Goal: Task Accomplishment & Management: Manage account settings

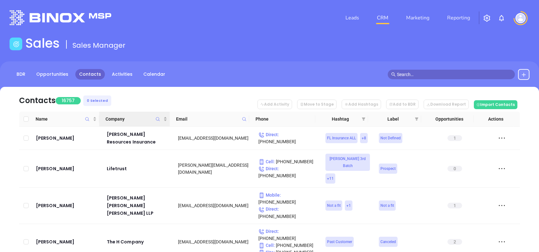
click at [160, 119] on icon "Company" at bounding box center [157, 119] width 5 height 5
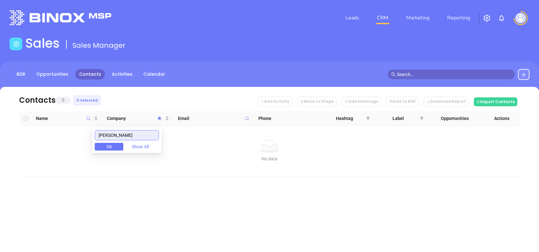
drag, startPoint x: 120, startPoint y: 137, endPoint x: 39, endPoint y: 140, distance: 81.8
click at [39, 139] on body "Leads CRM Marketing Reporting Financial Leads Leads Sales Sales Manager BDR Opp…" at bounding box center [269, 126] width 539 height 252
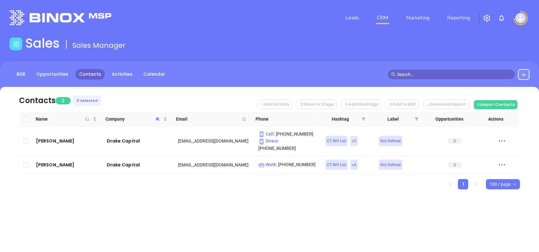
click at [162, 200] on div "Contacts 2 0 Selected Add Activity Move to Stage Add Hashtags Add to BDR Downlo…" at bounding box center [269, 149] width 539 height 125
click at [159, 119] on icon "Company" at bounding box center [158, 119] width 4 height 4
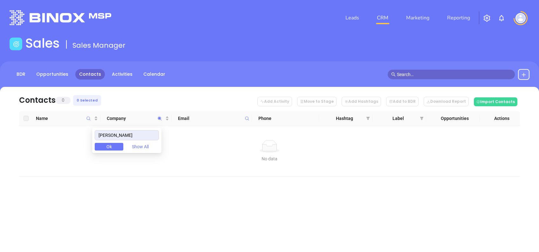
click at [174, 189] on div "Contacts 0 0 Selected Add Activity Move to Stage Add Hashtags Add to BDR Downlo…" at bounding box center [269, 143] width 539 height 112
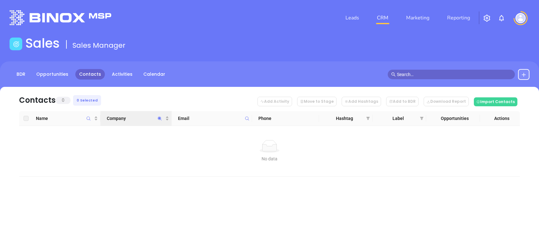
click at [161, 119] on icon "Company" at bounding box center [159, 118] width 5 height 5
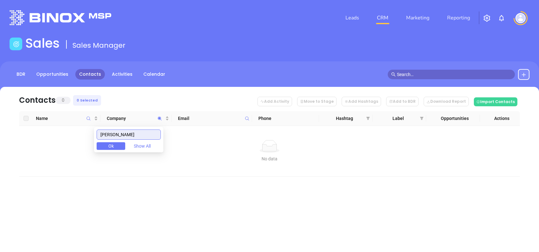
click at [129, 137] on input "trego" at bounding box center [129, 134] width 64 height 10
type input "bowley"
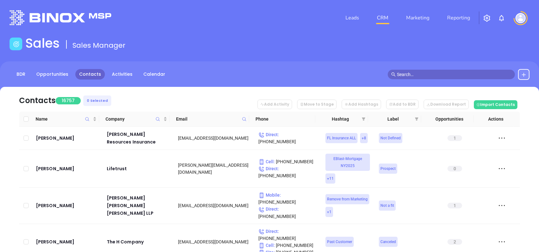
click at [241, 116] on span at bounding box center [244, 119] width 7 height 10
paste input "[DOMAIN_NAME]"
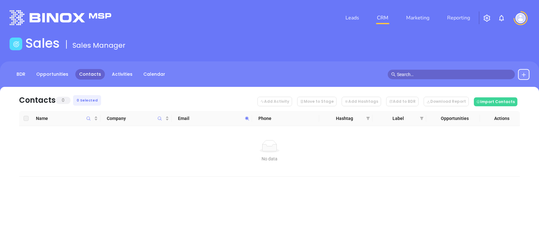
click at [240, 116] on span "Email" at bounding box center [210, 118] width 64 height 7
click at [247, 120] on icon at bounding box center [247, 118] width 5 height 5
click at [250, 118] on span at bounding box center [247, 118] width 7 height 10
paste input "jpi"
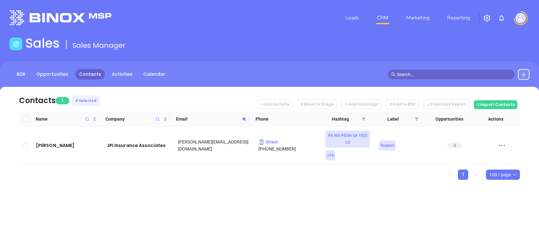
click at [248, 120] on span at bounding box center [244, 119] width 7 height 10
paste input "cdbaker"
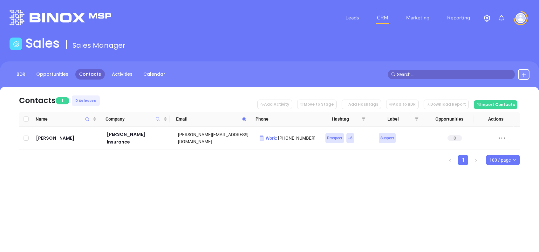
click at [242, 117] on icon at bounding box center [244, 119] width 5 height 5
paste input "drakeins"
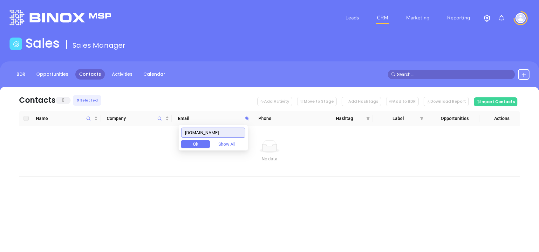
drag, startPoint x: 232, startPoint y: 136, endPoint x: 157, endPoint y: 132, distance: 75.5
click at [157, 132] on body "Leads CRM Marketing Reporting Financial Leads Leads Sales Sales Manager BDR Opp…" at bounding box center [269, 126] width 539 height 252
paste input "tregoinsurance"
drag, startPoint x: 237, startPoint y: 132, endPoint x: 145, endPoint y: 133, distance: 91.6
click at [147, 133] on body "Leads CRM Marketing Reporting Financial Leads Leads Sales Sales Manager BDR Opp…" at bounding box center [269, 126] width 539 height 252
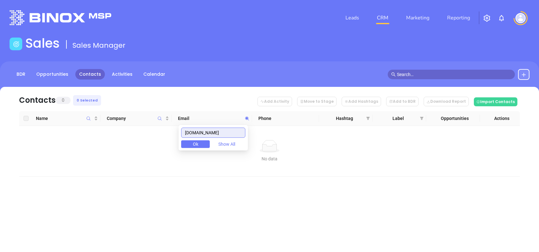
paste input "bowleyins"
type input "bowleyins.com"
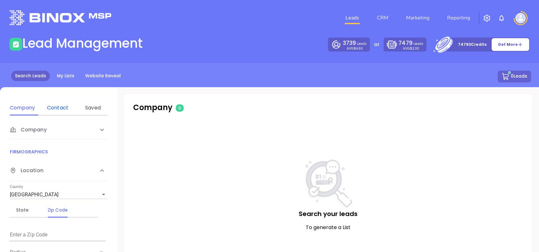
drag, startPoint x: 65, startPoint y: 106, endPoint x: 66, endPoint y: 110, distance: 3.7
click at [65, 107] on div "Contact" at bounding box center [57, 108] width 25 height 8
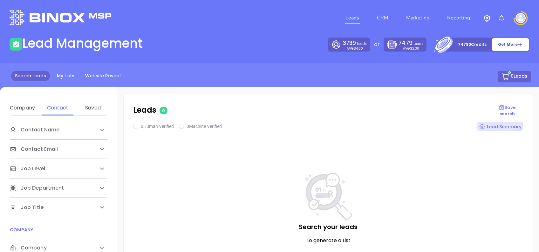
scroll to position [85, 0]
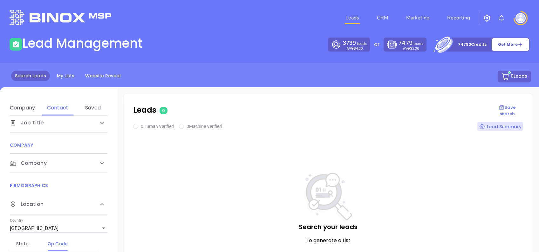
click at [61, 162] on div "Company" at bounding box center [52, 163] width 85 height 8
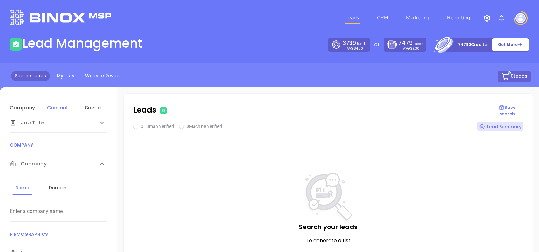
click at [74, 211] on input "Enter a company name" at bounding box center [57, 211] width 95 height 10
paste input "[DOMAIN_NAME]"
type input "[DOMAIN_NAME]"
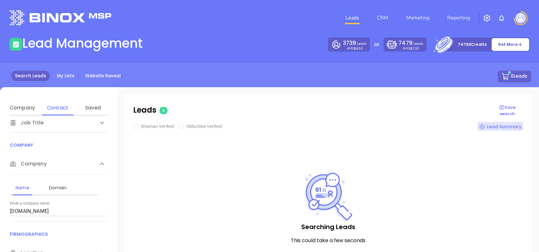
checkbox input "true"
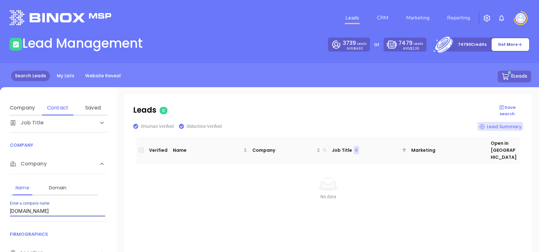
drag, startPoint x: 65, startPoint y: 211, endPoint x: 0, endPoint y: 211, distance: 65.2
click at [0, 211] on html "Leads CRM Marketing Reporting Financial Leads Leads Lead Management 3739 Leads …" at bounding box center [269, 126] width 539 height 252
paste input "drakeins"
drag, startPoint x: 59, startPoint y: 214, endPoint x: 0, endPoint y: 204, distance: 60.3
click at [0, 204] on html "Leads CRM Marketing Reporting Financial Leads Leads Lead Management 3739 Leads …" at bounding box center [269, 126] width 539 height 252
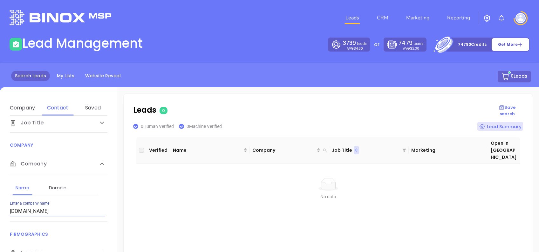
paste input "tregoinsurance"
drag, startPoint x: 70, startPoint y: 209, endPoint x: 0, endPoint y: 204, distance: 69.8
click at [0, 204] on html "Leads CRM Marketing Reporting Financial Leads Leads Lead Management 3739 Leads …" at bounding box center [269, 126] width 539 height 252
paste input "bowleyins"
type input "[DOMAIN_NAME]"
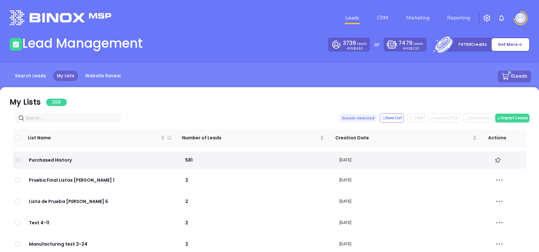
click at [66, 118] on input "text" at bounding box center [69, 117] width 86 height 7
paste input "[DOMAIN_NAME]"
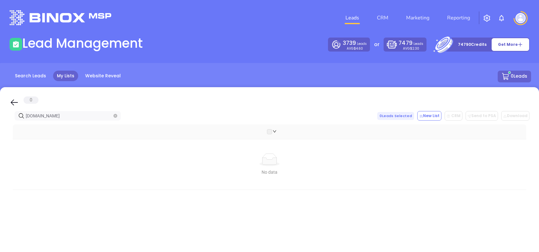
type input "[DOMAIN_NAME]"
drag, startPoint x: 11, startPoint y: 100, endPoint x: 51, endPoint y: 120, distance: 44.1
click at [11, 100] on icon at bounding box center [15, 103] width 10 height 10
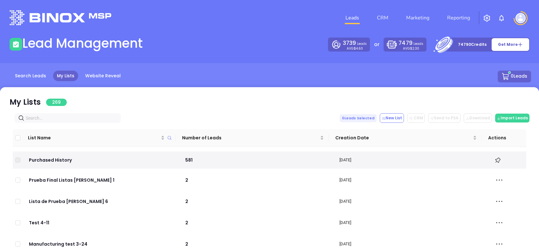
click at [64, 113] on span at bounding box center [68, 118] width 106 height 10
paste input "drakeins.com"
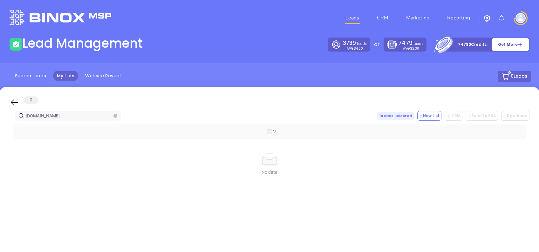
type input "drakeins.com"
click at [17, 105] on icon at bounding box center [15, 103] width 10 height 10
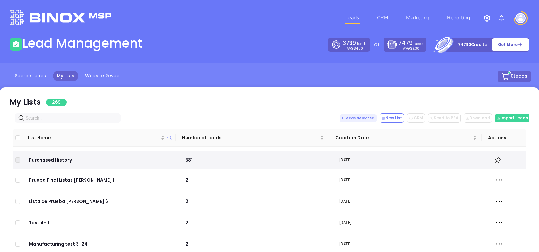
click at [70, 119] on input "text" at bounding box center [69, 117] width 86 height 7
paste input "tregoinsurance.com"
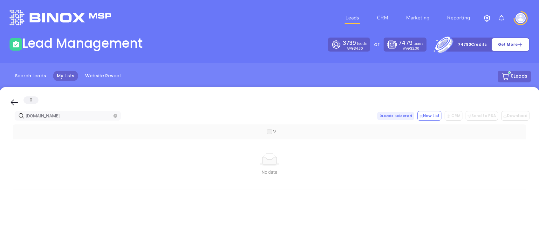
type input "tregoinsurance.com"
click at [15, 100] on icon at bounding box center [15, 103] width 10 height 10
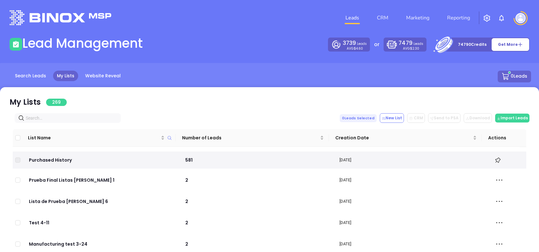
click at [46, 115] on input "text" at bounding box center [69, 117] width 86 height 7
paste input "bowleyins.com"
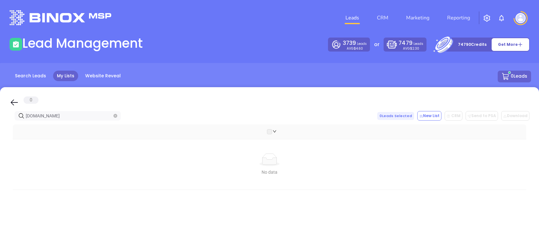
type input "bowleyins.com"
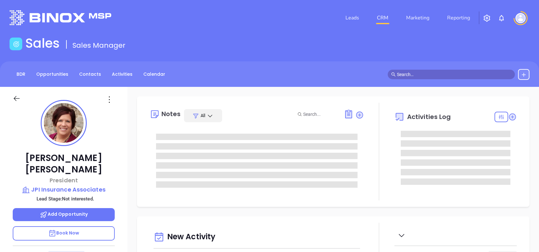
type input "[DATE]"
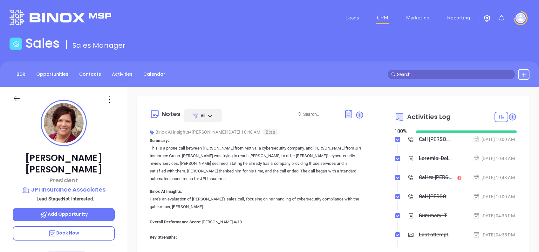
type input "[PERSON_NAME]"
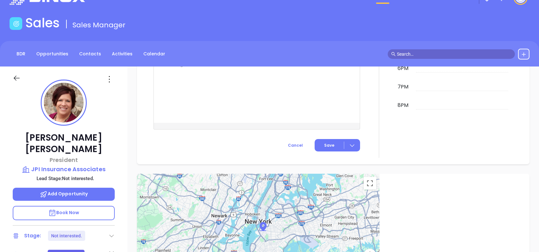
scroll to position [0, 0]
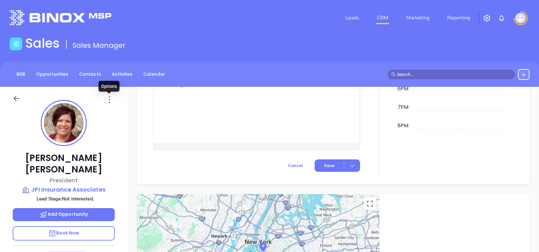
click at [110, 98] on icon at bounding box center [109, 99] width 10 height 10
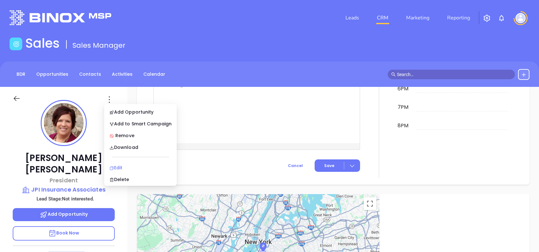
click at [125, 167] on div "Edit" at bounding box center [140, 167] width 62 height 7
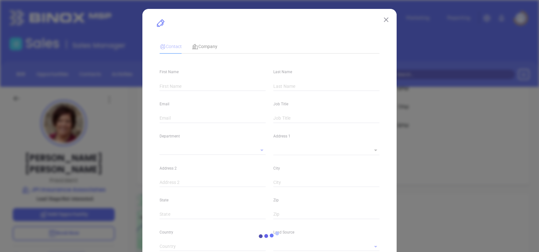
type input "Daniel"
type input "McIntosh"
type input "dan@jpiinsurance.com"
type input "President"
type input "1"
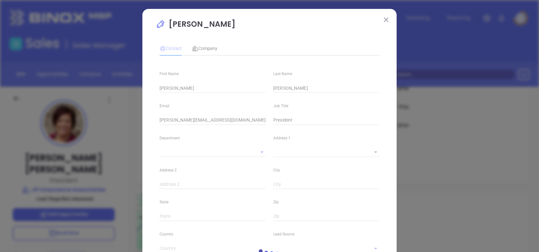
type input "Marketing"
type input "Other"
type input "Vicky Mendoza"
type input "Not interested."
type input "1"
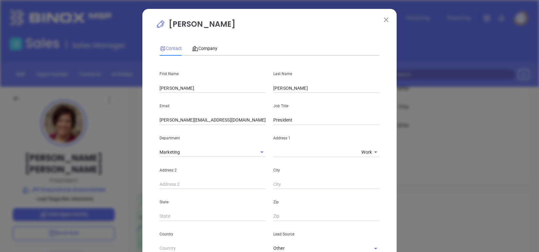
scroll to position [42, 0]
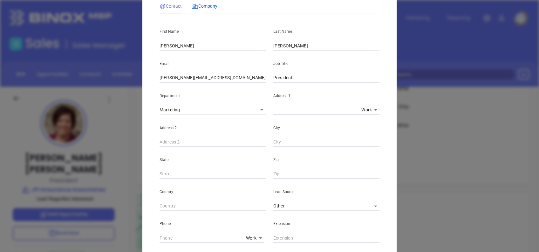
click at [208, 4] on span "Company" at bounding box center [204, 5] width 25 height 5
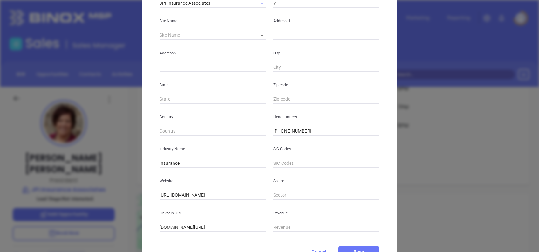
scroll to position [113, 0]
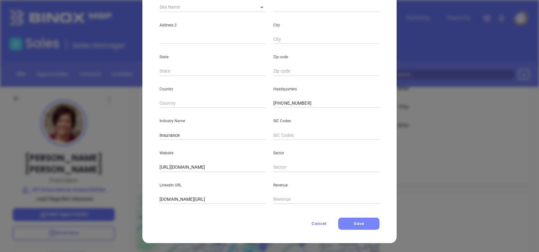
click at [357, 219] on button "Save" at bounding box center [358, 223] width 41 height 12
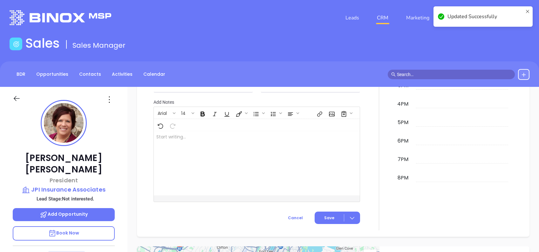
scroll to position [450, 0]
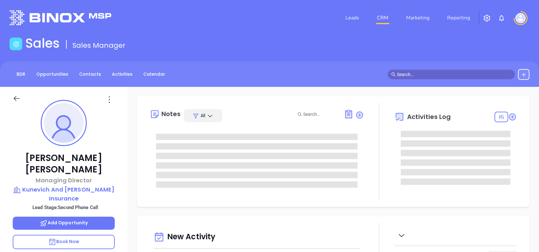
type input "[DATE]"
type input "[PERSON_NAME]"
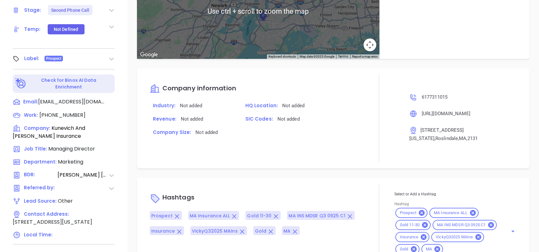
scroll to position [280, 0]
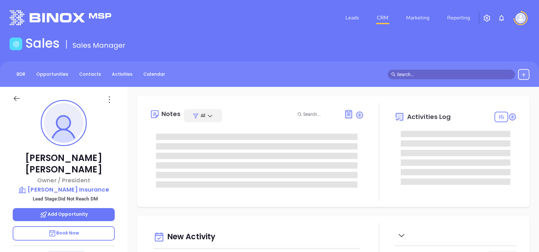
type input "[DATE]"
type input "[PERSON_NAME]"
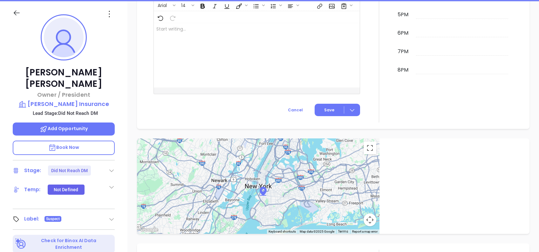
scroll to position [25, 0]
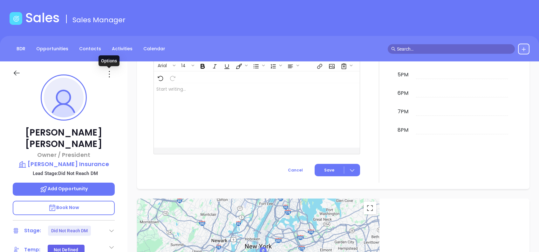
click at [105, 75] on icon at bounding box center [109, 74] width 10 height 10
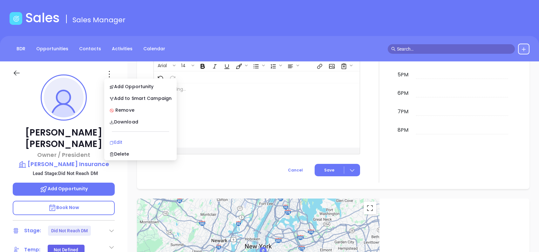
click at [111, 142] on icon at bounding box center [111, 142] width 5 height 5
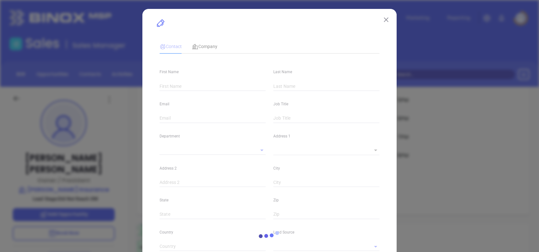
type input "Steven"
type input "Histand"
type input "steve@cdbakerinsurance.com"
type input "Owner / President"
type input "1"
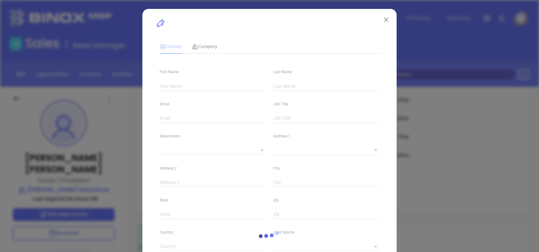
type input "www.linkedin.com/in/steven-histand-2387731b"
type input "Marketing"
type input "Other"
type input "Vicky Mendoza"
type input "Did Not Reach DM"
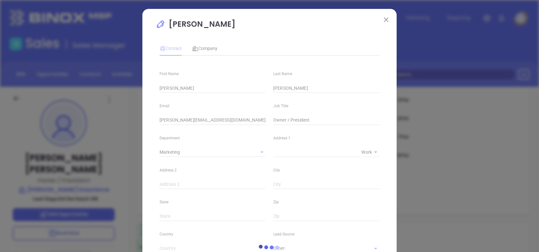
type input "(215) 249-9030"
type input "1"
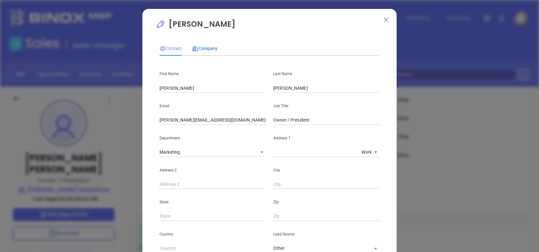
click at [204, 51] on div "Company" at bounding box center [204, 48] width 25 height 7
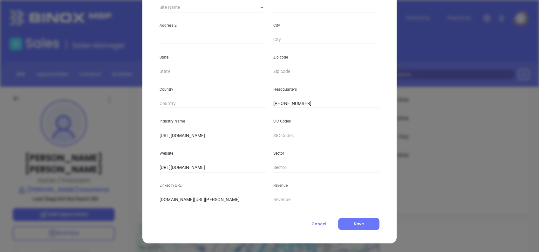
scroll to position [113, 0]
drag, startPoint x: 243, startPoint y: 132, endPoint x: 113, endPoint y: 114, distance: 131.2
click at [113, 114] on div "Steven Histand Contact Company First Name Steven Last Name Histand Email steve@…" at bounding box center [269, 126] width 539 height 252
type input "Insurance"
click at [374, 152] on p "Sector" at bounding box center [326, 152] width 106 height 7
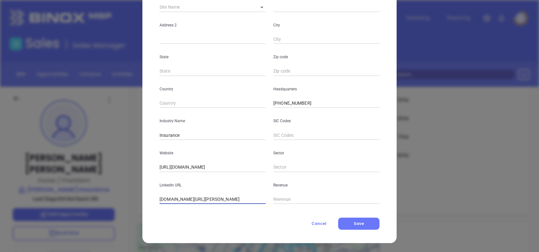
scroll to position [0, 3]
drag, startPoint x: 156, startPoint y: 198, endPoint x: 295, endPoint y: 195, distance: 139.0
click at [295, 195] on div "LinkedIn URL www.linkedin.com/company/c-d-baker-insurance-inc-/ Revenue" at bounding box center [270, 188] width 228 height 32
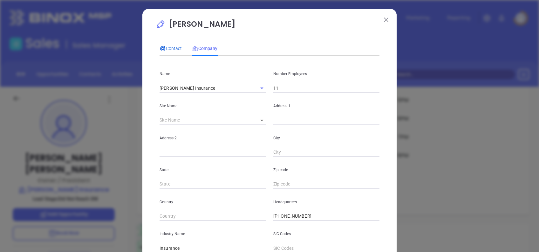
click at [161, 48] on icon at bounding box center [163, 48] width 5 height 4
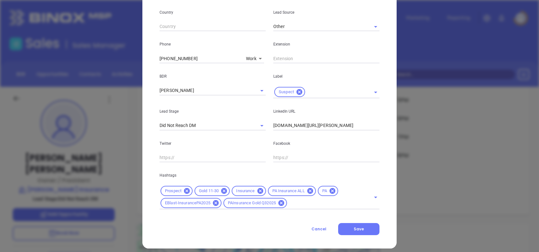
scroll to position [227, 0]
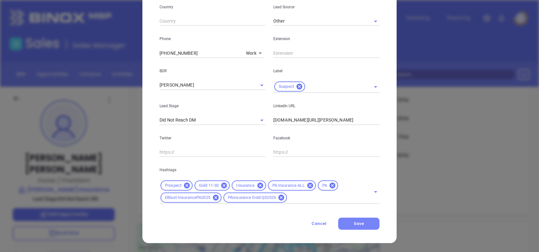
click at [360, 221] on span "Save" at bounding box center [359, 223] width 10 height 5
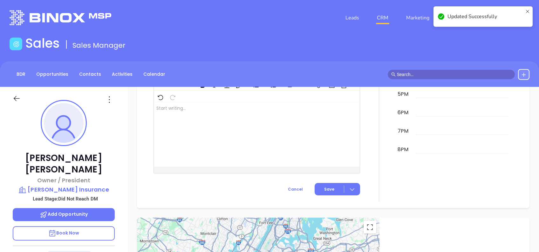
scroll to position [368, 0]
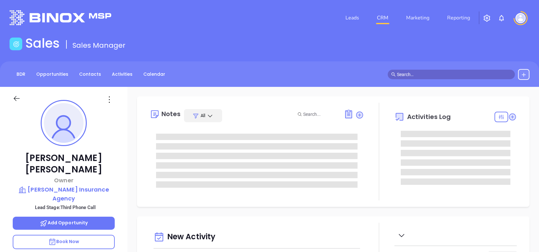
type input "[DATE]"
type input "[PERSON_NAME]"
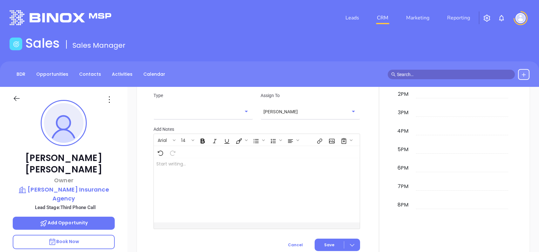
scroll to position [354, 0]
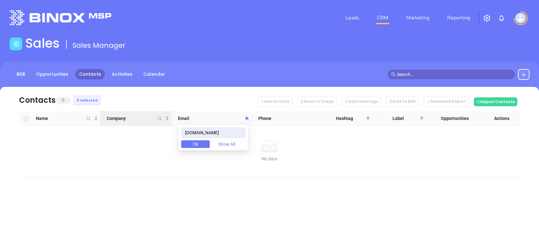
click at [134, 125] on body "Leads CRM Marketing Reporting Financial Leads Leads Sales Sales Manager BDR Opp…" at bounding box center [269, 126] width 539 height 252
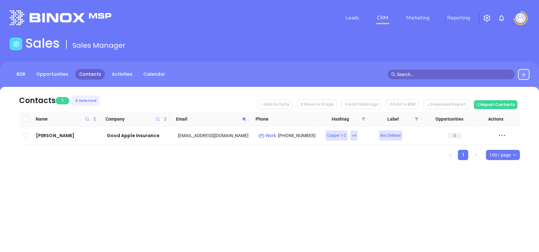
click at [244, 117] on icon at bounding box center [244, 119] width 5 height 5
paste input "dalemcguireagency"
click at [245, 117] on icon at bounding box center [244, 119] width 5 height 5
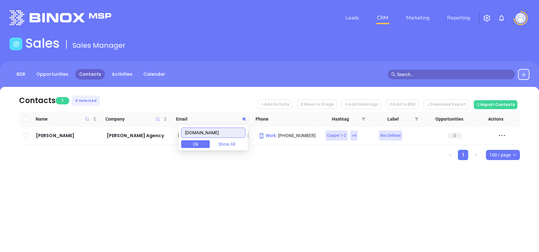
paste input "hardingyostins"
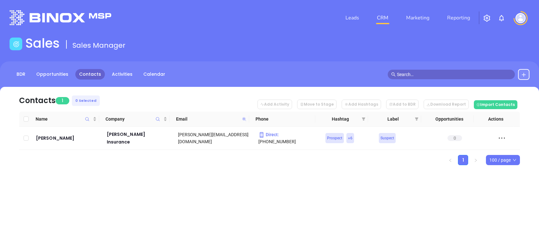
click at [244, 118] on icon at bounding box center [244, 119] width 4 height 4
paste input "unruhinsurance"
click at [244, 118] on icon at bounding box center [244, 119] width 4 height 4
paste input "miainc"
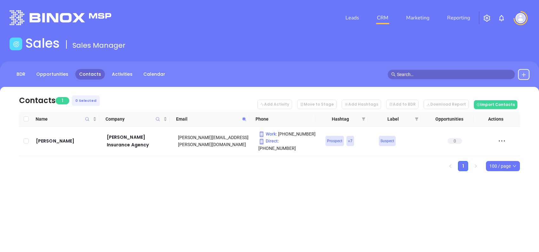
click at [244, 120] on icon at bounding box center [244, 119] width 5 height 5
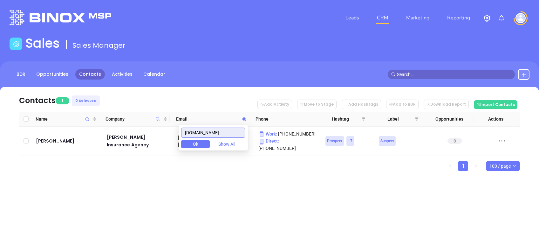
paste input "wrightagencyinsurance"
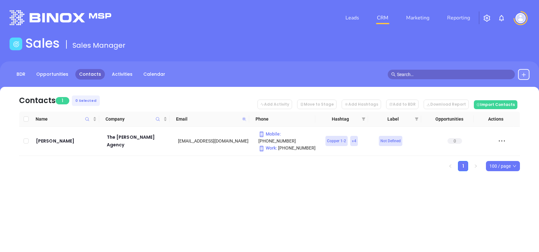
click at [244, 119] on icon at bounding box center [244, 119] width 4 height 4
paste input "kkw"
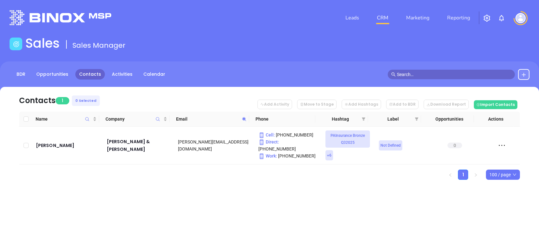
click at [244, 121] on icon at bounding box center [244, 119] width 5 height 5
paste input "cartitleandtags"
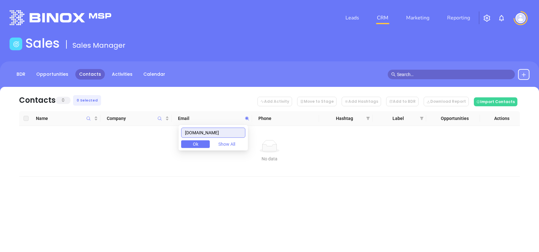
drag, startPoint x: 236, startPoint y: 135, endPoint x: 136, endPoint y: 140, distance: 100.6
click at [136, 140] on body "Leads CRM Marketing Reporting Financial Leads Leads Sales Sales Manager BDR Opp…" at bounding box center [269, 126] width 539 height 252
paste input "millhamco"
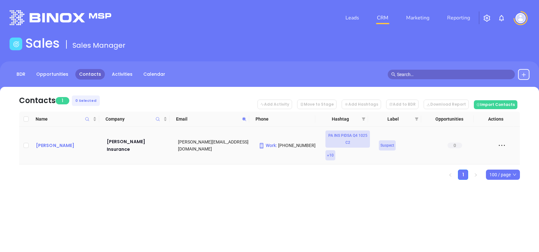
drag, startPoint x: 60, startPoint y: 134, endPoint x: 50, endPoint y: 146, distance: 15.3
click at [244, 120] on icon at bounding box center [244, 119] width 4 height 4
paste input "rda-insurance"
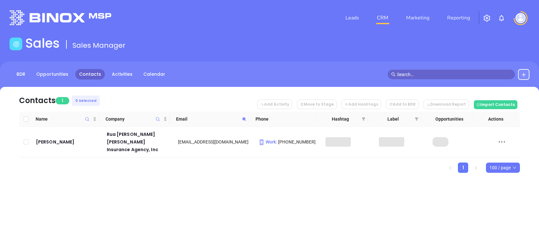
click at [266, 202] on div "Leads CRM Marketing Reporting Financial Leads Leads Sales Sales Manager BDR Opp…" at bounding box center [269, 126] width 539 height 252
click at [242, 122] on span at bounding box center [244, 119] width 7 height 10
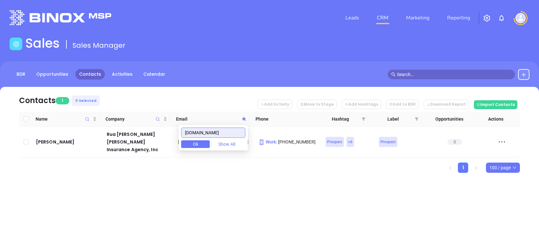
paste input "national-associates"
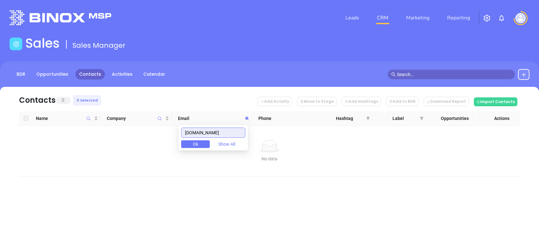
drag, startPoint x: 235, startPoint y: 130, endPoint x: 144, endPoint y: 127, distance: 91.0
click at [144, 127] on body "Leads CRM Marketing Reporting Financial Leads Leads Sales Sales Manager BDR Opp…" at bounding box center [269, 126] width 539 height 252
paste input "sovinsurance"
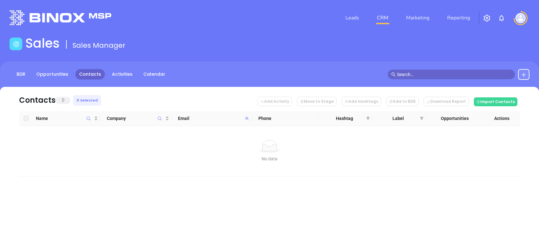
click at [245, 117] on icon at bounding box center [247, 118] width 4 height 4
paste input "yoos"
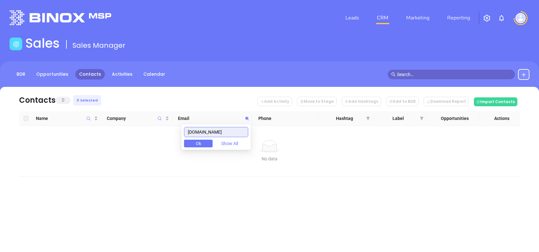
drag, startPoint x: 241, startPoint y: 131, endPoint x: 94, endPoint y: 104, distance: 149.6
click at [100, 108] on body "Leads CRM Marketing Reporting Financial Leads Leads Sales Sales Manager BDR Opp…" at bounding box center [269, 126] width 539 height 252
paste input "insurebailey"
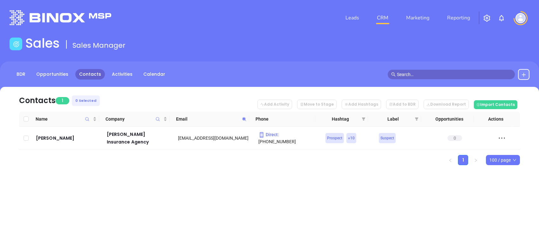
click at [244, 117] on icon at bounding box center [244, 119] width 5 height 5
paste input "raynockassociates"
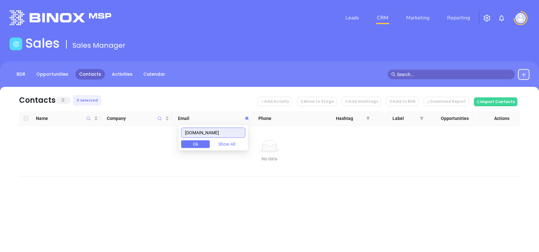
drag, startPoint x: 241, startPoint y: 128, endPoint x: 117, endPoint y: 134, distance: 123.5
click at [123, 136] on body "Leads CRM Marketing Reporting Financial Leads Leads Sales Sales Manager BDR Opp…" at bounding box center [269, 126] width 539 height 252
paste input "spectrum-insuranc"
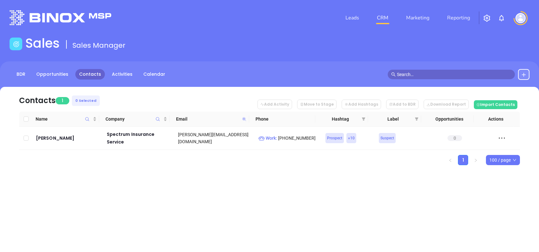
click at [244, 120] on icon at bounding box center [244, 119] width 4 height 4
paste input "rosensteelin"
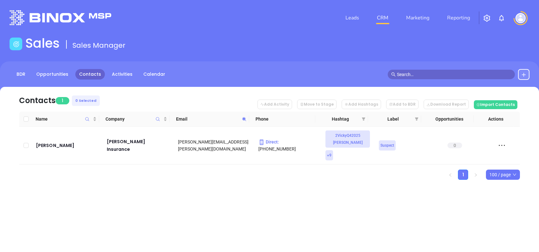
click at [245, 116] on span at bounding box center [244, 119] width 7 height 10
paste input "igloo"
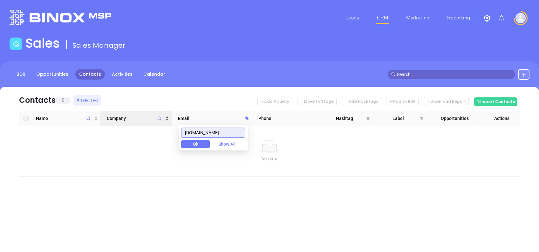
drag, startPoint x: 222, startPoint y: 131, endPoint x: 140, endPoint y: 121, distance: 83.2
click at [142, 122] on body "Leads CRM Marketing Reporting Financial Leads Leads Sales Sales Manager BDR Opp…" at bounding box center [269, 126] width 539 height 252
paste input "endersinsurance"
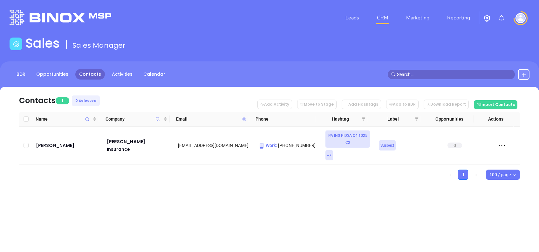
click at [243, 119] on icon at bounding box center [244, 119] width 4 height 4
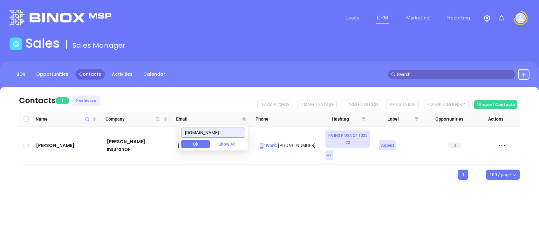
paste input "verricoagency"
click at [245, 119] on icon at bounding box center [244, 119] width 5 height 5
paste input "cisinsurance"
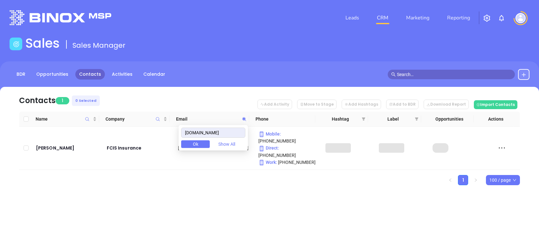
click at [180, 175] on div "Contacts 1 0 Selected Add Activity Move to Stage Add Hashtags Add to BDR Downlo…" at bounding box center [269, 147] width 539 height 120
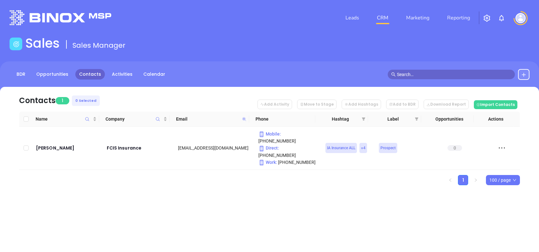
click at [244, 117] on icon at bounding box center [244, 119] width 5 height 5
paste input "novains"
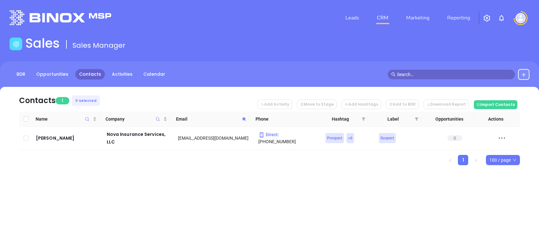
click at [247, 118] on span at bounding box center [244, 119] width 7 height 10
paste input "kratzerinsurance"
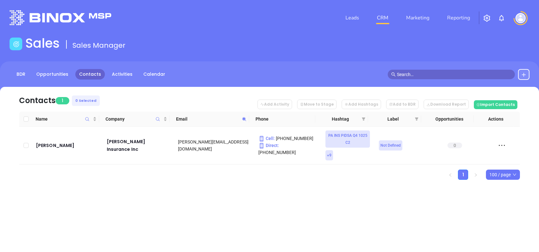
click at [242, 120] on icon at bounding box center [244, 119] width 5 height 5
paste input "tanjent"
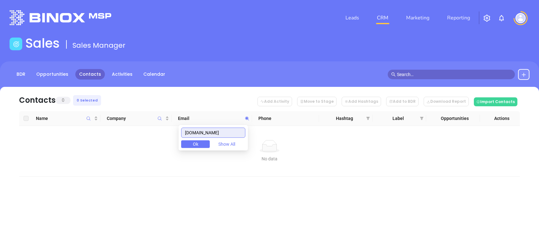
drag, startPoint x: 239, startPoint y: 132, endPoint x: 140, endPoint y: 132, distance: 99.5
click at [141, 133] on body "Leads CRM Marketing Reporting Financial Leads Leads Sales Sales Manager BDR Opp…" at bounding box center [269, 126] width 539 height 252
paste input "shevland"
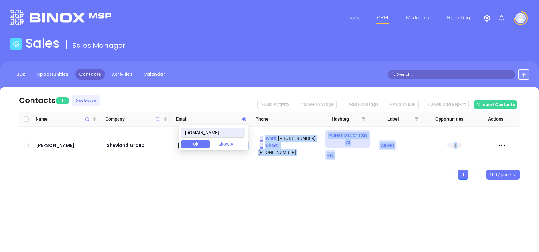
drag, startPoint x: 221, startPoint y: 127, endPoint x: 142, endPoint y: 131, distance: 79.3
click at [142, 131] on body "Leads CRM Marketing Reporting Financial Leads Leads Sales Sales Manager BDR Opp…" at bounding box center [269, 126] width 539 height 252
click at [127, 171] on ul "1 100 / page" at bounding box center [269, 174] width 501 height 10
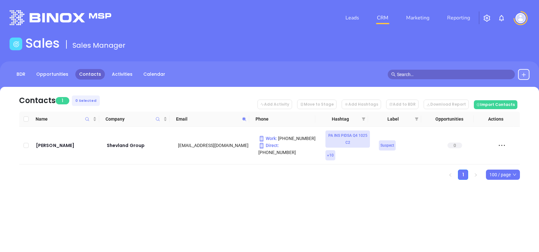
click at [244, 121] on span at bounding box center [244, 119] width 7 height 10
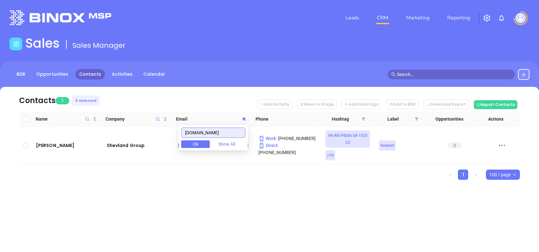
paste input "evansinsuranceservices"
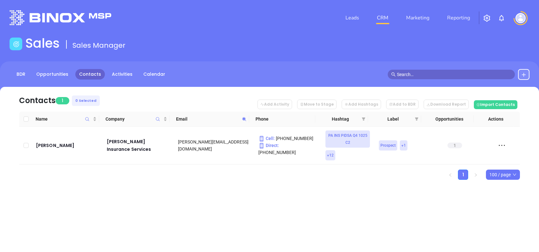
click at [244, 121] on span at bounding box center [244, 119] width 7 height 10
paste input "richardpittsagency"
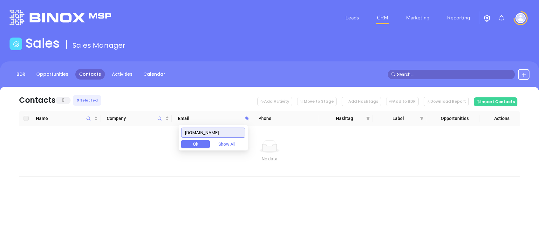
drag, startPoint x: 242, startPoint y: 129, endPoint x: 143, endPoint y: 127, distance: 98.9
click at [148, 127] on body "Leads CRM Marketing Reporting Financial Leads Leads Sales Sales Manager BDR Opp…" at bounding box center [269, 126] width 539 height 252
paste input "burnsandburns"
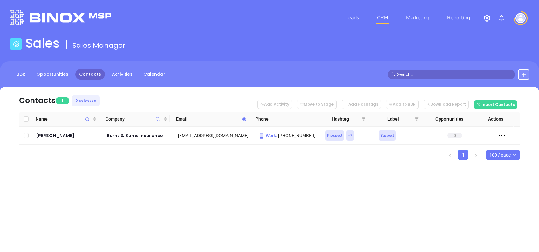
click at [246, 117] on icon at bounding box center [244, 119] width 5 height 5
paste input "robertadallasinsurance"
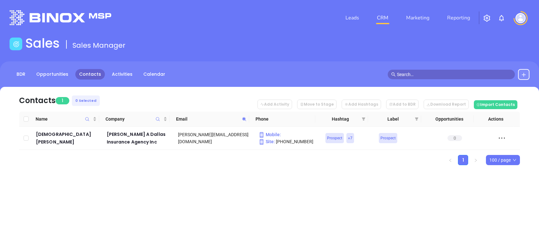
click at [244, 120] on icon at bounding box center [244, 119] width 5 height 5
paste input "burnsandburns"
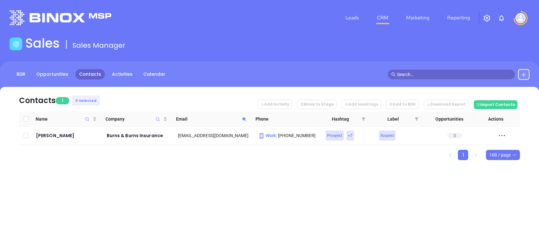
click at [244, 121] on icon at bounding box center [244, 119] width 5 height 5
paste input "tlrobertsoninsurance"
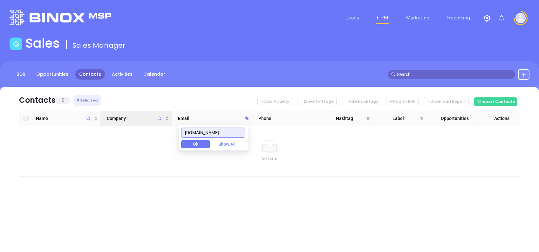
drag, startPoint x: 242, startPoint y: 135, endPoint x: 134, endPoint y: 123, distance: 108.8
click at [138, 125] on body "Leads CRM Marketing Reporting Financial Leads Leads Sales Sales Manager BDR Opp…" at bounding box center [269, 126] width 539 height 252
paste input "gmaushart@statefundins"
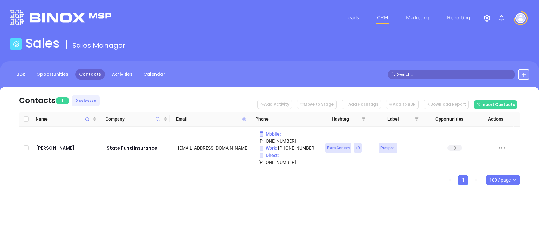
click at [244, 117] on icon at bounding box center [244, 119] width 5 height 5
paste input "pmdumont@hotmail"
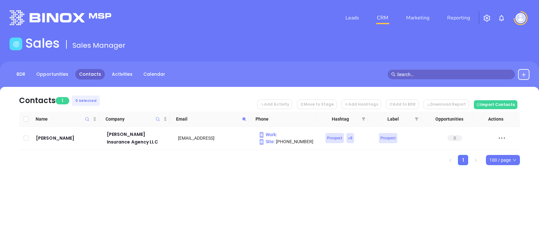
click at [245, 115] on span at bounding box center [244, 119] width 7 height 10
paste input "tlrobertsoninsurance.com"
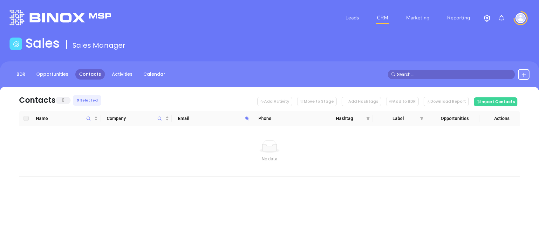
click at [248, 116] on icon at bounding box center [247, 118] width 5 height 5
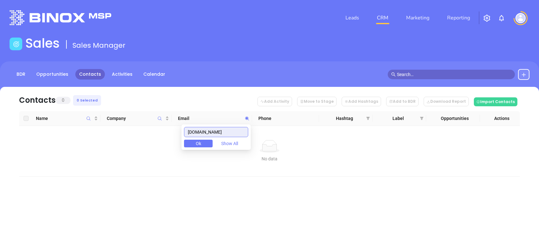
paste input "runkleagency"
drag, startPoint x: 242, startPoint y: 131, endPoint x: 64, endPoint y: 135, distance: 178.7
click at [75, 132] on body "Leads CRM Marketing Reporting Financial Leads Leads Sales Sales Manager BDR Opp…" at bounding box center [269, 126] width 539 height 252
paste input "lawtonins"
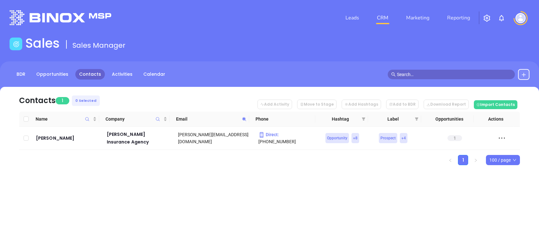
click at [244, 117] on icon at bounding box center [244, 119] width 5 height 5
paste input "thrushinsurance"
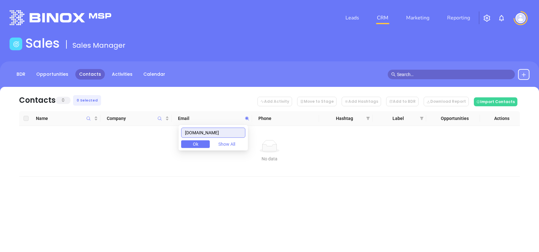
drag, startPoint x: 218, startPoint y: 134, endPoint x: 125, endPoint y: 134, distance: 92.8
click at [125, 134] on body "Leads CRM Marketing Reporting Financial Leads Leads Sales Sales Manager BDR Opp…" at bounding box center [269, 126] width 539 height 252
paste input "petermangrp"
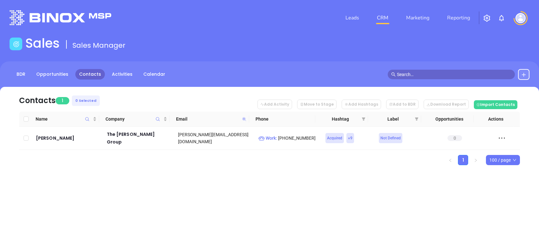
click at [245, 119] on icon at bounding box center [244, 119] width 4 height 4
paste input "donaghyins"
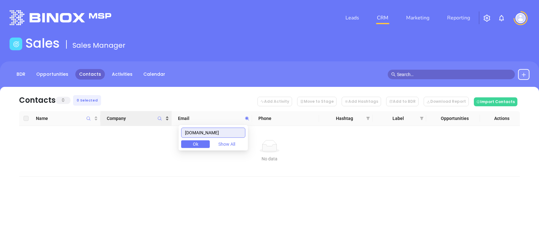
drag, startPoint x: 227, startPoint y: 132, endPoint x: 120, endPoint y: 120, distance: 108.2
click at [120, 120] on body "Leads CRM Marketing Reporting Financial Leads Leads Sales Sales Manager BDR Opp…" at bounding box center [269, 126] width 539 height 252
paste input "hessagency"
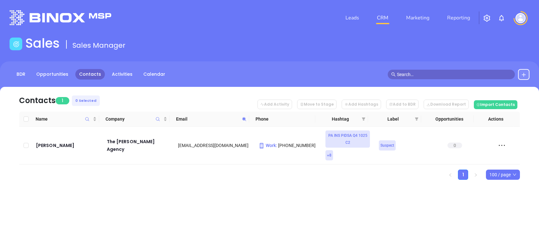
click at [243, 114] on span at bounding box center [244, 119] width 7 height 10
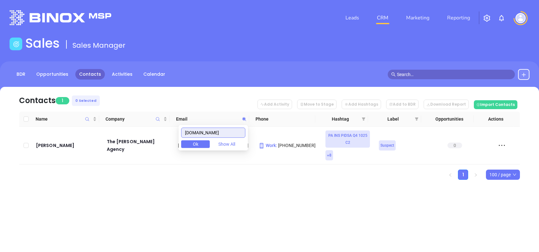
paste input "baroninsurancegroup"
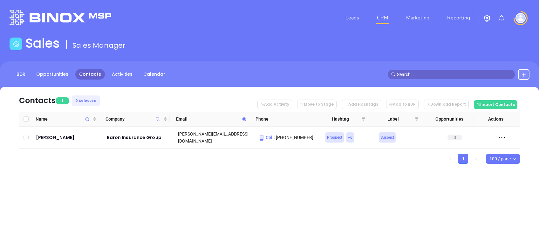
click at [246, 120] on icon at bounding box center [244, 119] width 5 height 5
paste input "lake-insurance"
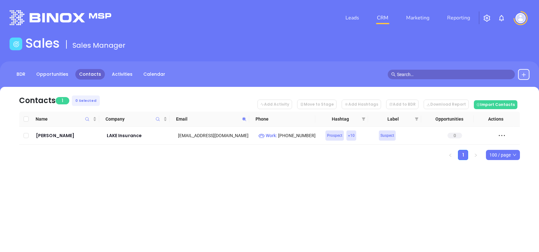
click at [247, 117] on span at bounding box center [244, 119] width 7 height 10
paste input "shoemakersagency"
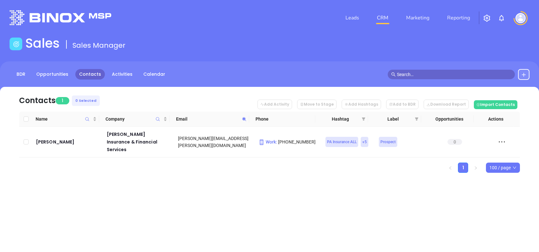
click at [244, 115] on span at bounding box center [244, 119] width 7 height 10
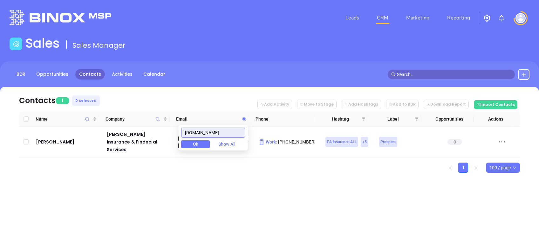
paste input "rtdunninsurance"
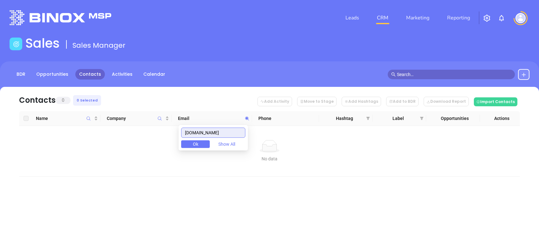
scroll to position [0, 3]
drag, startPoint x: 189, startPoint y: 133, endPoint x: 299, endPoint y: 140, distance: 109.9
click at [299, 140] on body "Leads CRM Marketing Reporting Financial Leads Leads Sales Sales Manager BDR Opp…" at bounding box center [269, 126] width 539 height 252
paste input "farnhaminsurance"
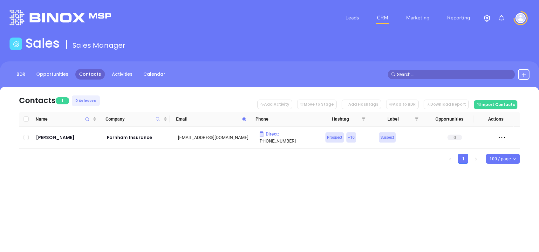
click at [243, 121] on span at bounding box center [244, 119] width 7 height 10
paste input "iabform"
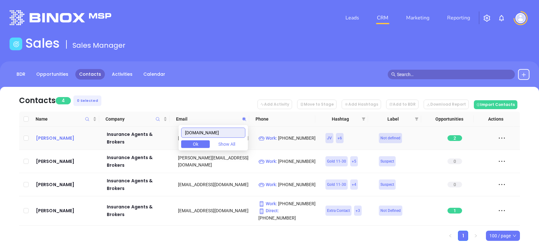
type input "iabforme.com"
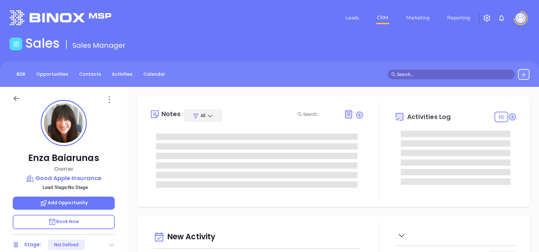
type input "[DATE]"
type input "[PERSON_NAME]"
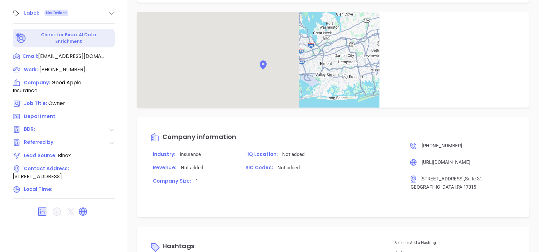
scroll to position [326, 0]
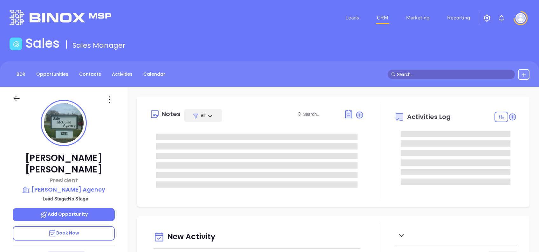
type input "[DATE]"
type input "[PERSON_NAME]"
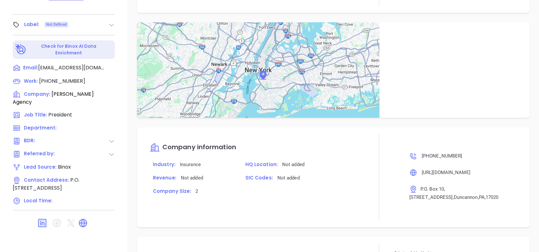
scroll to position [326, 0]
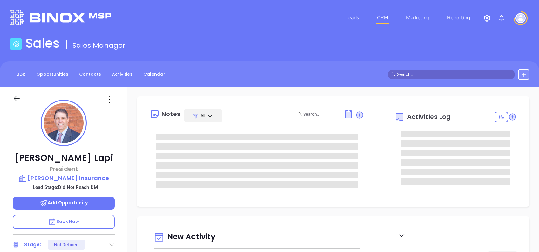
type input "[DATE]"
type input "[PERSON_NAME]"
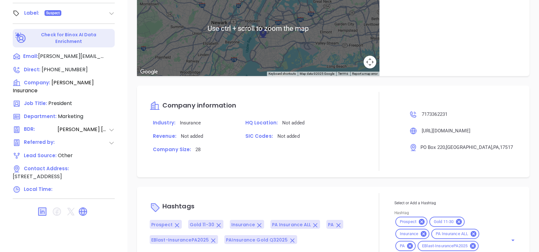
scroll to position [426, 0]
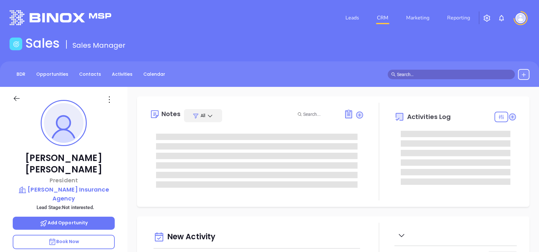
type input "[DATE]"
type input "[PERSON_NAME]"
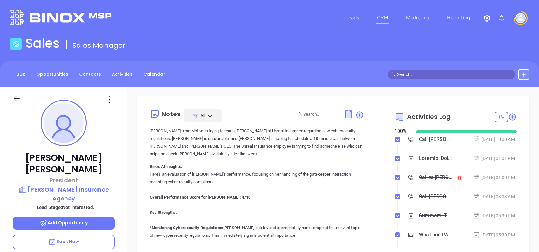
scroll to position [636, 0]
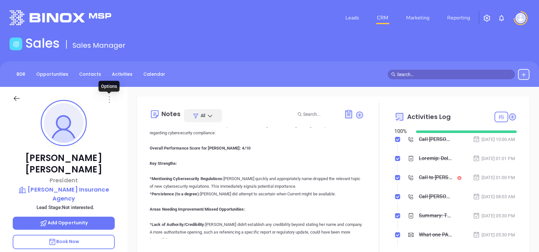
click at [109, 97] on icon at bounding box center [109, 99] width 1 height 6
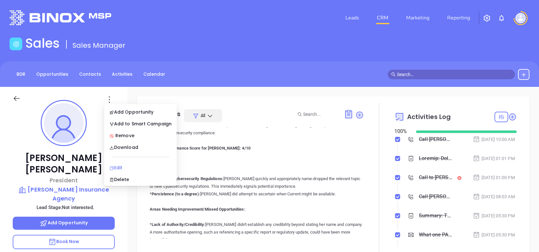
click at [133, 165] on div "Edit" at bounding box center [140, 167] width 62 height 7
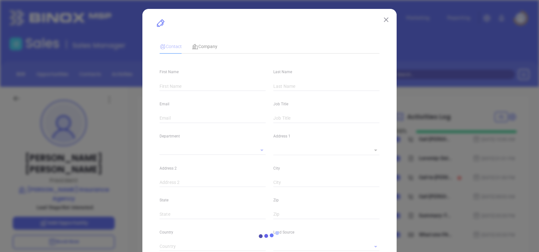
type input "[PERSON_NAME]"
type input "Unruh"
type input "curt@unruhinsurance.com"
type input "President"
type input "1"
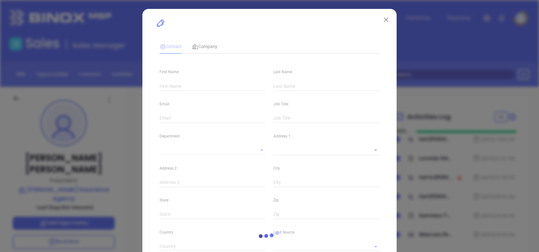
type input "www.linkedin.com/in/curt-unruh-98696725"
type input "Marketing"
type input "Other"
type input "[PERSON_NAME]"
type input "Not interested."
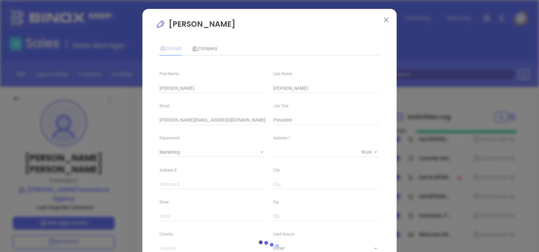
type input "(877) 854-3309"
type input "1"
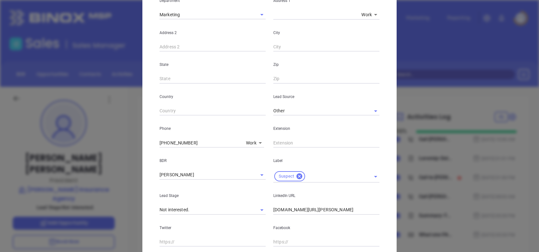
scroll to position [212, 0]
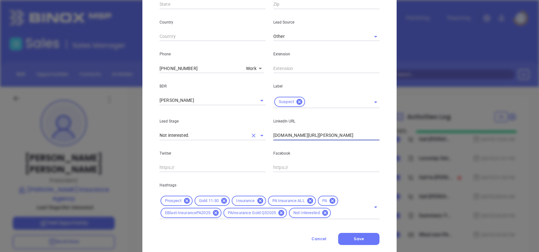
drag, startPoint x: 366, startPoint y: 134, endPoint x: 249, endPoint y: 130, distance: 117.1
click at [256, 130] on div "Lead Stage Not interested. LinkedIn URL www.linkedin.com/in/curt-unruh-98696725" at bounding box center [270, 124] width 228 height 32
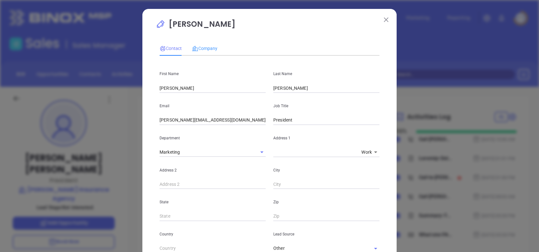
click at [212, 52] on div "Company" at bounding box center [204, 48] width 25 height 15
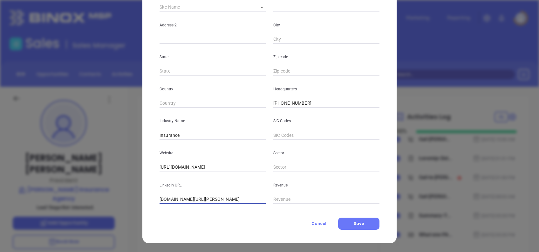
scroll to position [0, 3]
drag, startPoint x: 157, startPoint y: 201, endPoint x: 338, endPoint y: 216, distance: 181.5
click at [338, 216] on div "Contact Company First Name Curt Last Name Unruh Email curt@unruhinsurance.com J…" at bounding box center [270, 77] width 220 height 305
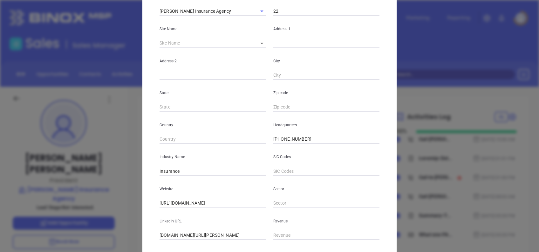
scroll to position [113, 0]
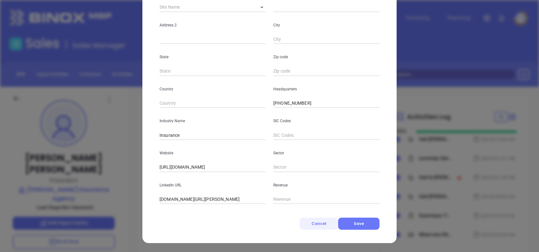
click at [321, 217] on button "Cancel" at bounding box center [319, 223] width 38 height 12
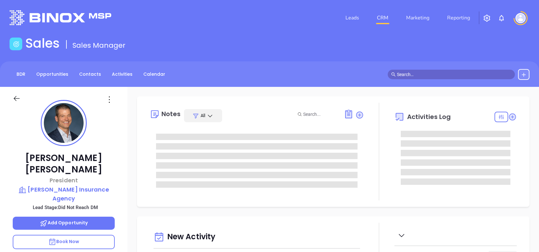
type input "[DATE]"
type input "[PERSON_NAME]"
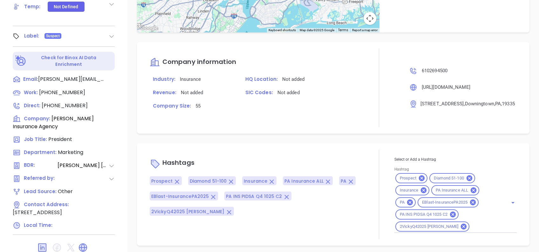
scroll to position [280, 0]
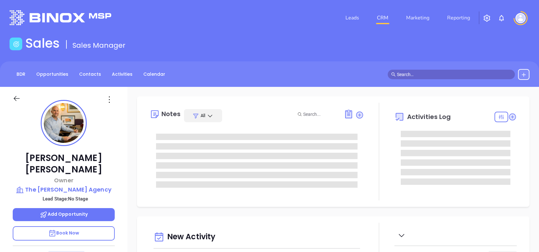
type input "[DATE]"
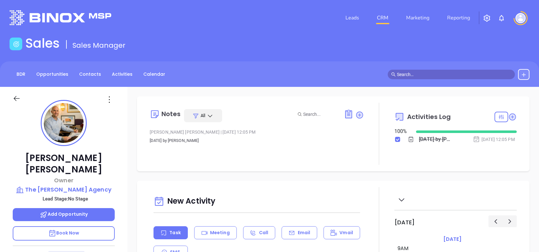
type input "[PERSON_NAME]"
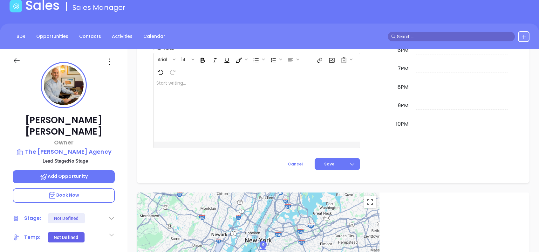
scroll to position [68, 0]
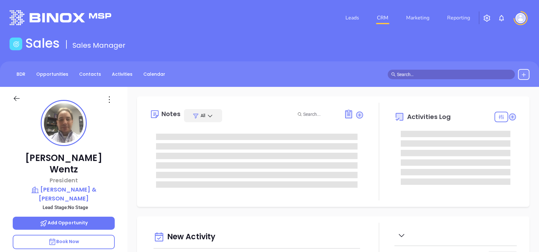
type input "[DATE]"
type input "[PERSON_NAME]"
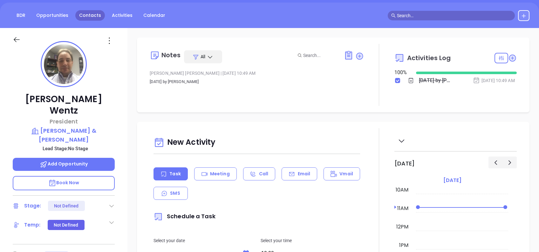
scroll to position [0, 0]
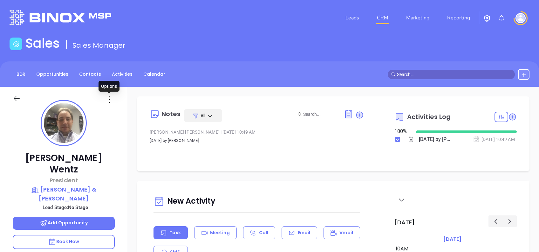
click at [109, 96] on icon at bounding box center [109, 99] width 10 height 10
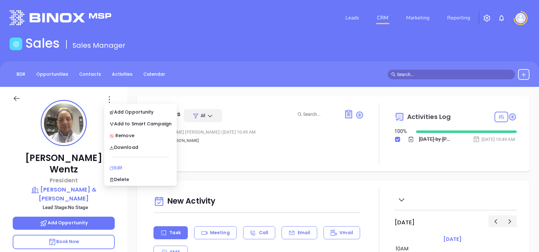
click at [122, 166] on div "Edit" at bounding box center [140, 167] width 62 height 7
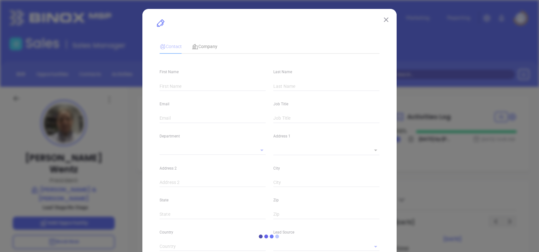
type input "Edward"
type input "Wentz"
type input "edward@kkwinsurance.com"
type input "President"
type input "1"
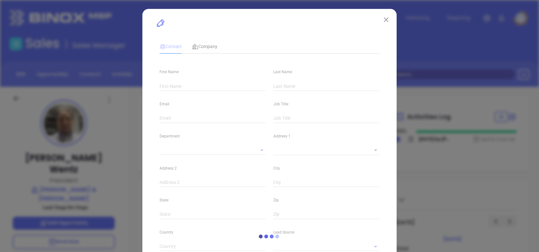
type input "www.linkedin.com/in/edward-wentz-3922901b/"
type input "Marketing"
type input "Binox"
type input "undefined undefined"
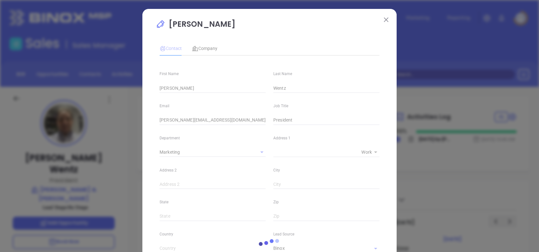
type input "(215) 773-0500"
type input "1"
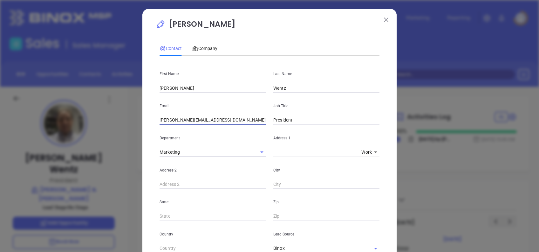
drag, startPoint x: 216, startPoint y: 121, endPoint x: 115, endPoint y: 102, distance: 102.6
click at [122, 105] on div "Edward Wentz Contact Company First Name Edward Last Name Wentz Email edward@kkw…" at bounding box center [269, 126] width 539 height 252
paste input "entz"
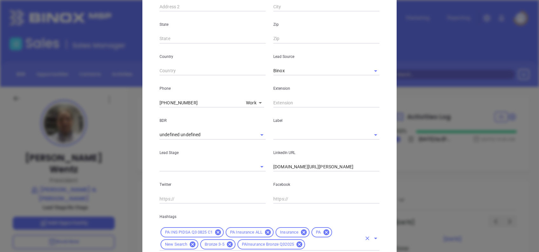
scroll to position [224, 0]
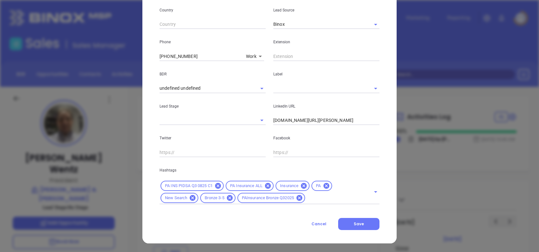
type input "edwentz@kkwinsurance.com"
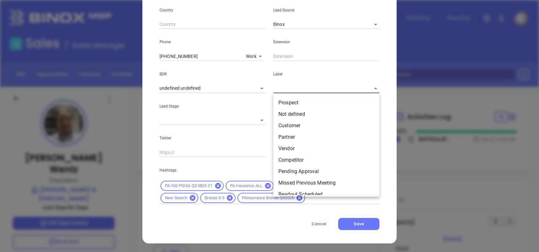
drag, startPoint x: 313, startPoint y: 87, endPoint x: 316, endPoint y: 93, distance: 6.7
click at [313, 87] on input "text" at bounding box center [317, 88] width 88 height 9
click at [320, 100] on li "Prospect" at bounding box center [326, 102] width 106 height 11
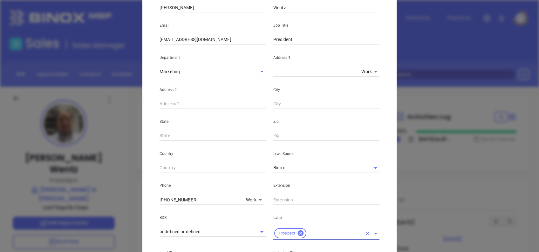
scroll to position [12, 0]
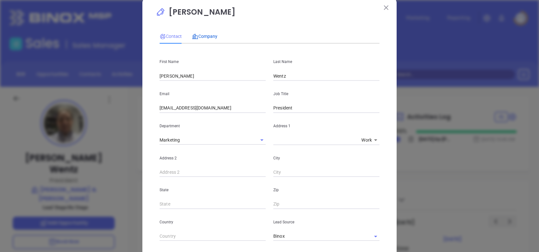
click at [210, 35] on span "Company" at bounding box center [204, 36] width 25 height 5
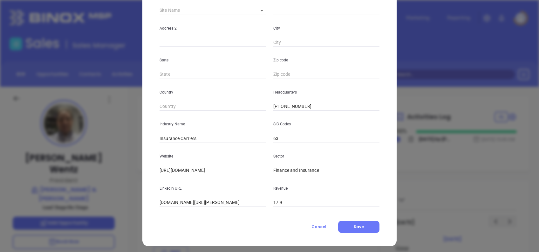
scroll to position [113, 0]
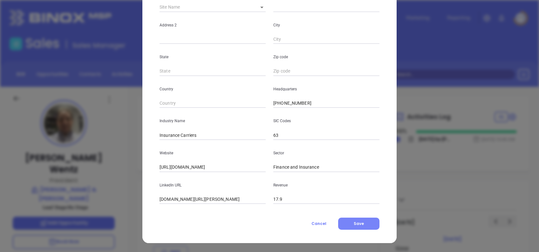
click at [354, 225] on span "Save" at bounding box center [359, 223] width 10 height 5
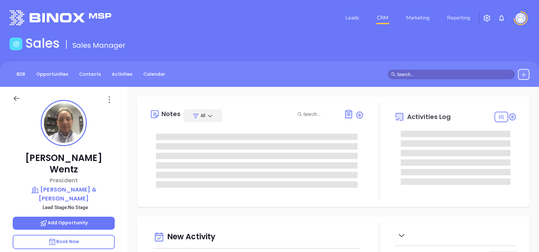
type input "10/07/2025"
type input "Alejandra Lara"
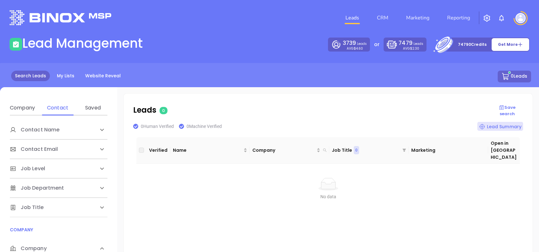
scroll to position [85, 0]
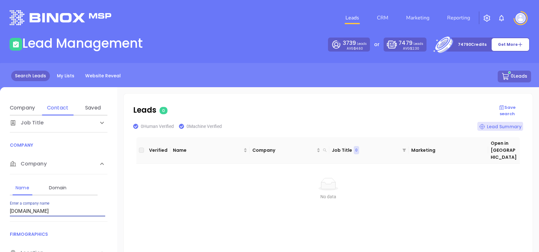
drag, startPoint x: 65, startPoint y: 211, endPoint x: 0, endPoint y: 204, distance: 65.2
click at [0, 205] on html "Leads CRM Marketing Reporting Financial Leads Leads Lead Management 3739 Leads …" at bounding box center [269, 126] width 539 height 252
drag, startPoint x: 54, startPoint y: 213, endPoint x: 0, endPoint y: 197, distance: 56.2
click at [0, 198] on html "Leads CRM Marketing Reporting Financial Leads Leads Lead Management 3739 Leads …" at bounding box center [269, 126] width 539 height 252
drag, startPoint x: 66, startPoint y: 207, endPoint x: 0, endPoint y: 214, distance: 66.5
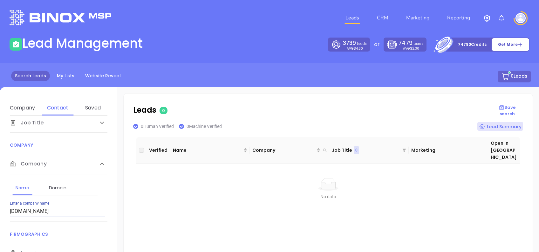
click at [0, 214] on html "Leads CRM Marketing Reporting Financial Leads Leads Lead Management 3739 Leads …" at bounding box center [269, 126] width 539 height 252
paste input "national-associate"
drag, startPoint x: 84, startPoint y: 212, endPoint x: 0, endPoint y: 218, distance: 84.1
click at [0, 218] on html "Leads CRM Marketing Reporting Financial Leads Leads Lead Management 3739 Leads …" at bounding box center [269, 126] width 539 height 252
paste input "sovinsurance"
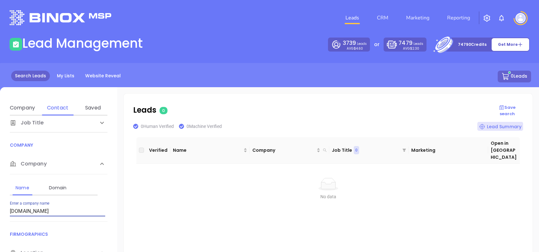
drag, startPoint x: 56, startPoint y: 211, endPoint x: -2, endPoint y: 216, distance: 58.3
click at [0, 216] on html "Leads CRM Marketing Reporting Financial Leads Leads Lead Management 3739 Leads …" at bounding box center [269, 126] width 539 height 252
paste input "raynockassociates"
drag, startPoint x: 75, startPoint y: 212, endPoint x: 0, endPoint y: 210, distance: 75.0
click at [0, 211] on html "Leads CRM Marketing Reporting Financial Leads Leads Lead Management 3739 Leads …" at bounding box center [269, 126] width 539 height 252
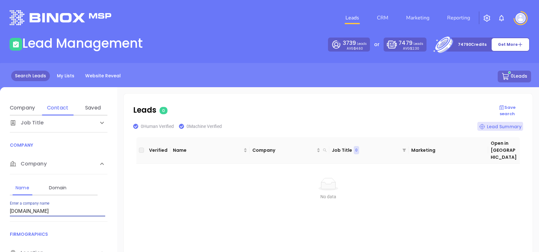
paste input "iglooin"
type input "[DOMAIN_NAME]"
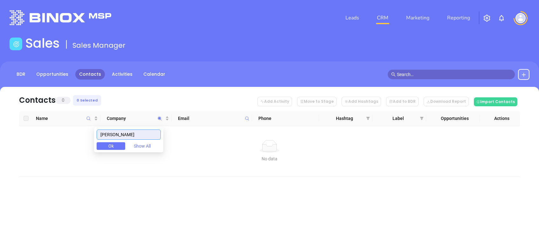
click at [125, 136] on input "bowley" at bounding box center [129, 134] width 64 height 10
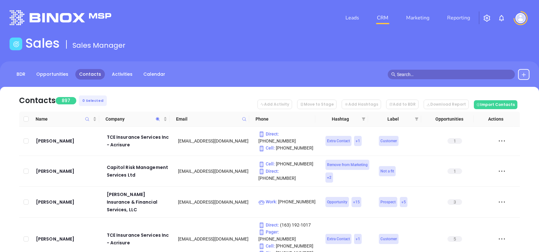
drag, startPoint x: 166, startPoint y: 113, endPoint x: 198, endPoint y: 93, distance: 37.6
click at [198, 93] on div "Contacts 897 0 Selected Add Activity Move to Stage Add Hashtags Add to BDR Down…" at bounding box center [270, 210] width 520 height 246
click at [198, 93] on nav "Contacts 897 0 Selected Add Activity Move to Stage Add Hashtags Add to BDR Down…" at bounding box center [269, 99] width 501 height 25
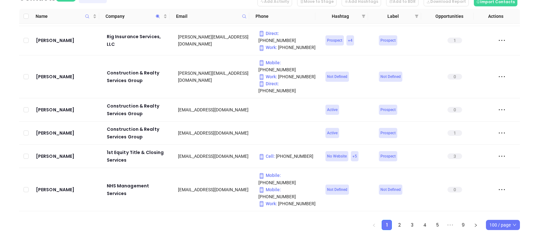
scroll to position [321, 0]
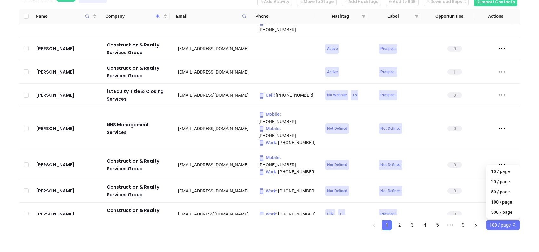
click at [506, 224] on span "100 / page" at bounding box center [503, 225] width 27 height 10
click at [503, 213] on div "500 / page" at bounding box center [503, 212] width 24 height 7
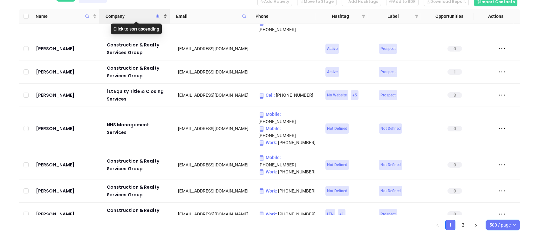
click at [136, 16] on span "Company" at bounding box center [134, 16] width 57 height 7
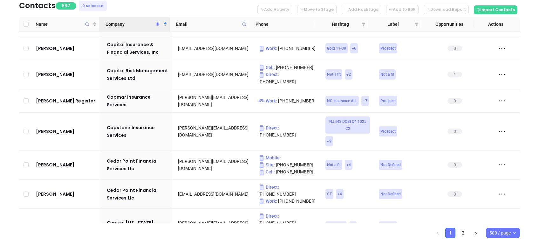
scroll to position [103, 0]
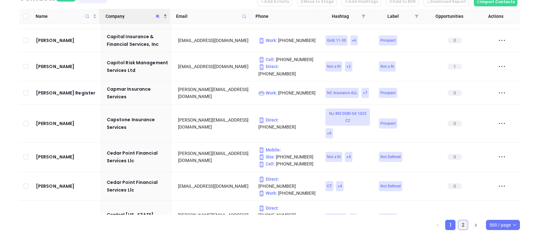
click at [463, 223] on link "2" at bounding box center [463, 225] width 10 height 10
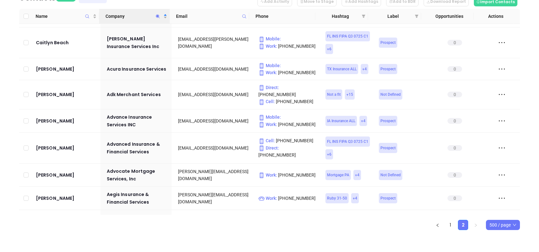
scroll to position [509, 0]
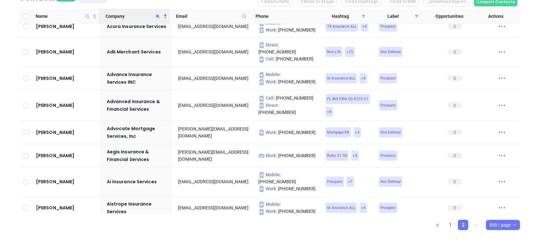
click at [155, 14] on icon "Company" at bounding box center [157, 16] width 5 height 5
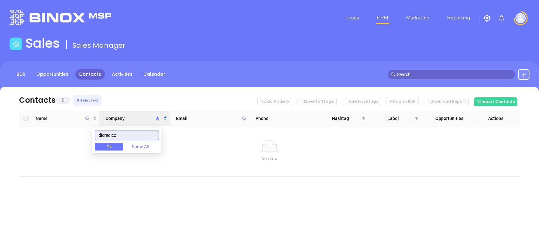
scroll to position [0, 0]
drag, startPoint x: 118, startPoint y: 132, endPoint x: 46, endPoint y: 131, distance: 72.2
click at [46, 131] on body "Leads CRM Marketing Reporting Financial Leads Leads Sales Sales Manager BDR Opp…" at bounding box center [269, 126] width 539 height 252
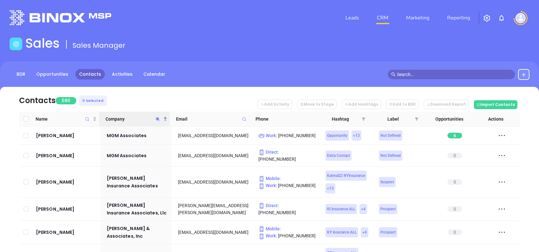
click at [196, 95] on nav "Contacts 590 0 Selected Add Activity Move to Stage Add Hashtags Add to BDR Down…" at bounding box center [269, 99] width 501 height 25
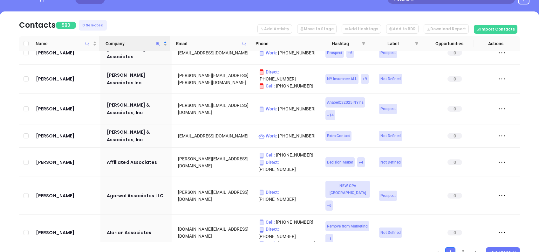
scroll to position [103, 0]
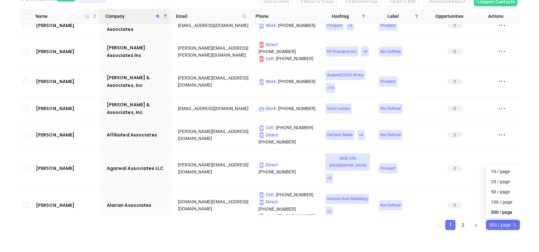
click at [512, 222] on span "500 / page" at bounding box center [503, 225] width 27 height 10
click at [384, 240] on div "Contacts 590 0 Selected Add Activity Move to Stage Add Hashtags Add to BDR Down…" at bounding box center [269, 118] width 539 height 268
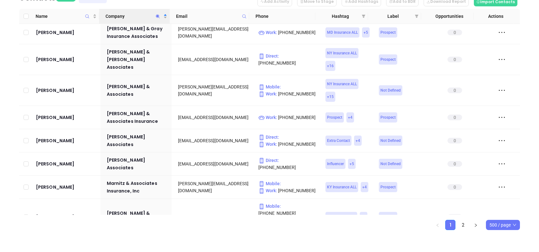
scroll to position [9234, 0]
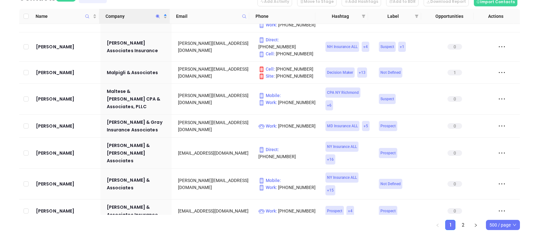
click at [158, 18] on icon "Company" at bounding box center [157, 16] width 5 height 5
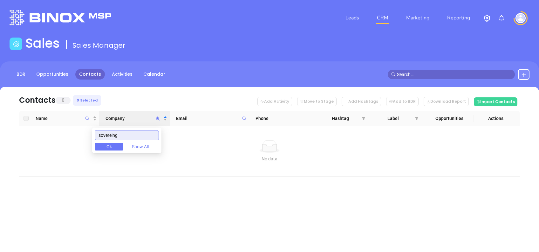
scroll to position [0, 0]
drag, startPoint x: 147, startPoint y: 137, endPoint x: 69, endPoint y: 118, distance: 79.4
click at [69, 118] on body "Leads CRM Marketing Reporting Financial Leads Leads Sales Sales Manager BDR Opp…" at bounding box center [269, 126] width 539 height 252
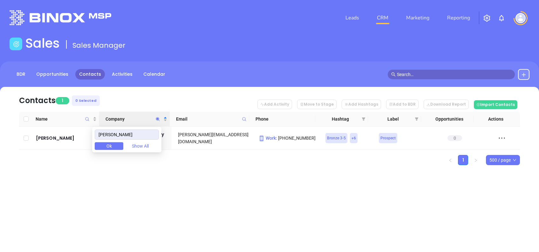
click at [120, 216] on div "Leads CRM Marketing Reporting Financial Leads Leads Sales Sales Manager BDR Opp…" at bounding box center [269, 126] width 539 height 252
click at [157, 117] on icon "Company" at bounding box center [158, 119] width 4 height 4
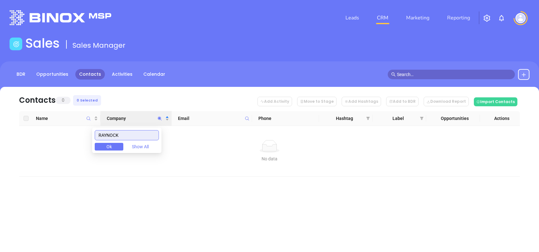
drag, startPoint x: 134, startPoint y: 135, endPoint x: 69, endPoint y: 137, distance: 64.9
click at [69, 137] on body "Leads CRM Marketing Reporting Financial Leads Leads Sales Sales Manager BDR Opp…" at bounding box center [269, 126] width 539 height 252
drag, startPoint x: 128, startPoint y: 133, endPoint x: 66, endPoint y: 138, distance: 62.3
click at [66, 138] on body "Leads CRM Marketing Reporting Financial Leads Leads Sales Sales Manager BDR Opp…" at bounding box center [269, 126] width 539 height 252
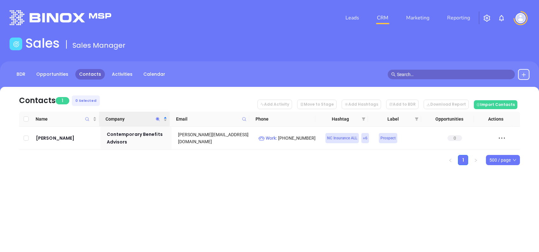
click at [172, 167] on div "Contacts 1 0 Selected Add Activity Move to Stage Add Hashtags Add to BDR Downlo…" at bounding box center [269, 137] width 539 height 100
click at [156, 117] on icon "Company" at bounding box center [157, 119] width 5 height 5
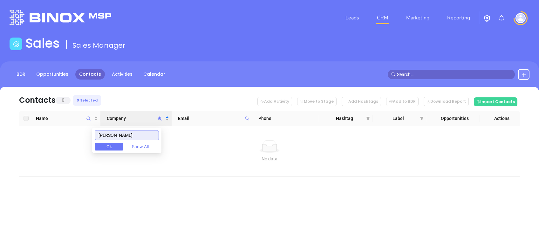
drag, startPoint x: 127, startPoint y: 136, endPoint x: 71, endPoint y: 130, distance: 56.3
click at [71, 130] on body "Leads CRM Marketing Reporting Financial Leads Leads Sales Sales Manager BDR Opp…" at bounding box center [269, 126] width 539 height 252
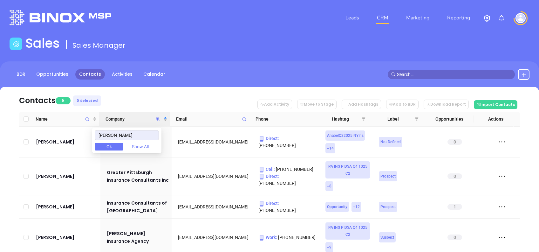
click at [134, 95] on nav "Contacts 8 0 Selected Add Activity Move to Stage Add Hashtags Add to BDR Downlo…" at bounding box center [269, 99] width 501 height 25
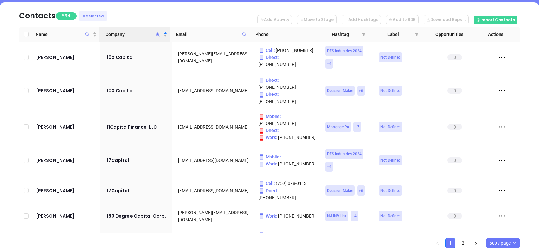
click at [159, 33] on icon "Company" at bounding box center [157, 34] width 5 height 5
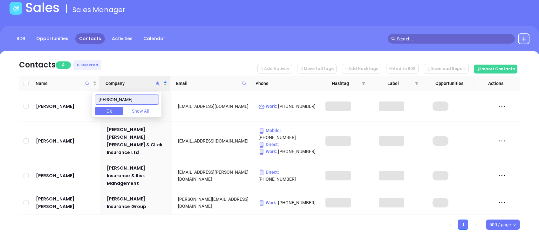
scroll to position [12, 0]
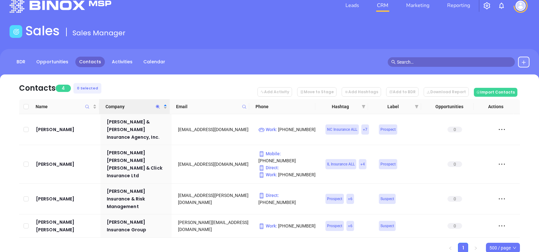
click at [142, 86] on nav "Contacts 4 0 Selected Add Activity Move to Stage Add Hashtags Add to BDR Downlo…" at bounding box center [269, 86] width 501 height 25
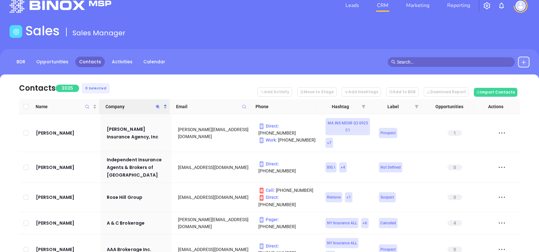
click at [157, 104] on icon "Company" at bounding box center [157, 106] width 5 height 5
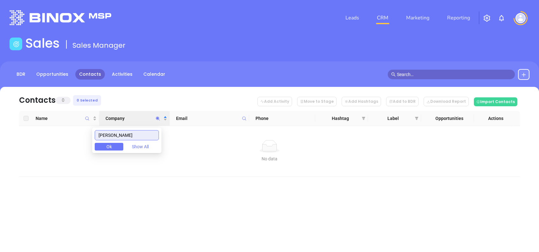
scroll to position [0, 0]
drag, startPoint x: 112, startPoint y: 136, endPoint x: 60, endPoint y: 122, distance: 53.8
click at [64, 126] on body "Leads CRM Marketing Reporting Financial Leads Leads Sales Sales Manager BDR Opp…" at bounding box center [269, 126] width 539 height 252
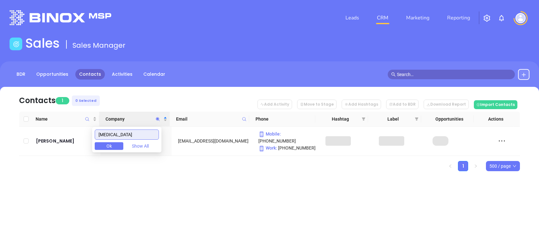
type input "thrush"
click at [99, 195] on div "Leads CRM Marketing Reporting Financial Leads Leads Sales Sales Manager BDR Opp…" at bounding box center [269, 126] width 539 height 252
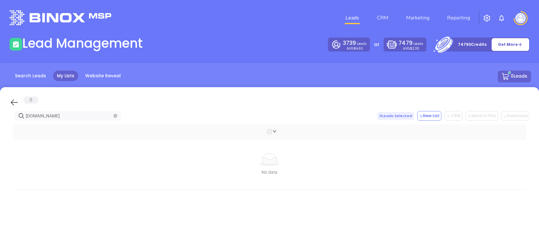
click at [12, 101] on icon at bounding box center [15, 103] width 10 height 10
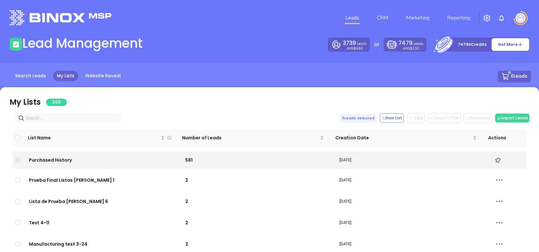
click at [78, 116] on input "text" at bounding box center [69, 117] width 86 height 7
paste input "[DOMAIN_NAME]"
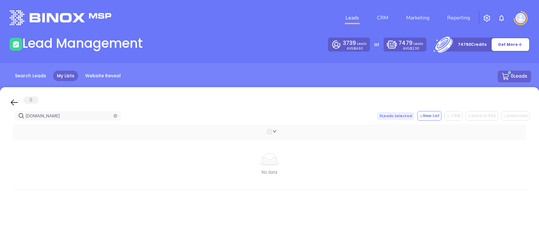
type input "[DOMAIN_NAME]"
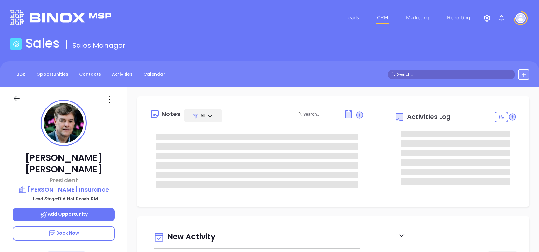
type input "[DATE]"
type input "[PERSON_NAME]"
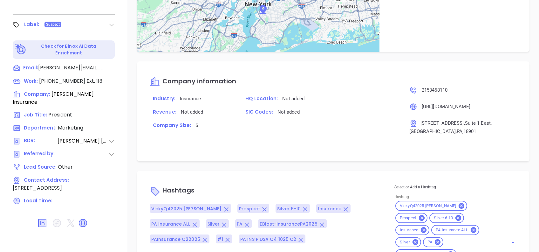
scroll to position [450, 0]
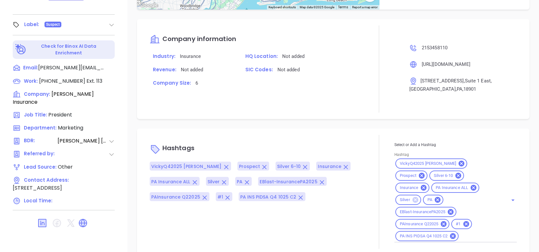
click at [418, 197] on icon at bounding box center [416, 200] width 6 height 6
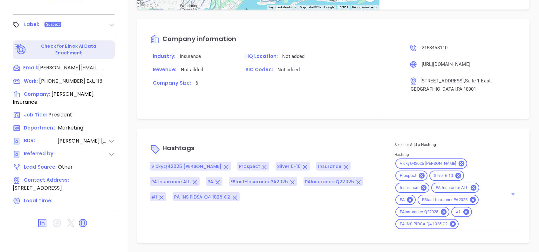
click at [374, 128] on div "Hashtags VickyQ42025 PAIns Prospect Silver 6-10 Insurance PA Insurance ALL PA E…" at bounding box center [333, 185] width 393 height 114
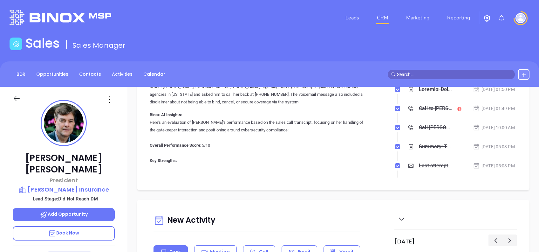
scroll to position [0, 0]
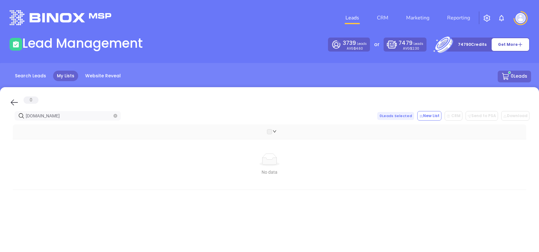
click at [13, 99] on icon at bounding box center [15, 103] width 10 height 10
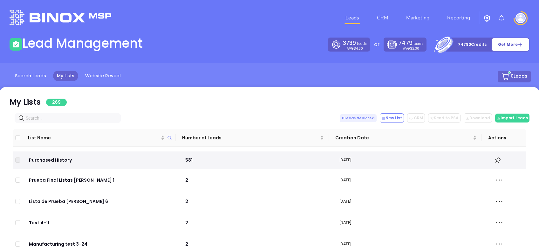
click at [66, 117] on input "text" at bounding box center [69, 117] width 86 height 7
paste input "National Assocs"
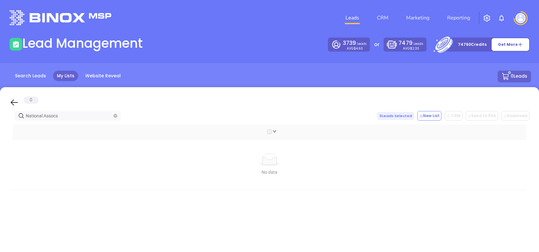
type input "National Assocs"
click at [11, 102] on icon at bounding box center [14, 103] width 7 height 6
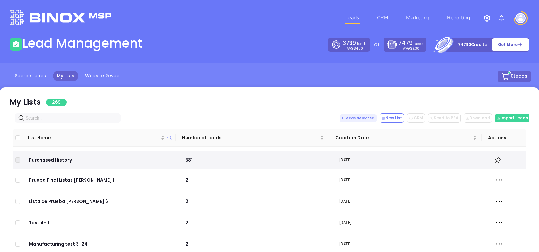
click at [72, 114] on span at bounding box center [68, 118] width 106 height 10
paste input "[DOMAIN_NAME]"
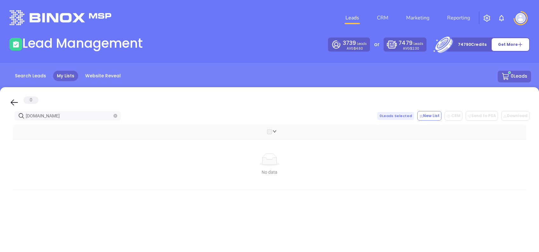
type input "[DOMAIN_NAME]"
click at [12, 102] on icon at bounding box center [14, 103] width 7 height 6
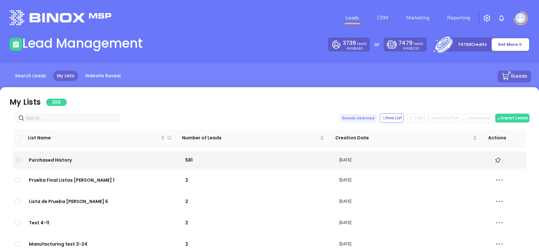
click at [74, 116] on input "text" at bounding box center [69, 117] width 86 height 7
paste input "[URL][DOMAIN_NAME]"
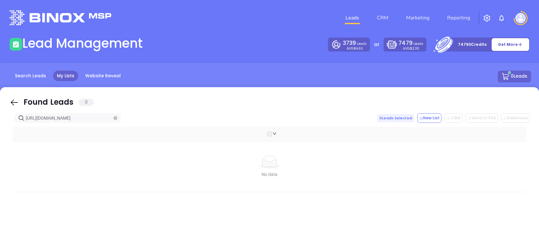
drag, startPoint x: 52, startPoint y: 116, endPoint x: 0, endPoint y: 122, distance: 51.9
click at [0, 122] on html "Leads CRM Marketing Reporting Financial Leads Leads Lead Management 3739 Leads …" at bounding box center [269, 126] width 539 height 252
type input "sovinsurance.com"
drag, startPoint x: 76, startPoint y: 112, endPoint x: 0, endPoint y: 111, distance: 76.0
click at [0, 112] on html "Leads CRM Marketing Reporting Financial Leads Leads Lead Management 3739 Leads …" at bounding box center [269, 126] width 539 height 252
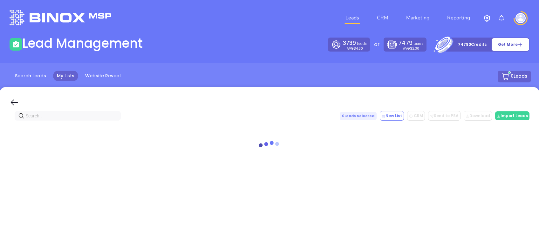
click at [12, 97] on div at bounding box center [270, 101] width 520 height 11
click at [24, 96] on div at bounding box center [24, 96] width 0 height 0
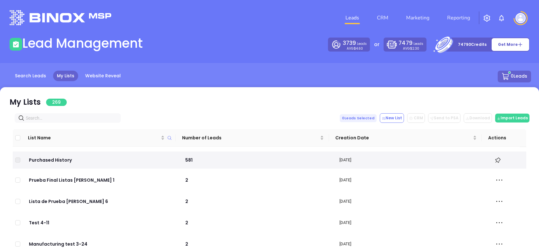
click at [47, 117] on input "text" at bounding box center [69, 117] width 86 height 7
paste input "sovinsurance.com"
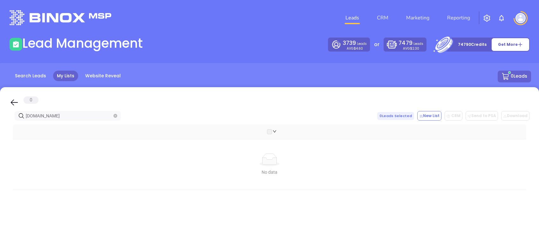
type input "sovinsurance.com"
drag, startPoint x: 15, startPoint y: 104, endPoint x: 67, endPoint y: 114, distance: 52.9
click at [15, 103] on icon at bounding box center [15, 103] width 10 height 10
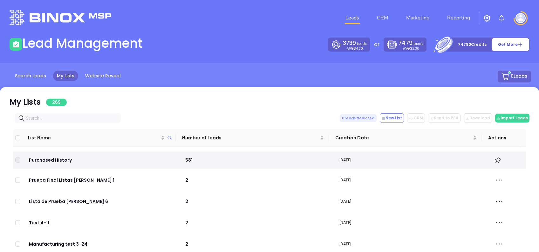
click at [66, 113] on span at bounding box center [68, 118] width 106 height 10
paste input "raynockassociates.com"
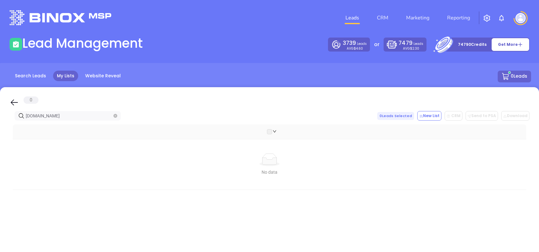
type input "raynockassociates.com"
click at [16, 100] on icon at bounding box center [15, 103] width 10 height 10
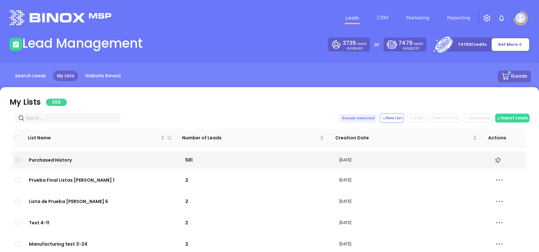
click at [60, 115] on input "text" at bounding box center [69, 117] width 86 height 7
paste input "iglooins.com"
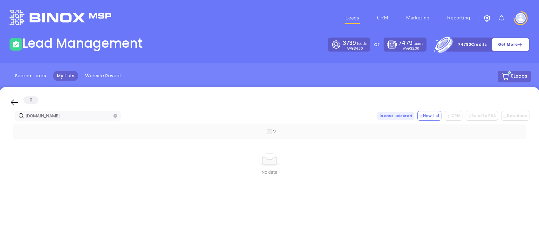
type input "iglooins.com"
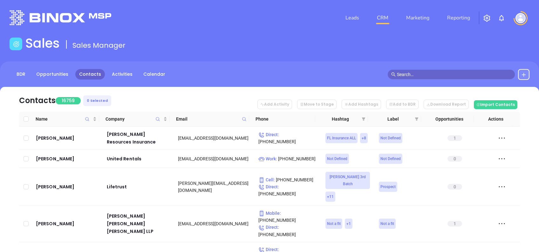
click at [524, 69] on div "BDR Opportunities Contacts Activities Calendar" at bounding box center [269, 77] width 539 height 32
click at [522, 77] on button at bounding box center [523, 74] width 11 height 11
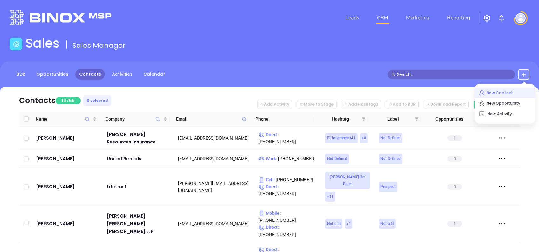
click at [505, 89] on p "New Contact" at bounding box center [505, 93] width 53 height 10
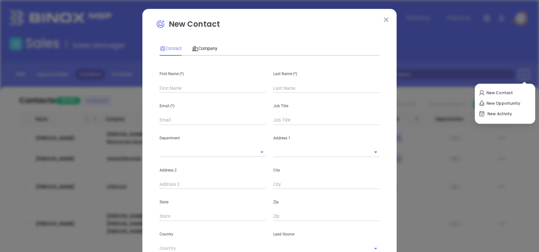
type input "Fourth Phone Call"
type input "1"
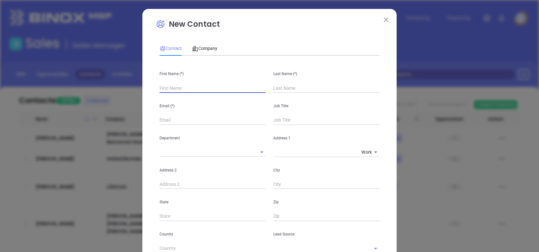
click at [198, 86] on input "text" at bounding box center [213, 88] width 106 height 10
type input "Matt"
type input "Hayes"
click at [167, 119] on input "text" at bounding box center [213, 120] width 106 height 10
paste input "CONTACT SOVEREIGN INSURANCE BERWYN 800.222.4478 info@sovinsurance.com"
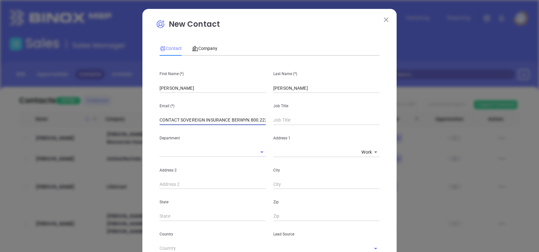
drag, startPoint x: 214, startPoint y: 120, endPoint x: 3, endPoint y: 132, distance: 211.8
click at [3, 132] on div "New Contact Contact Company First Name (*) Matt Last Name (*) Hayes Email (*) C…" at bounding box center [269, 126] width 539 height 252
type input "info@sovinsurance.com"
click at [303, 124] on input "text" at bounding box center [326, 120] width 106 height 10
type input "Managing Director"
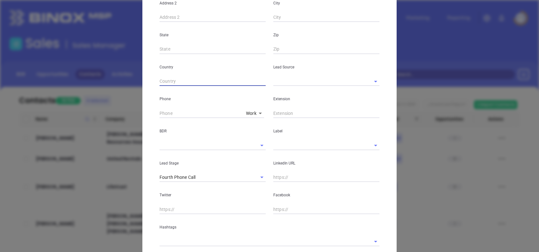
scroll to position [170, 0]
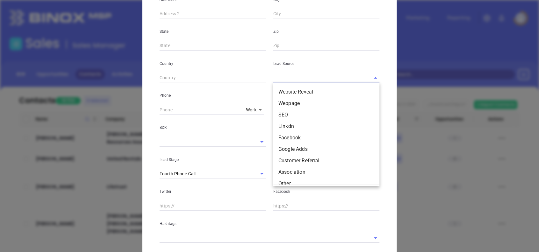
click at [284, 77] on input "text" at bounding box center [317, 77] width 88 height 9
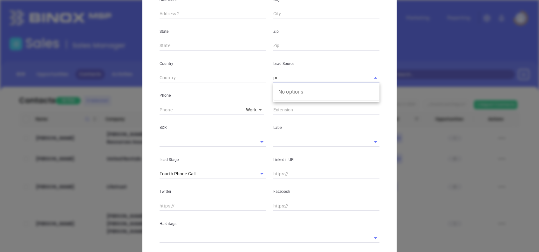
type input "p"
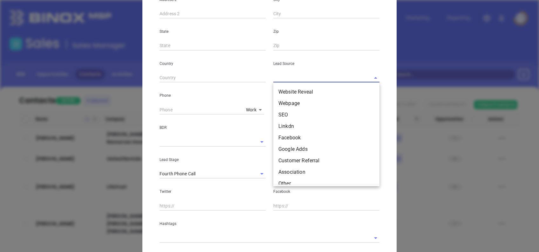
type input "o"
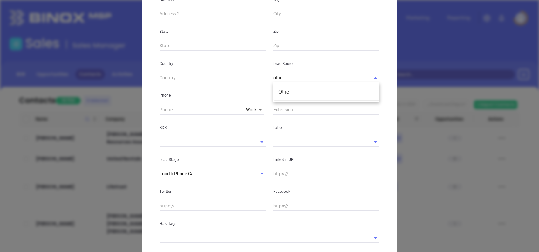
click at [293, 94] on li "Other" at bounding box center [326, 91] width 106 height 11
type input "Other"
type input "( ) -"
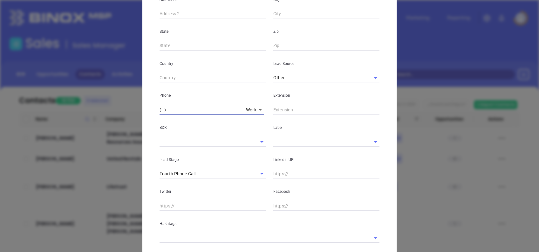
click at [160, 108] on input "( ) -" at bounding box center [202, 110] width 84 height 10
paste input "800) 222-4478"
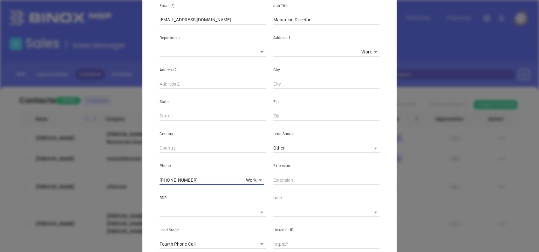
scroll to position [0, 0]
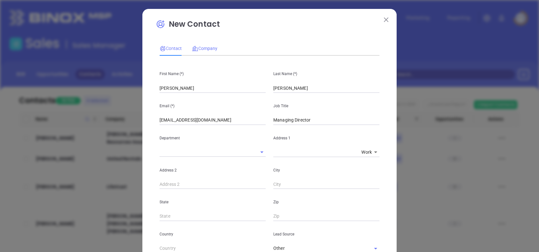
type input "(800) 222-4478"
click at [201, 49] on span "Company" at bounding box center [204, 48] width 25 height 5
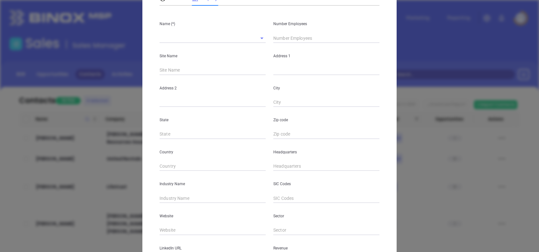
scroll to position [113, 0]
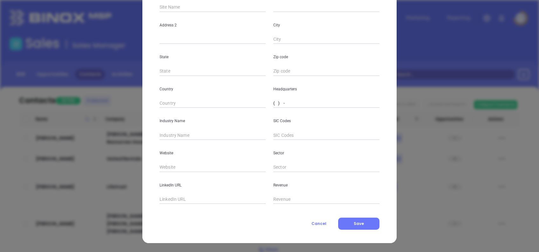
click at [273, 103] on input "( ) -" at bounding box center [326, 104] width 106 height 10
paste input "800) 222-4478"
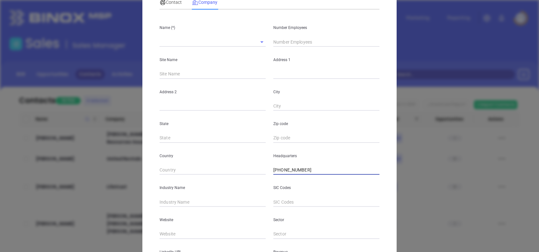
scroll to position [0, 0]
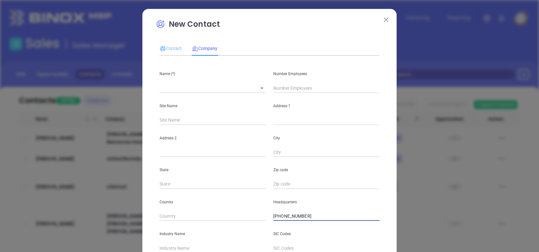
type input "(800) 222-4478"
click at [169, 52] on div "Contact" at bounding box center [171, 48] width 22 height 15
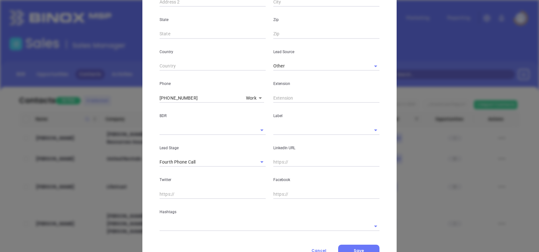
scroll to position [209, 0]
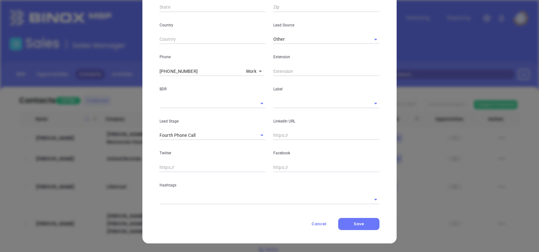
click at [281, 104] on input "text" at bounding box center [317, 103] width 88 height 9
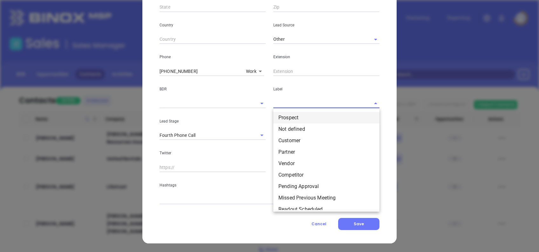
click at [291, 114] on li "Prospect" at bounding box center [326, 117] width 106 height 11
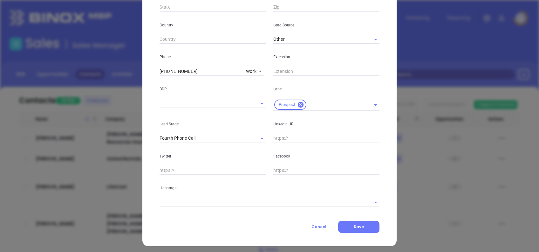
click at [278, 135] on input "text" at bounding box center [326, 139] width 106 height 10
paste input "www.linkedin.com/in/matt-hayes-0b907617/"
type input "www.linkedin.com/in/matt-hayes-0b907617/"
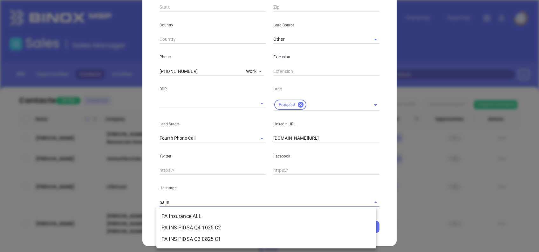
type input "pa ins"
click at [222, 214] on li "PA Insurance ALL" at bounding box center [266, 215] width 220 height 11
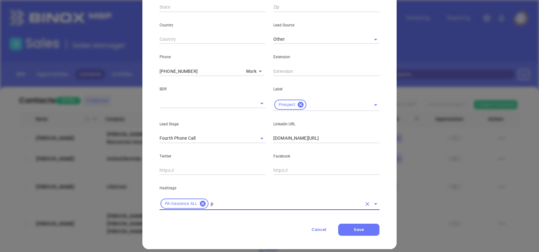
type input "pa"
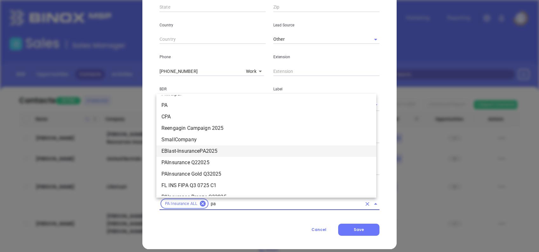
scroll to position [443, 0]
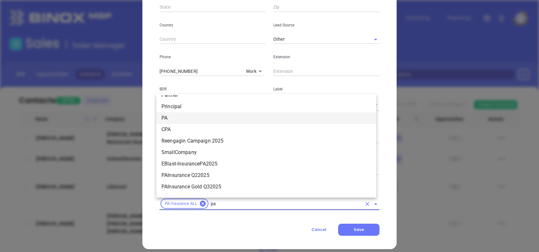
click at [178, 114] on li "PA" at bounding box center [266, 117] width 220 height 11
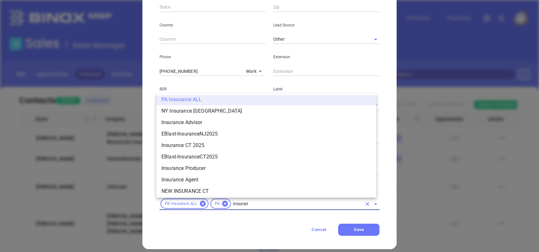
scroll to position [427, 0]
type input "insurance"
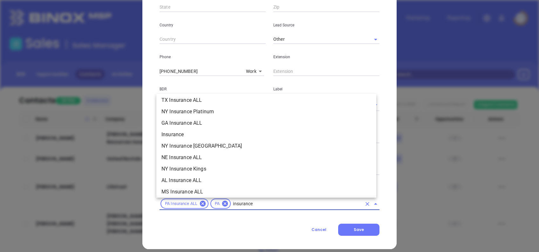
scroll to position [220, 0]
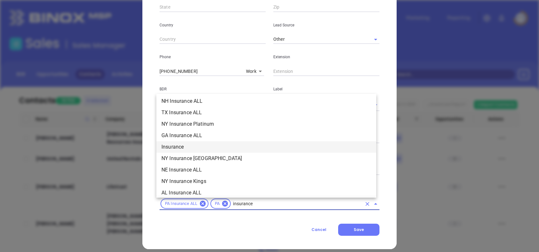
click at [198, 144] on li "Insurance" at bounding box center [266, 146] width 220 height 11
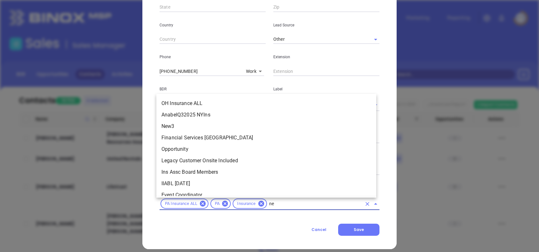
scroll to position [0, 0]
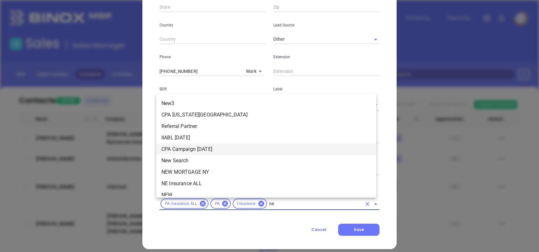
type input "new"
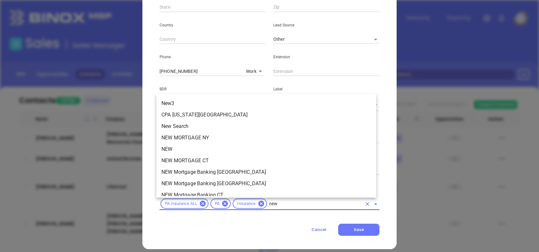
click at [196, 148] on li "NEW" at bounding box center [266, 148] width 220 height 11
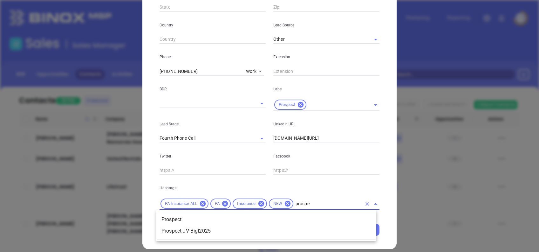
type input "prospec"
click at [293, 215] on li "Prospect" at bounding box center [266, 219] width 220 height 11
type input "diamond"
click at [293, 216] on li "Diamond 51-100" at bounding box center [266, 219] width 220 height 11
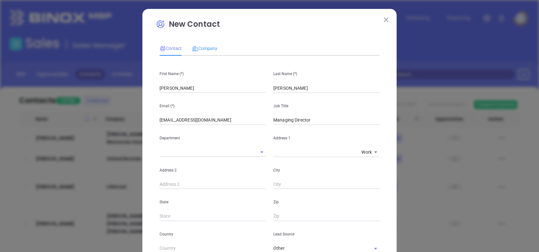
click at [204, 42] on div "Company" at bounding box center [204, 48] width 25 height 15
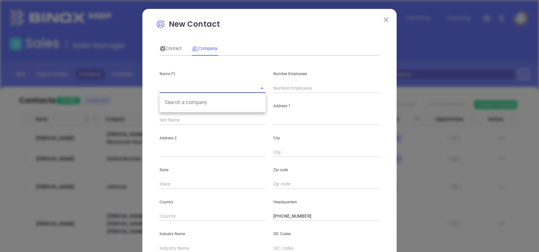
click at [179, 86] on input "text" at bounding box center [204, 87] width 88 height 9
paste input "Murray Eight Agency Inc"
type input "Murray Eight Agency Inc"
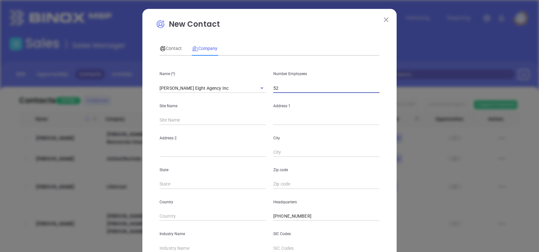
type input "52"
click at [279, 119] on input "text" at bounding box center [326, 120] width 106 height 10
paste input "920 Cassatt Rd, Berwyn, Pennsylvania 19312, US"
drag, startPoint x: 360, startPoint y: 120, endPoint x: 443, endPoint y: 119, distance: 83.0
click at [443, 119] on div "New Contact Contact Company First Name (*) Matt Last Name (*) Hayes Email (*) i…" at bounding box center [269, 126] width 539 height 252
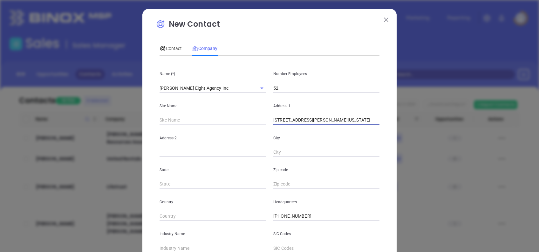
type input "920 Cassatt Rd, Berwyn, Pennsylvania"
click at [314, 185] on input "text" at bounding box center [326, 184] width 106 height 10
paste input "19312"
type input "19312"
drag, startPoint x: 356, startPoint y: 122, endPoint x: 317, endPoint y: 127, distance: 39.6
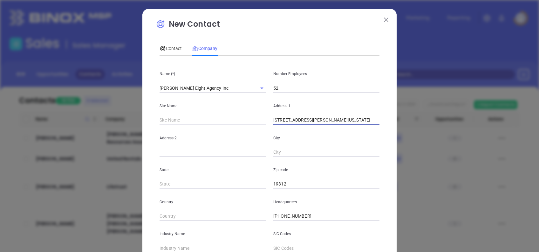
click at [317, 127] on div "Name (*) Murray Eight Agency Inc Number Employees 52 Site Name Address 1 920 Ca…" at bounding box center [270, 189] width 220 height 256
type input "920 Cassatt Rd,"
click at [300, 149] on input "text" at bounding box center [326, 153] width 106 height 10
paste input "Berwyn"
type input "Berwyn"
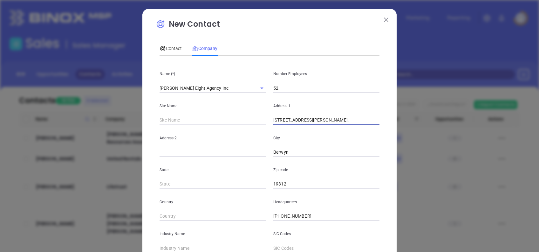
click at [314, 120] on input "920 Cassatt Rd," at bounding box center [326, 120] width 106 height 10
type input "920 Cassatt Rd"
type input "PA"
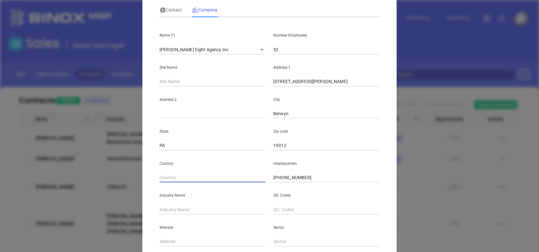
scroll to position [113, 0]
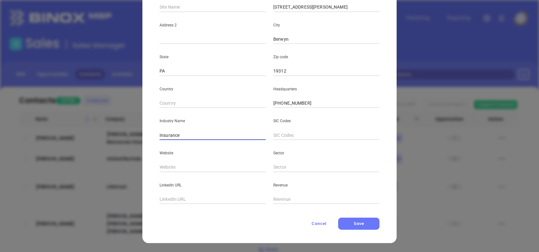
type input "Insurance"
click at [192, 199] on input "text" at bounding box center [213, 200] width 106 height 10
paste input "www.linkedin.com/company/sovereign-insurance-group/"
type input "www.linkedin.com/company/sovereign-insurance-group/"
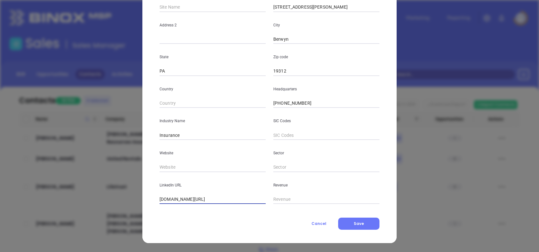
scroll to position [0, 0]
click at [169, 165] on input "text" at bounding box center [213, 167] width 106 height 10
paste input "https://www.sovinsurance.com/"
type input "https://www.sovinsurance.com/"
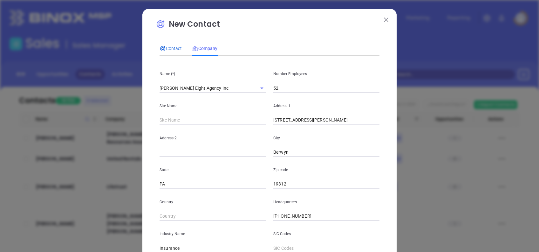
click at [167, 49] on span "Contact" at bounding box center [171, 48] width 22 height 5
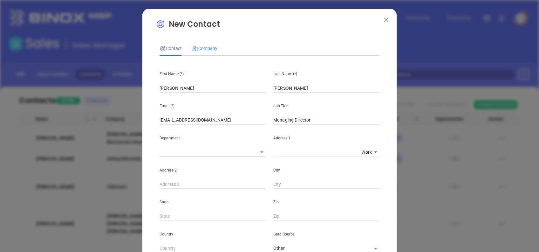
click at [196, 43] on div "Company" at bounding box center [204, 48] width 25 height 15
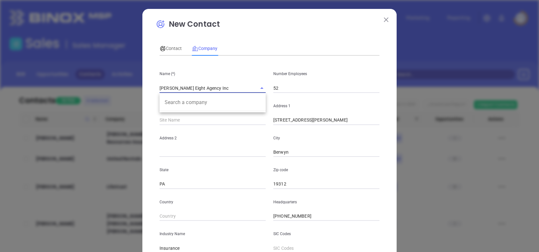
drag, startPoint x: 191, startPoint y: 88, endPoint x: 44, endPoint y: 81, distance: 147.4
click at [49, 82] on div "New Contact Contact Company First Name (*) Matt Last Name (*) Hayes Email (*) i…" at bounding box center [269, 126] width 539 height 252
paste input "Sovereign Insurance Group"
type input "Sovereign Insurance Group"
click at [268, 33] on div "New Contact Contact Company First Name (*) Matt Last Name (*) Hayes Email (*) i…" at bounding box center [270, 180] width 228 height 324
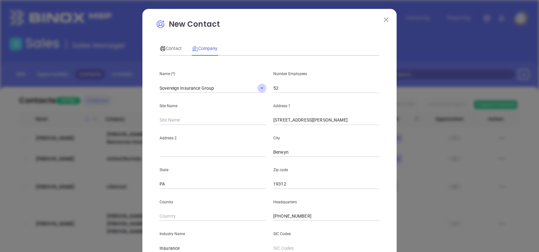
click at [258, 86] on icon "Open" at bounding box center [262, 88] width 8 height 8
click at [295, 26] on p "New Contact" at bounding box center [270, 25] width 228 height 15
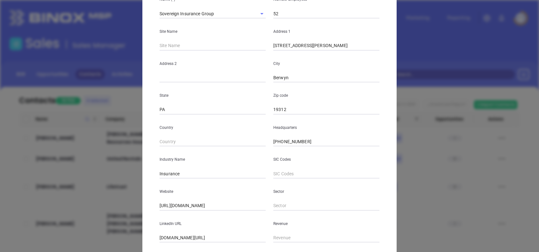
scroll to position [113, 0]
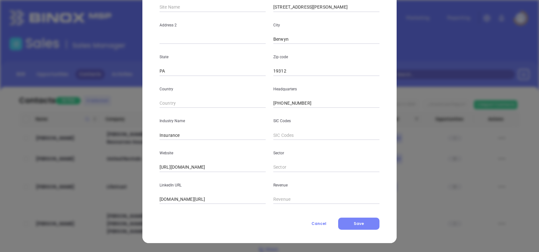
click at [361, 223] on button "Save" at bounding box center [358, 223] width 41 height 12
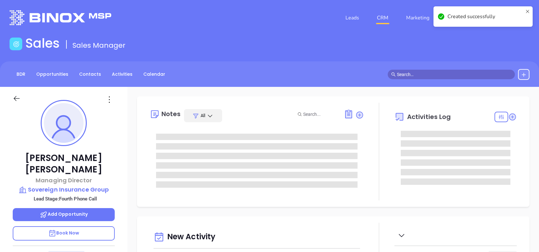
type input "10/07/2025"
type input "Alejandra Lara"
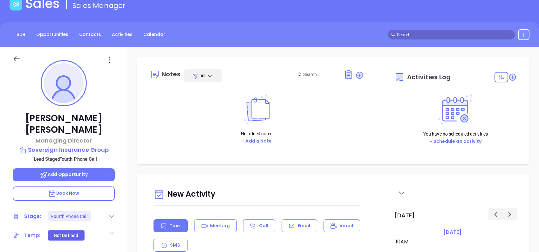
scroll to position [85, 0]
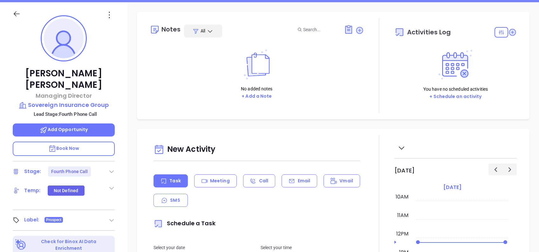
click at [112, 168] on icon at bounding box center [111, 171] width 6 height 6
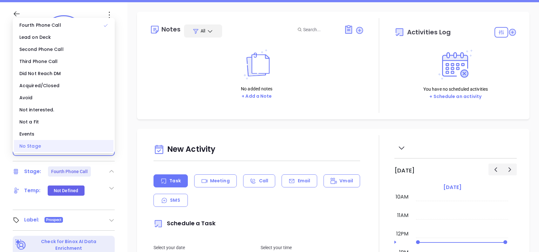
click at [57, 151] on div "No Stage" at bounding box center [64, 146] width 100 height 12
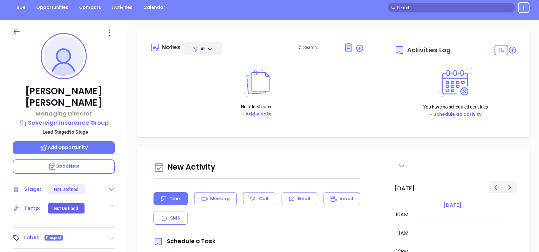
scroll to position [0, 0]
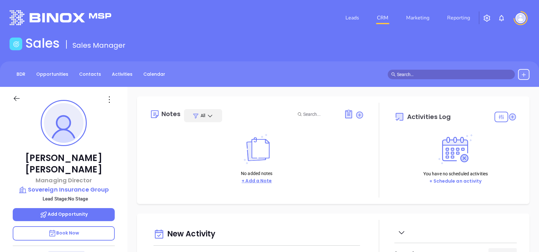
click at [260, 179] on button "+ Add a Note" at bounding box center [257, 180] width 34 height 7
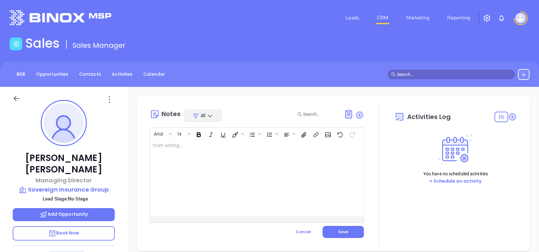
click at [264, 183] on div at bounding box center [249, 178] width 199 height 76
click at [338, 233] on span "Save" at bounding box center [343, 231] width 10 height 5
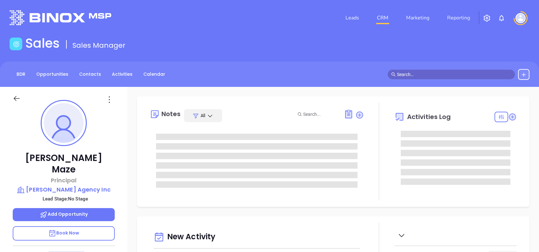
type input "[DATE]"
type input "[PERSON_NAME]"
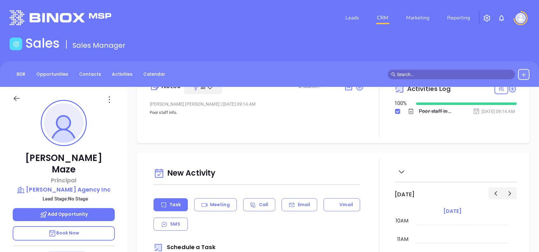
scroll to position [0, 0]
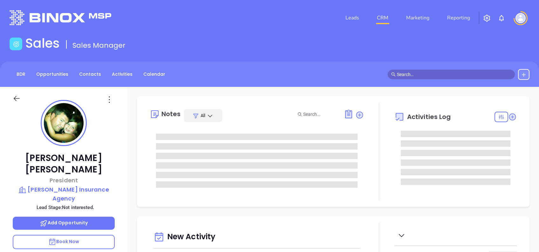
type input "[DATE]"
type input "[PERSON_NAME]"
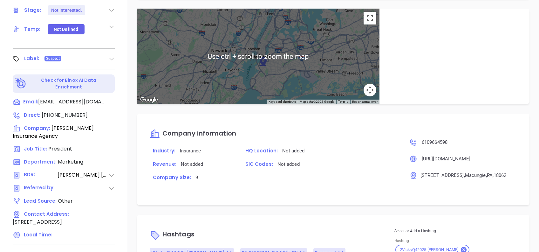
scroll to position [454, 0]
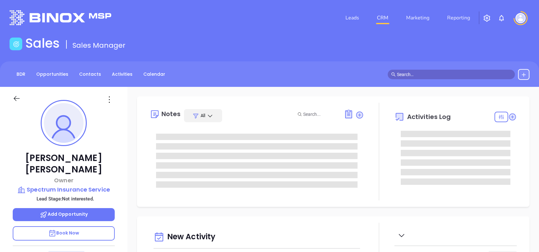
type input "[DATE]"
type input "[PERSON_NAME]"
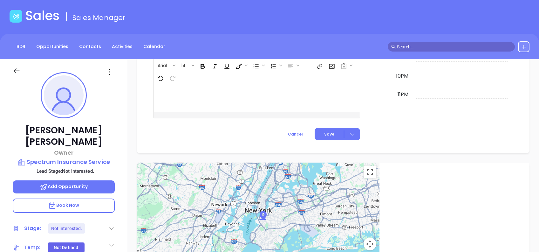
scroll to position [0, 0]
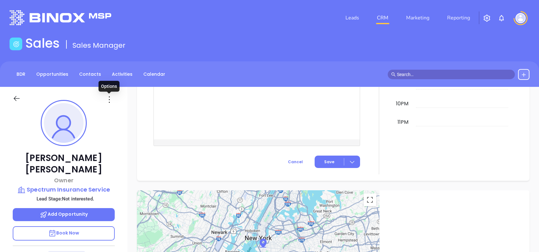
click at [107, 100] on icon at bounding box center [109, 99] width 10 height 10
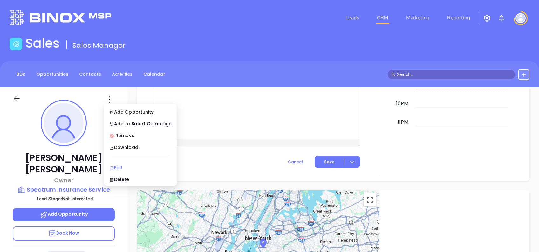
click at [125, 165] on div "Edit" at bounding box center [140, 167] width 62 height 7
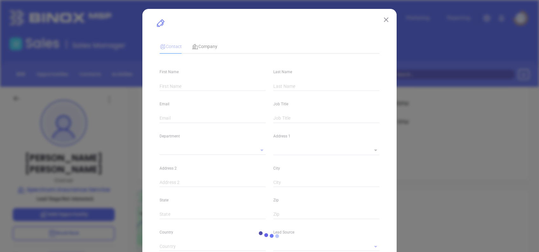
type input "[PERSON_NAME]"
type input "[PERSON_NAME][EMAIL_ADDRESS][DOMAIN_NAME]"
type input "Owner"
type input "1"
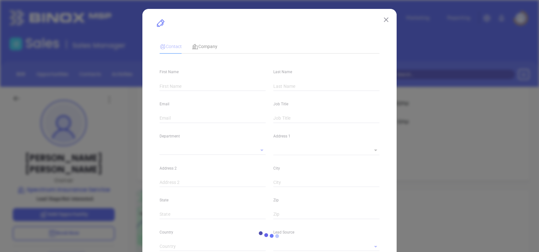
type input "[DOMAIN_NAME][URL][PERSON_NAME]"
type input "Marketing"
type input "Other"
type input "[PERSON_NAME]"
type input "Not interested."
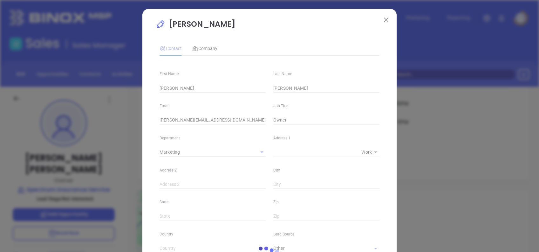
type input "[PHONE_NUMBER]"
type input "1"
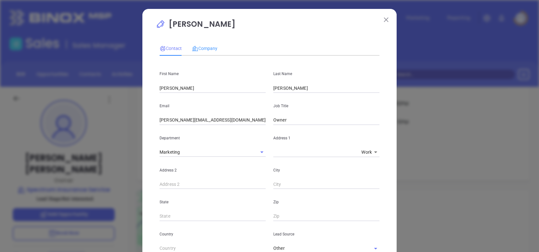
click at [200, 44] on div "Company" at bounding box center [204, 48] width 25 height 15
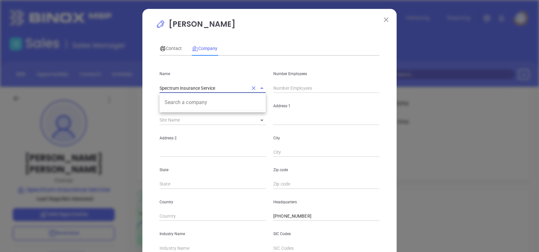
drag, startPoint x: 216, startPoint y: 86, endPoint x: 129, endPoint y: 93, distance: 87.0
click at [130, 93] on div "[PERSON_NAME] Contact Company First Name [PERSON_NAME] Name [PERSON_NAME] Email…" at bounding box center [269, 126] width 539 height 252
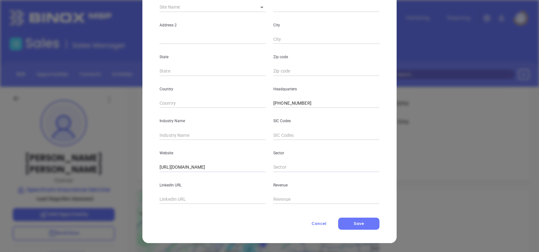
click at [175, 199] on input "text" at bounding box center [213, 200] width 106 height 10
paste input "[DOMAIN_NAME][URL]"
type input "[DOMAIN_NAME][URL]"
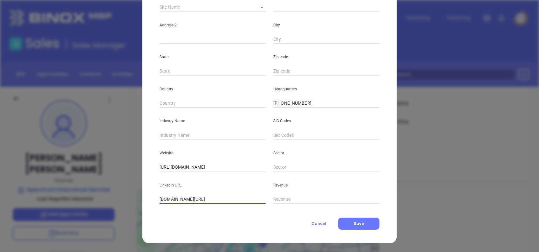
click at [175, 132] on input "text" at bounding box center [213, 135] width 106 height 10
type input "Insurance"
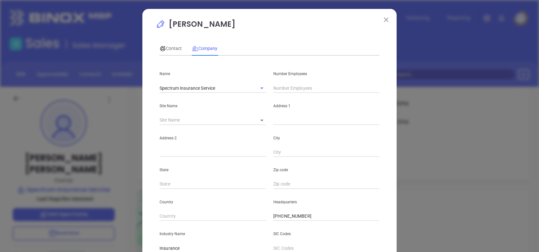
click at [306, 86] on input "text" at bounding box center [326, 88] width 106 height 10
type input "10"
click at [168, 43] on div "Contact" at bounding box center [171, 48] width 22 height 15
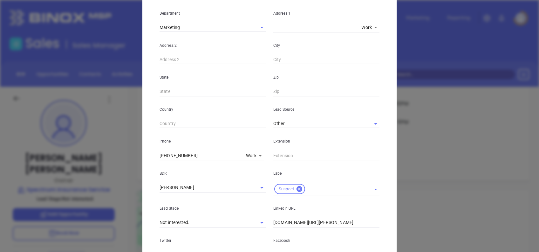
scroll to position [239, 0]
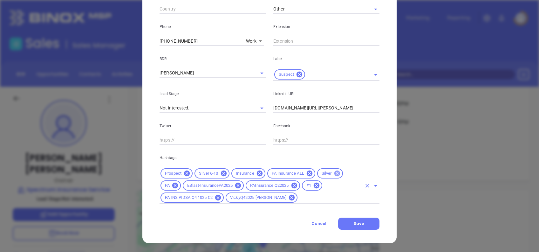
click at [336, 170] on icon at bounding box center [337, 173] width 7 height 7
click at [365, 223] on button "Save" at bounding box center [358, 223] width 41 height 12
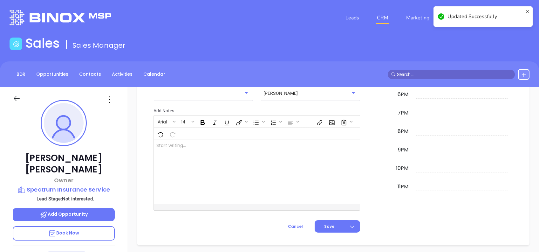
scroll to position [442, 0]
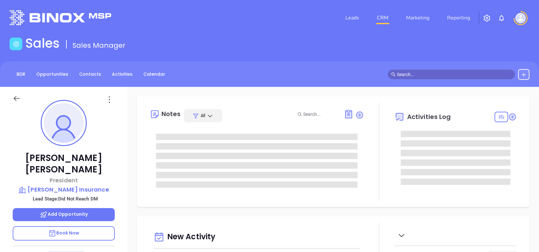
type input "[DATE]"
type input "[PERSON_NAME]"
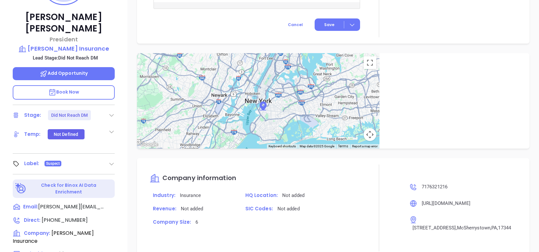
scroll to position [280, 0]
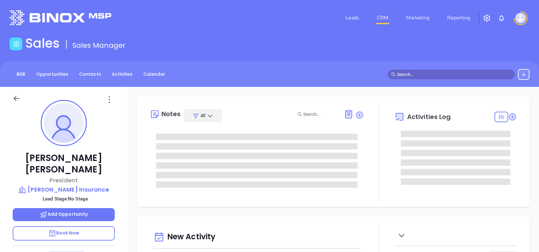
type input "[DATE]"
type input "[PERSON_NAME]"
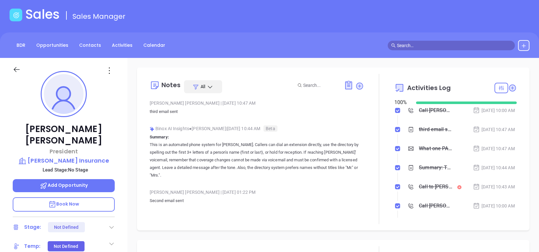
scroll to position [0, 0]
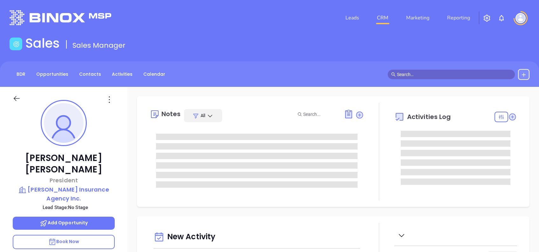
type input "[DATE]"
type input "[PERSON_NAME]"
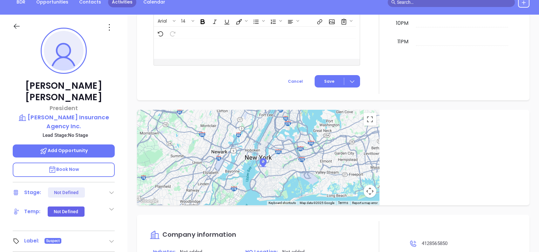
scroll to position [25, 0]
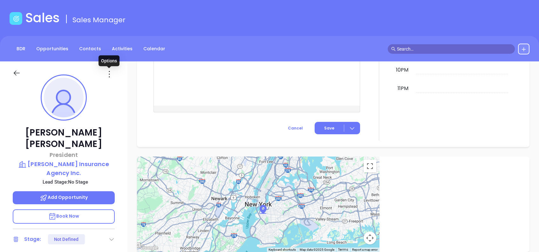
click at [110, 79] on div at bounding box center [64, 72] width 110 height 23
click at [111, 75] on icon at bounding box center [109, 74] width 10 height 10
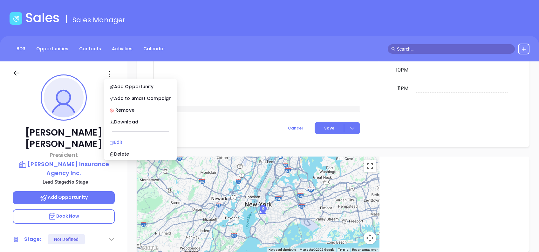
click at [132, 140] on div "Edit" at bounding box center [140, 142] width 62 height 7
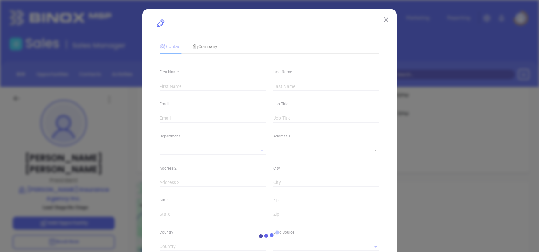
type input "[PERSON_NAME]"
type input "[PERSON_NAME][EMAIL_ADDRESS][DOMAIN_NAME]"
type input "President"
type input "1"
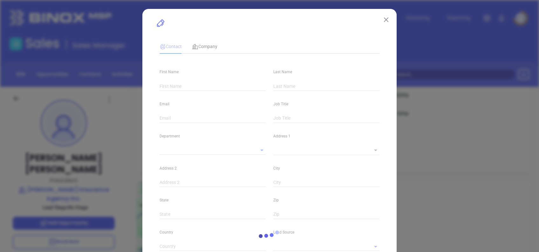
type input "[DOMAIN_NAME][URL][PERSON_NAME]"
type input "Marketing"
type input "Other"
type input "[PERSON_NAME]"
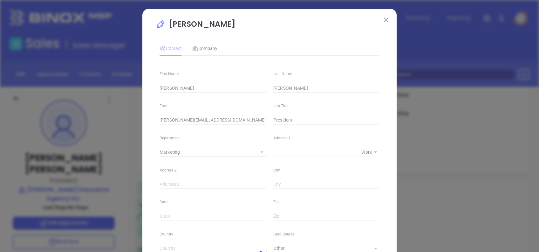
type input "[PHONE_NUMBER]"
type input "1"
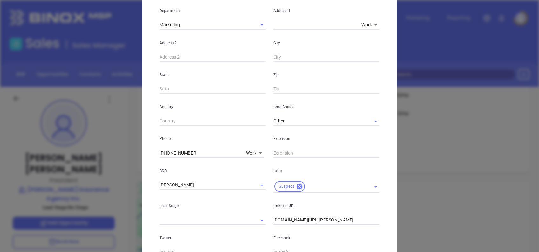
scroll to position [27, 0]
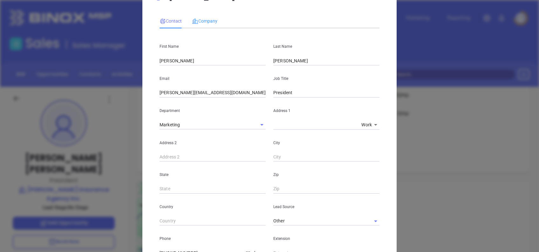
click at [206, 16] on div "Company" at bounding box center [204, 21] width 25 height 15
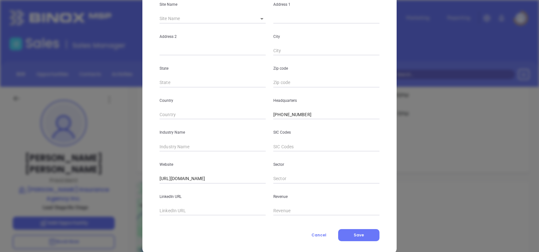
scroll to position [113, 0]
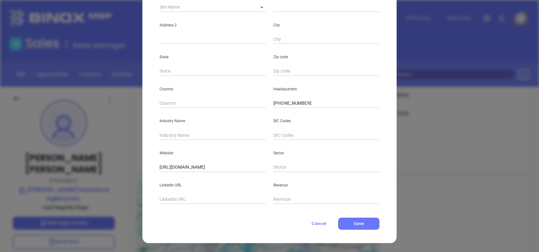
click at [193, 138] on input "text" at bounding box center [213, 135] width 106 height 10
type input "Insurance"
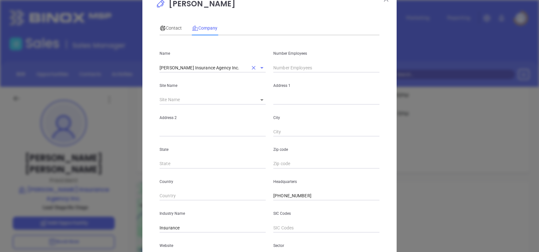
scroll to position [0, 0]
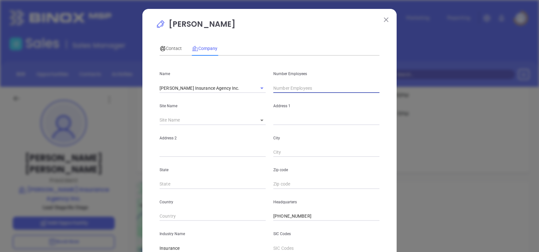
click at [281, 86] on input "text" at bounding box center [326, 88] width 106 height 10
click at [171, 49] on span "Contact" at bounding box center [171, 48] width 22 height 5
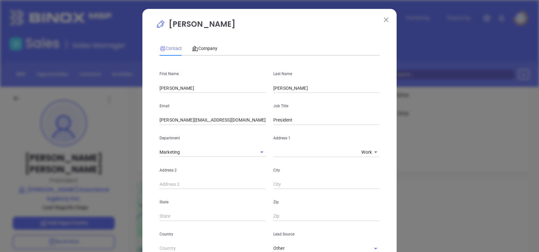
scroll to position [239, 0]
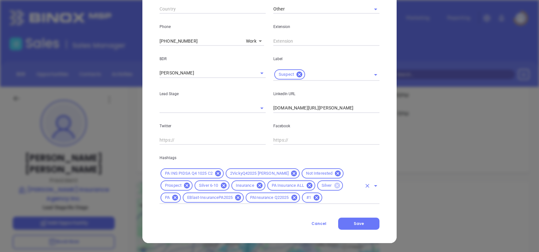
click at [334, 185] on icon at bounding box center [337, 185] width 6 height 6
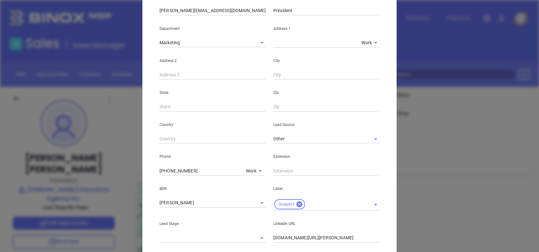
scroll to position [27, 0]
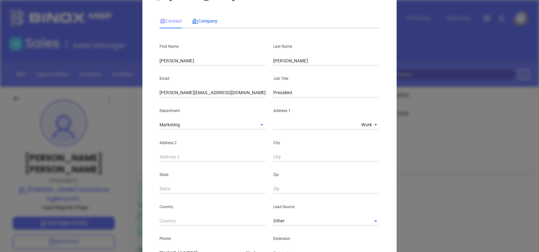
click at [201, 19] on span "Company" at bounding box center [204, 20] width 25 height 5
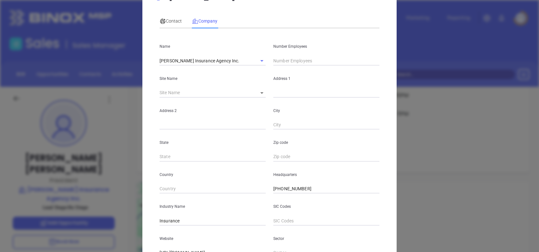
click at [286, 64] on input "text" at bounding box center [326, 61] width 106 height 10
type input "6"
drag, startPoint x: 277, startPoint y: 9, endPoint x: 273, endPoint y: 27, distance: 18.5
click at [277, 10] on div "[PERSON_NAME] Contact Company First Name [PERSON_NAME] Last Name [PERSON_NAME] …" at bounding box center [270, 153] width 228 height 324
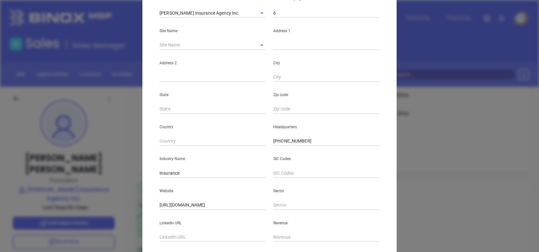
scroll to position [113, 0]
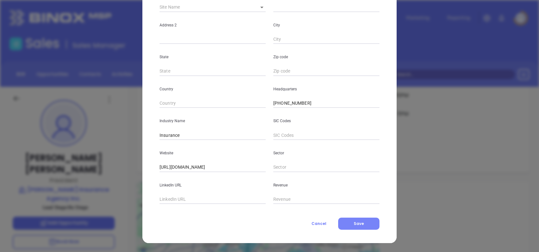
click at [348, 220] on button "Save" at bounding box center [358, 223] width 41 height 12
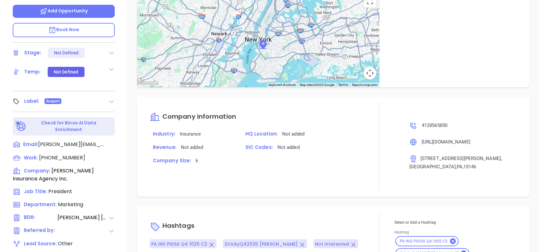
scroll to position [450, 0]
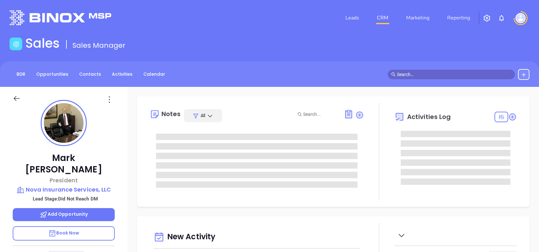
type input "[DATE]"
type input "[PERSON_NAME]"
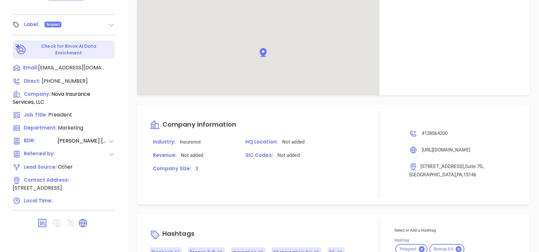
scroll to position [426, 0]
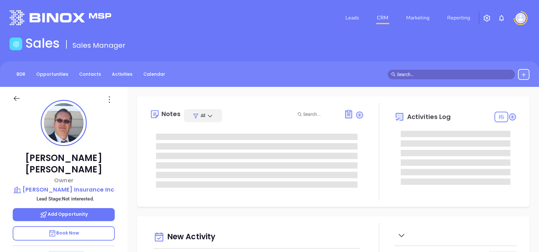
type input "[DATE]"
type input "[PERSON_NAME]"
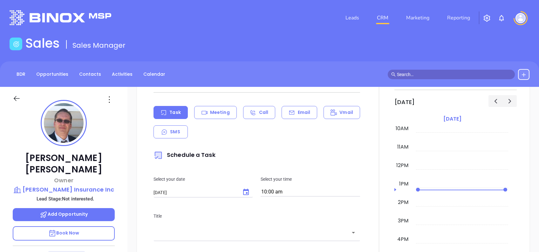
scroll to position [0, 0]
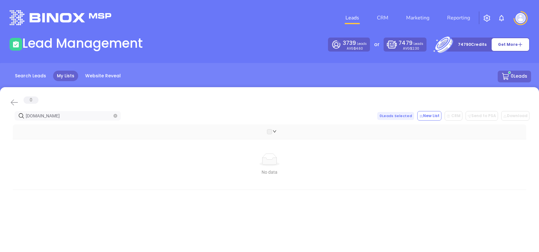
click at [12, 101] on icon at bounding box center [14, 103] width 7 height 6
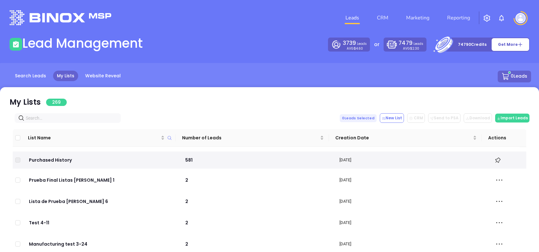
click at [56, 120] on input "text" at bounding box center [69, 117] width 86 height 7
paste input "Terrence S. Jennings"
type input "Terrence S. Jennings"
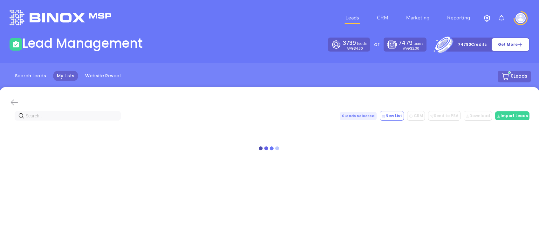
click at [15, 102] on icon at bounding box center [14, 103] width 7 height 6
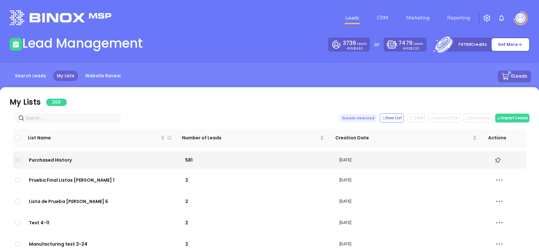
click at [53, 116] on input "text" at bounding box center [69, 117] width 86 height 7
paste input "tanjentinsurance.com"
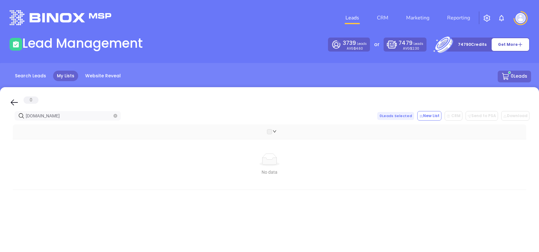
type input "tanjentinsurance.com"
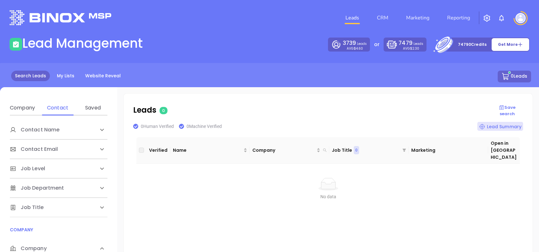
scroll to position [85, 0]
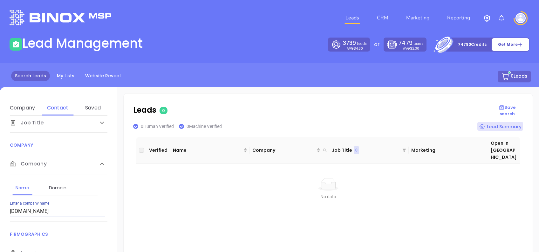
drag, startPoint x: 14, startPoint y: 207, endPoint x: 0, endPoint y: 201, distance: 15.2
click at [0, 202] on html "Leads CRM Marketing Reporting Financial Leads Leads Lead Management 3739 Leads …" at bounding box center [269, 126] width 539 height 252
type input "[DOMAIN_NAME]"
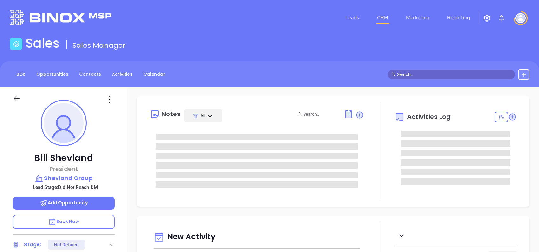
type input "[DATE]"
type input "[PERSON_NAME]"
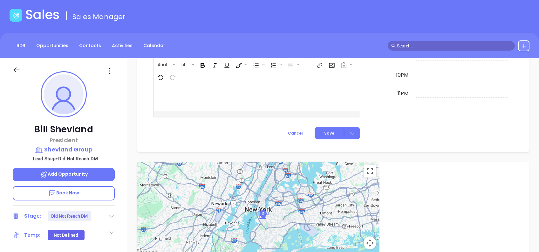
scroll to position [0, 0]
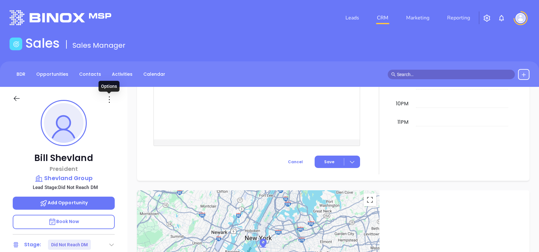
drag, startPoint x: 110, startPoint y: 96, endPoint x: 114, endPoint y: 102, distance: 6.6
click at [110, 97] on icon at bounding box center [109, 99] width 10 height 10
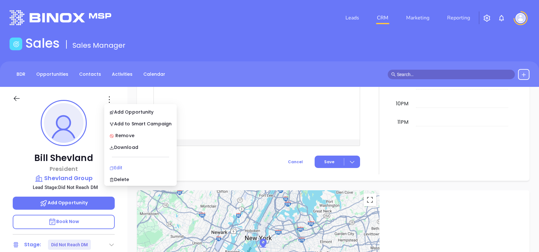
click at [122, 168] on div "Edit" at bounding box center [140, 167] width 62 height 7
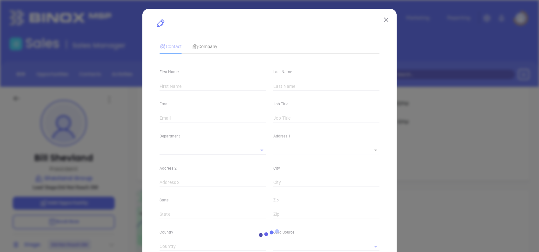
type input "Bill"
type input "Shevland"
type input "[EMAIL_ADDRESS][DOMAIN_NAME]"
type input "President"
type input "1"
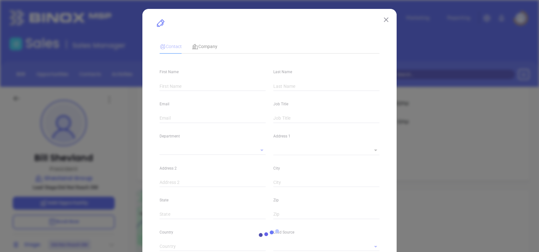
type input "[DOMAIN_NAME][URL][PERSON_NAME]"
type input "Marketing"
type input "Other"
type input "[PERSON_NAME]"
type input "Did Not Reach DM"
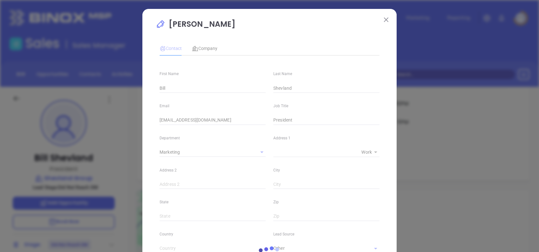
type input "[PHONE_NUMBER]"
type input "1"
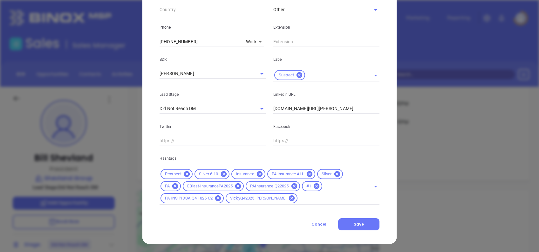
scroll to position [239, 0]
click at [336, 171] on icon at bounding box center [337, 173] width 6 height 6
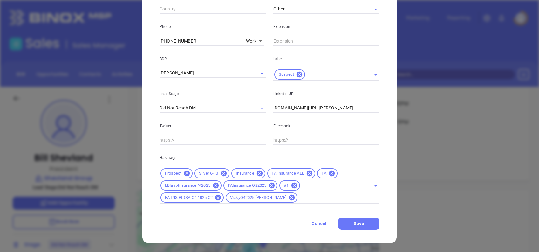
scroll to position [0, 0]
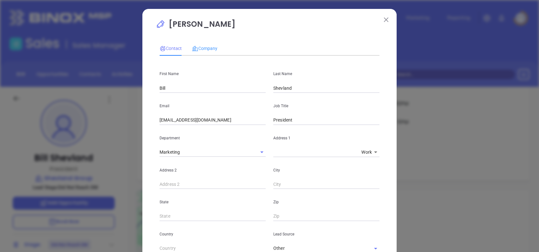
click at [203, 53] on div "Company" at bounding box center [204, 48] width 25 height 15
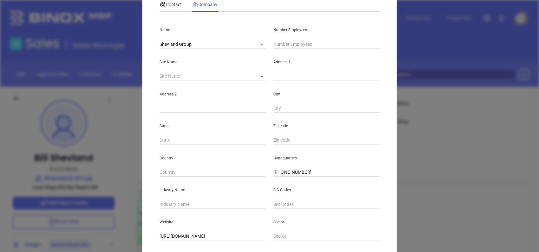
scroll to position [113, 0]
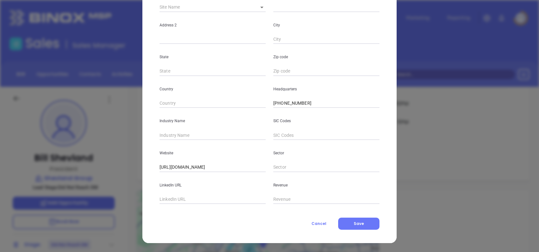
click at [192, 141] on div "Website [URL][DOMAIN_NAME]" at bounding box center [213, 156] width 114 height 32
click at [196, 135] on input "text" at bounding box center [213, 135] width 106 height 10
type input "Insurance"
click at [194, 198] on input "text" at bounding box center [213, 200] width 106 height 10
paste input "[DOMAIN_NAME][URL]"
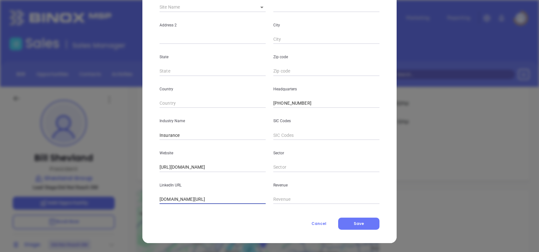
scroll to position [0, 0]
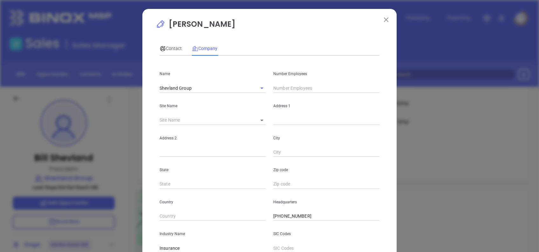
type input "[DOMAIN_NAME][URL]"
click at [279, 91] on input "text" at bounding box center [326, 88] width 106 height 10
type input "10"
click at [165, 51] on span "Contact" at bounding box center [171, 48] width 22 height 5
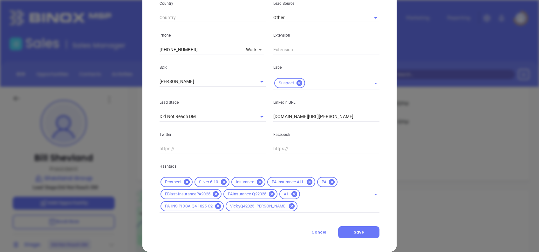
scroll to position [239, 0]
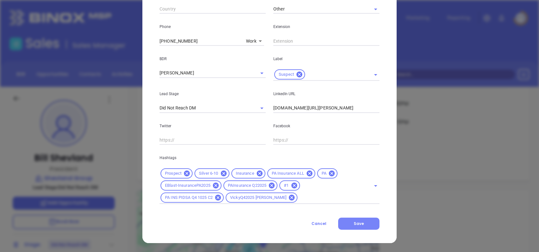
click at [371, 222] on button "Save" at bounding box center [358, 223] width 41 height 12
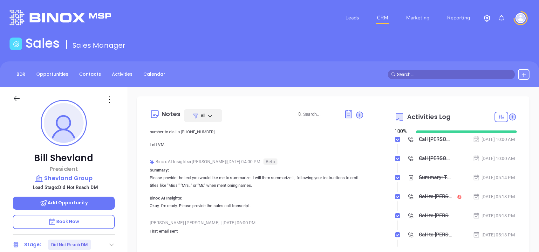
scroll to position [2861, 0]
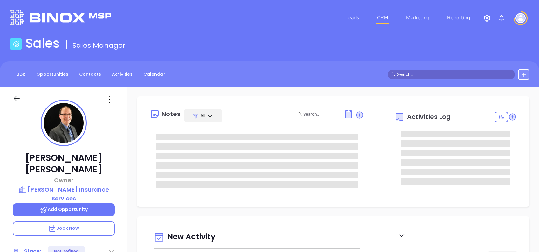
type input "[DATE]"
type input "[PERSON_NAME]"
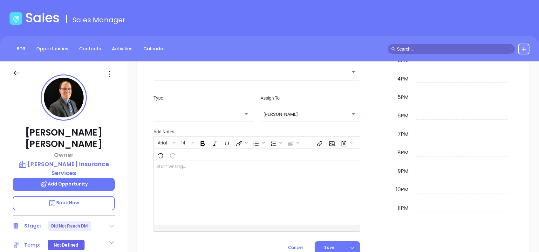
scroll to position [354, 0]
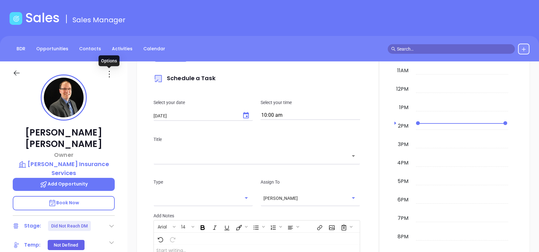
click at [110, 76] on icon at bounding box center [109, 74] width 10 height 10
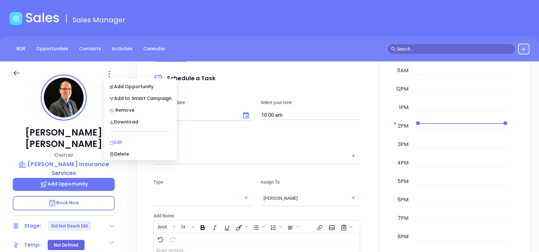
click at [134, 139] on div "Edit" at bounding box center [140, 142] width 62 height 7
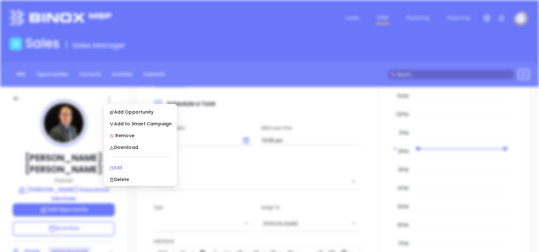
scroll to position [0, 0]
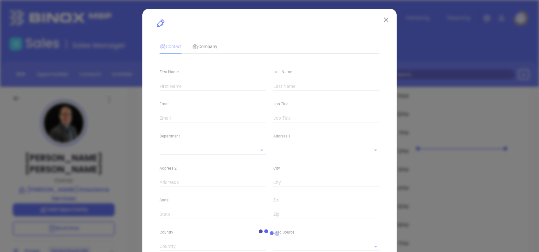
type input "Steve"
type input "Evans"
type input "steve@evansinsuranceservices.com"
type input "Owner"
type textarea "18 E Lancaster Avenue"
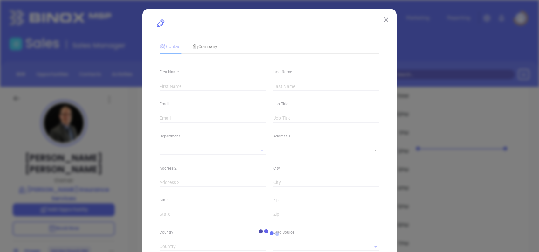
type input "1"
type input "Malvern"
type input "Pennsylvania"
type input "19355"
type input "United States"
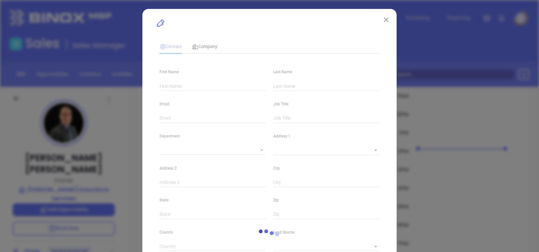
type input "linkedin.com/in/evansprotects"
type input "twitter.com/Evans_Ins_svcs"
type input "Marketing"
type input "Website Reveal"
type input "Vicky Mendoza"
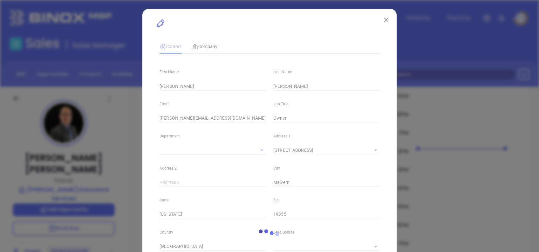
type input "Did Not Reach DM"
type input "1"
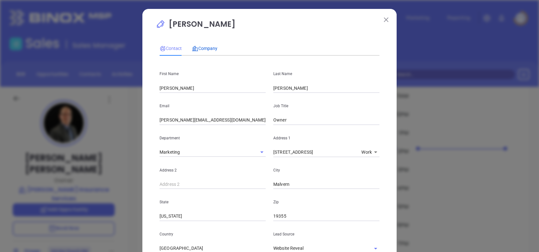
click at [205, 46] on span "Company" at bounding box center [204, 48] width 25 height 5
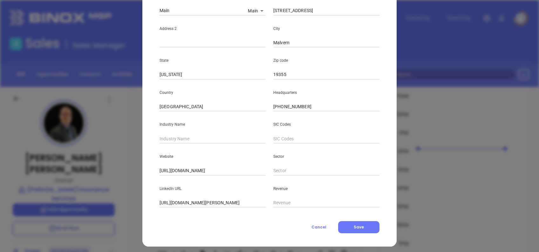
scroll to position [113, 0]
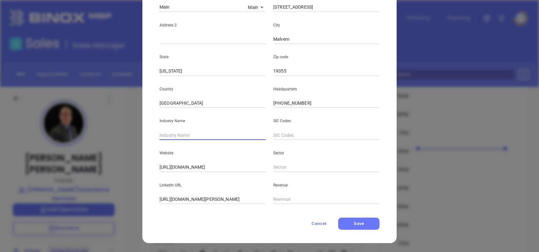
click at [163, 131] on input "text" at bounding box center [213, 135] width 106 height 10
type input "Insurance"
click at [170, 199] on input "https://www.linkedin.com/company/evans-insurance-services/" at bounding box center [213, 200] width 106 height 10
drag, startPoint x: 172, startPoint y: 199, endPoint x: 70, endPoint y: 205, distance: 102.3
click at [70, 205] on div "Steve Evans Contact Company First Name Steve Last Name Evans Email steve@evansi…" at bounding box center [269, 126] width 539 height 252
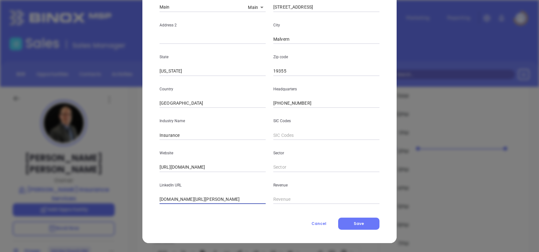
scroll to position [0, 0]
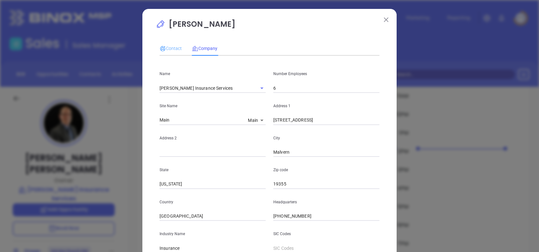
type input "www.linkedin.com/company/evans-insurance-services/"
click at [168, 52] on div "Contact" at bounding box center [171, 48] width 22 height 7
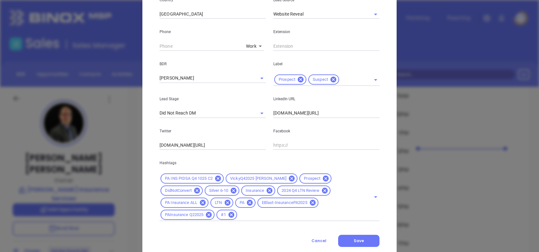
scroll to position [234, 0]
click at [160, 45] on input "( ) -" at bounding box center [202, 46] width 84 height 10
paste input "610) 889-9300"
type input "(610) 889-9300"
click at [360, 234] on button "Save" at bounding box center [358, 240] width 41 height 12
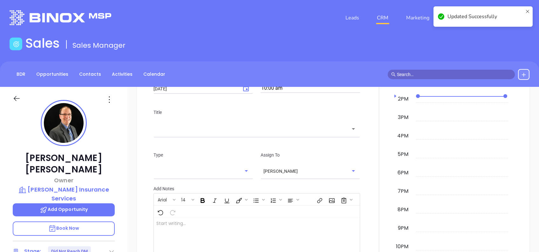
scroll to position [302, 0]
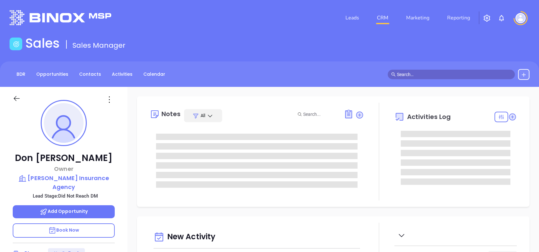
type input "[DATE]"
type input "[PERSON_NAME]"
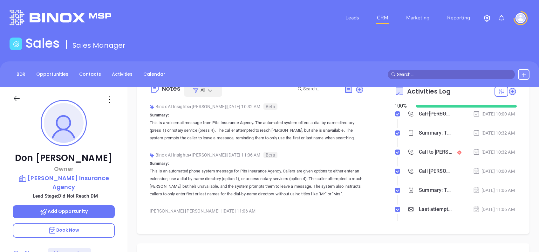
scroll to position [0, 0]
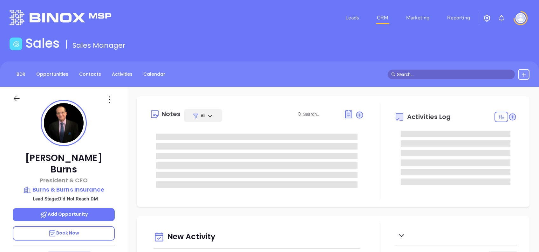
type input "[PERSON_NAME]"
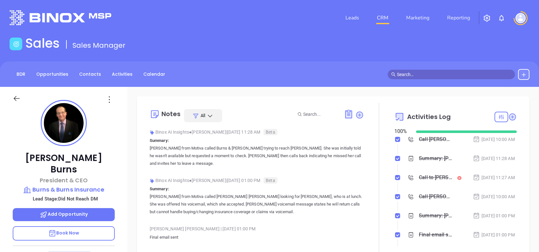
scroll to position [185, 0]
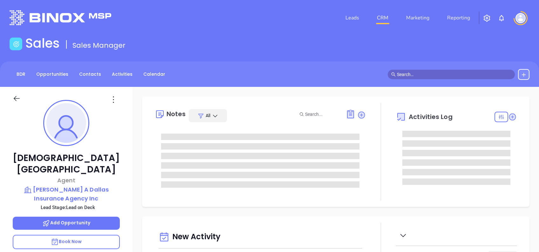
type input "[DATE]"
type input "[PERSON_NAME]"
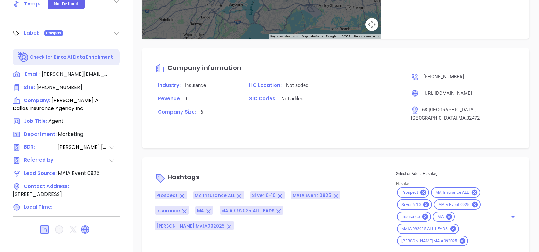
scroll to position [389, 0]
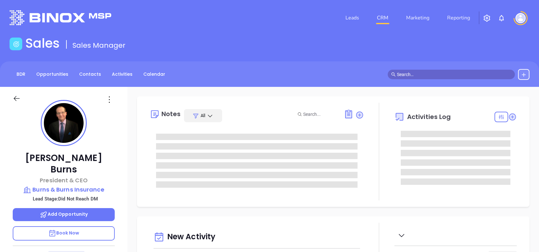
type input "[DATE]"
type input "[PERSON_NAME]"
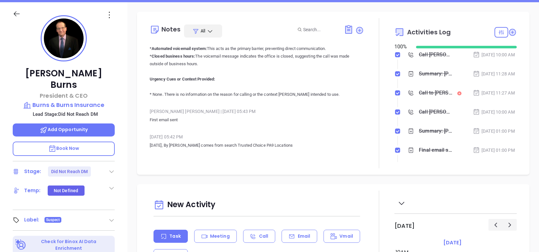
scroll to position [1132, 0]
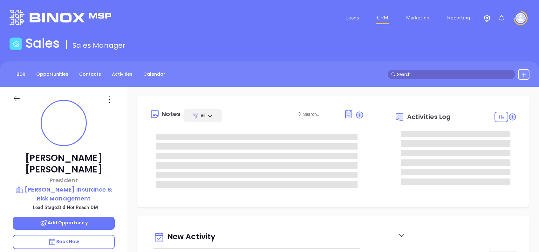
type input "[DATE]"
type input "[PERSON_NAME]"
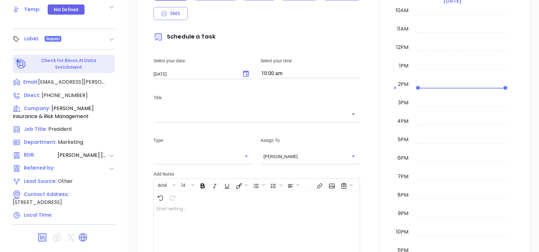
scroll to position [280, 0]
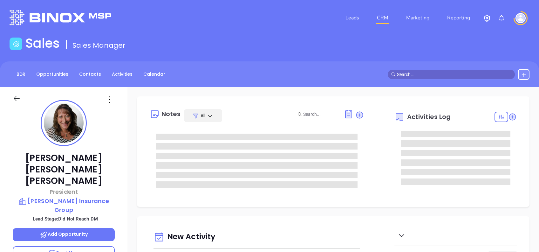
type input "[DATE]"
type input "[PERSON_NAME]"
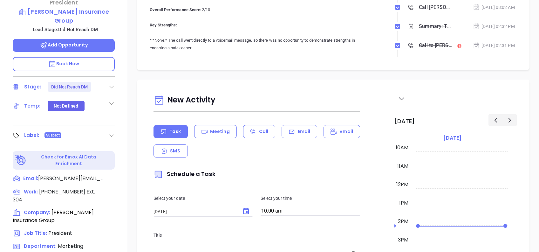
scroll to position [280, 0]
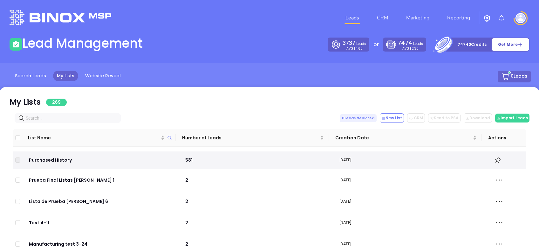
click at [72, 117] on input "text" at bounding box center [69, 117] width 86 height 7
paste input "[DOMAIN_NAME]"
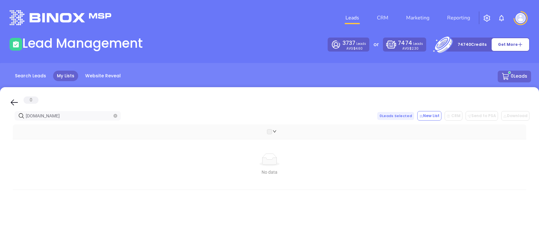
type input "[DOMAIN_NAME]"
click at [16, 102] on icon at bounding box center [14, 103] width 7 height 6
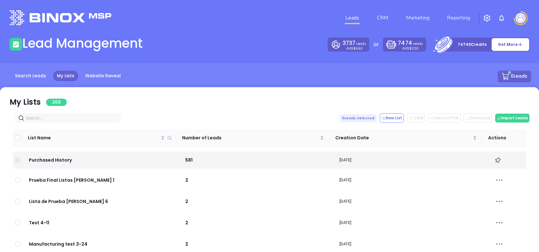
click at [72, 116] on input "text" at bounding box center [69, 117] width 86 height 7
paste input "[DOMAIN_NAME]"
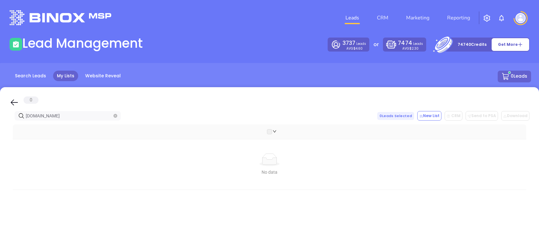
type input "[DOMAIN_NAME]"
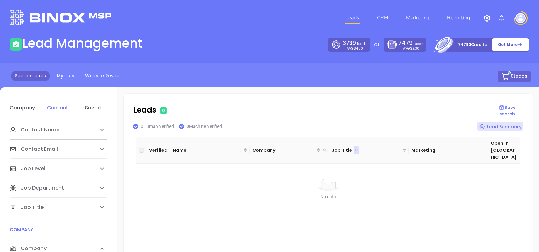
scroll to position [85, 0]
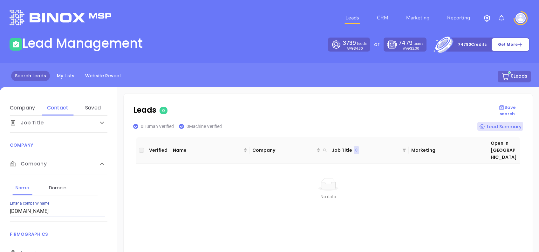
drag, startPoint x: 52, startPoint y: 210, endPoint x: 0, endPoint y: 210, distance: 51.5
click at [0, 210] on html "Leads CRM Marketing Reporting Financial Leads Leads Lead Management 3739 Leads …" at bounding box center [269, 126] width 539 height 252
drag, startPoint x: 78, startPoint y: 211, endPoint x: 0, endPoint y: 196, distance: 79.4
click at [0, 196] on html "Leads CRM Marketing Reporting Financial Leads Leads Lead Management 3739 Leads …" at bounding box center [269, 126] width 539 height 252
paste input "runkleagency"
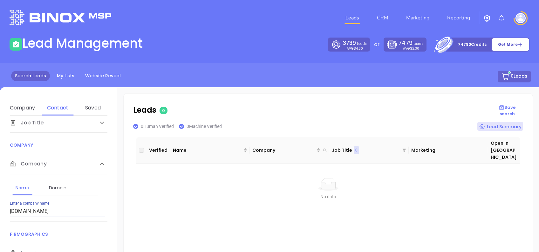
type input "[DOMAIN_NAME]"
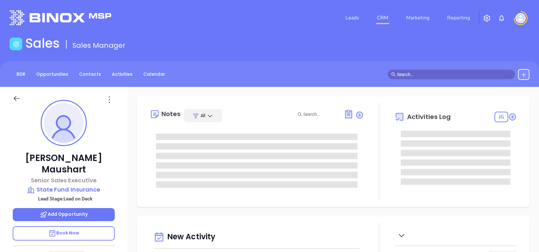
type input "[DATE]"
type input "[PERSON_NAME]"
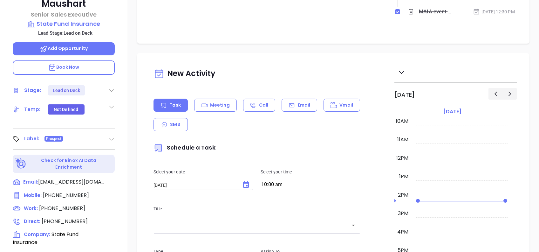
scroll to position [169, 0]
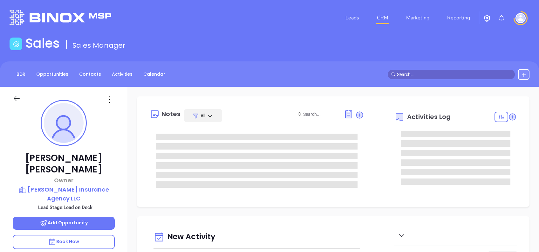
type input "[DATE]"
type input "[PERSON_NAME]"
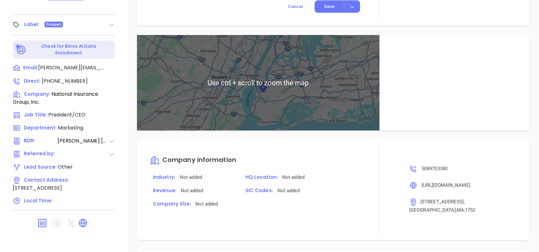
scroll to position [438, 0]
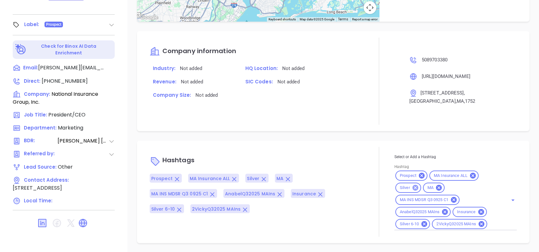
click at [412, 186] on icon at bounding box center [415, 187] width 7 height 7
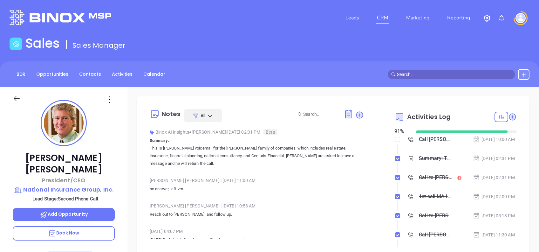
scroll to position [10, 0]
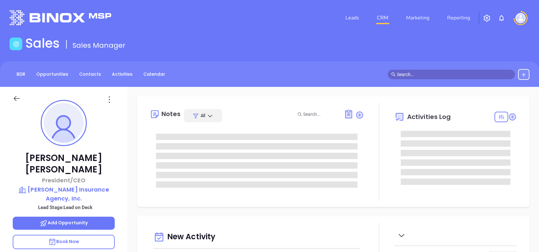
type input "[DATE]"
type input "[PERSON_NAME]"
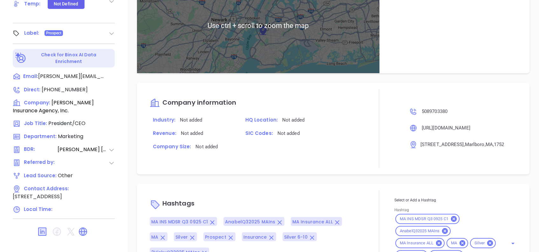
scroll to position [413, 0]
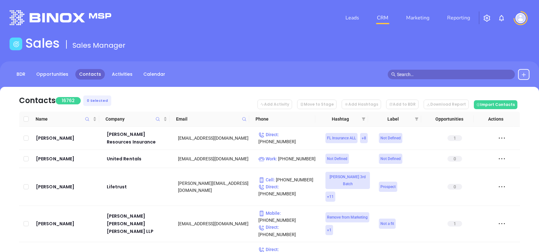
click at [523, 73] on icon at bounding box center [523, 74] width 5 height 5
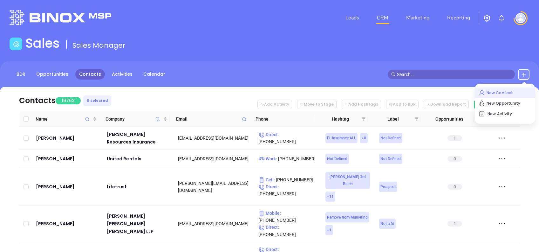
click at [512, 90] on p "New Contact" at bounding box center [505, 93] width 53 height 10
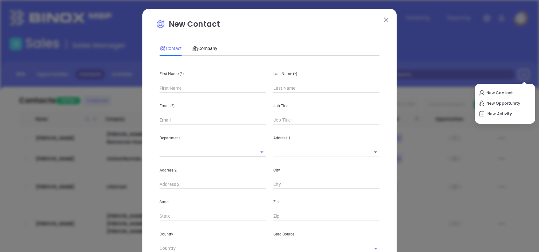
type input "Fourth Phone Call"
type input "1"
click at [192, 86] on input "text" at bounding box center [213, 88] width 106 height 10
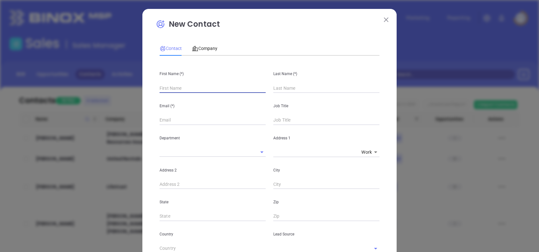
paste input "[PERSON_NAME]"
drag, startPoint x: 193, startPoint y: 89, endPoint x: 175, endPoint y: 93, distance: 19.2
click at [175, 93] on div "First Name (*) [PERSON_NAME] Last Name (*) Email (*) Job Title Department Addre…" at bounding box center [270, 237] width 220 height 352
type input "[PERSON_NAME]"
click at [277, 84] on input "text" at bounding box center [326, 88] width 106 height 10
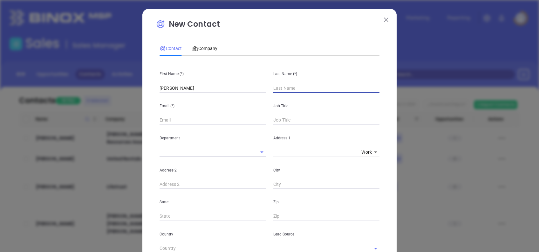
paste input "Delo"
type input "Delo"
click at [218, 85] on input "[PERSON_NAME]" at bounding box center [213, 88] width 106 height 10
type input "[PERSON_NAME]"
click at [384, 17] on button at bounding box center [386, 19] width 8 height 8
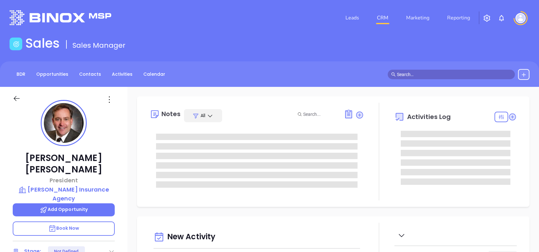
type input "[DATE]"
type input "[PERSON_NAME]"
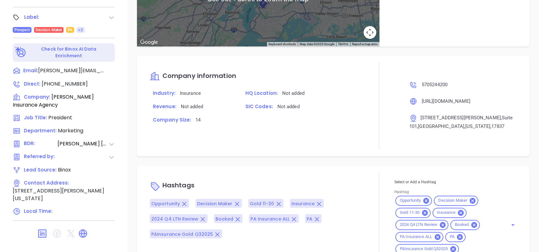
scroll to position [534, 0]
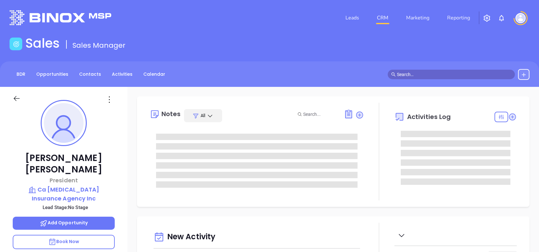
type input "[DATE]"
type input "[PERSON_NAME]"
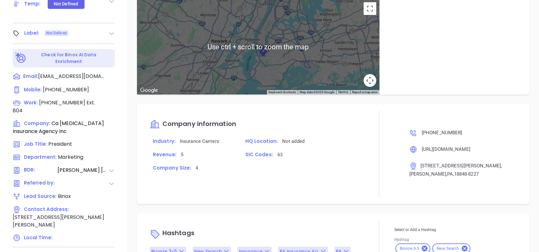
scroll to position [418, 0]
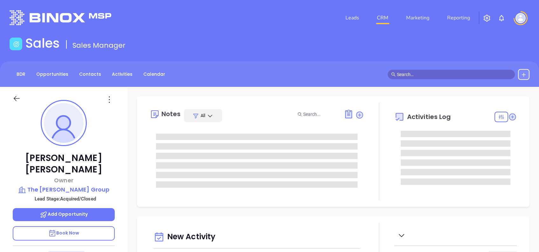
type input "[DATE]"
type input "[PERSON_NAME]"
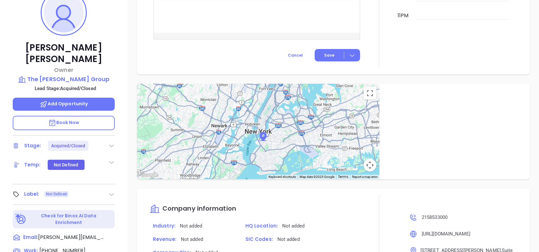
scroll to position [25, 0]
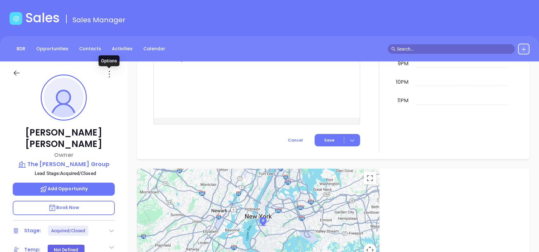
click at [109, 73] on icon at bounding box center [109, 74] width 1 height 6
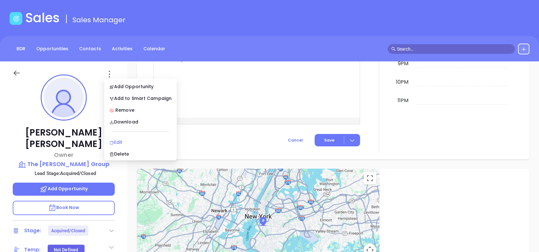
click at [136, 139] on div "Edit" at bounding box center [140, 142] width 62 height 7
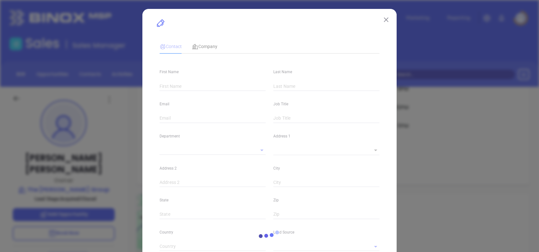
type input "[PERSON_NAME]"
type input "[PERSON_NAME][EMAIL_ADDRESS][DOMAIN_NAME]"
type input "Owner"
type input "1"
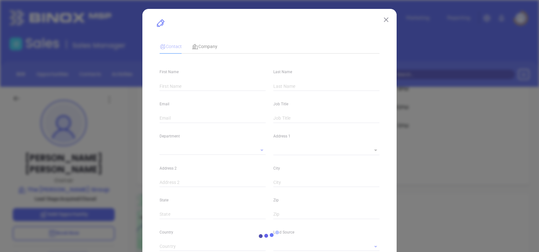
type input "[DOMAIN_NAME][URL][PERSON_NAME]"
type input "Marketing"
type input "Other"
type input "[PERSON_NAME]"
type input "Acquired/Closed"
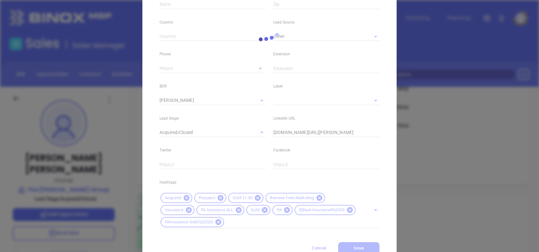
type input "[PHONE_NUMBER]"
type input "1"
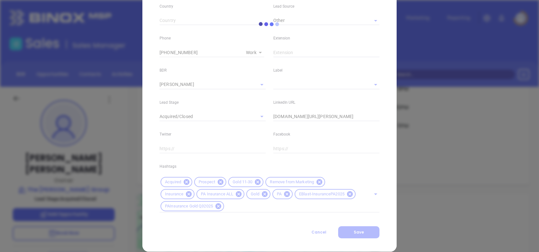
scroll to position [236, 0]
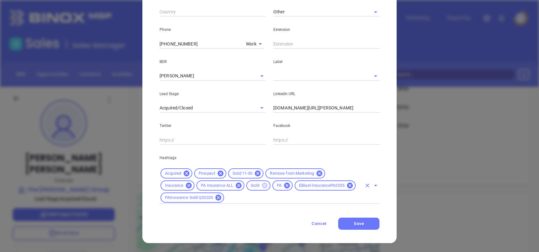
click at [263, 183] on icon at bounding box center [265, 185] width 6 height 6
drag, startPoint x: 362, startPoint y: 223, endPoint x: 339, endPoint y: 198, distance: 33.5
click at [362, 223] on button "Save" at bounding box center [358, 223] width 41 height 12
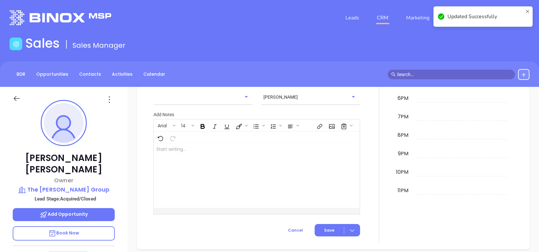
scroll to position [438, 0]
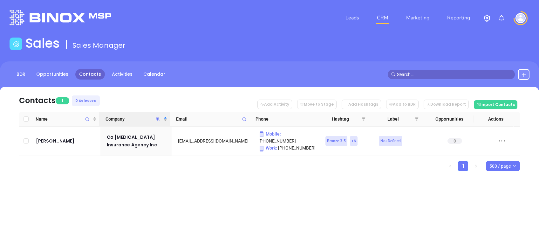
click at [156, 120] on icon "Company" at bounding box center [157, 119] width 5 height 5
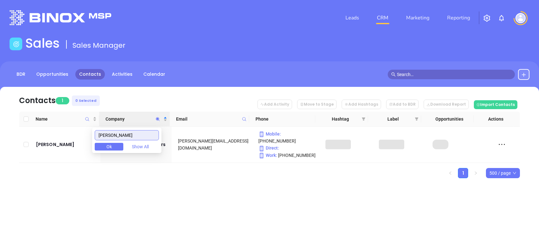
type input "[PERSON_NAME]"
drag, startPoint x: 265, startPoint y: 214, endPoint x: 258, endPoint y: 205, distance: 11.1
click at [265, 212] on div "Leads CRM Marketing Reporting Financial Leads Leads Sales Sales Manager BDR Opp…" at bounding box center [269, 126] width 539 height 252
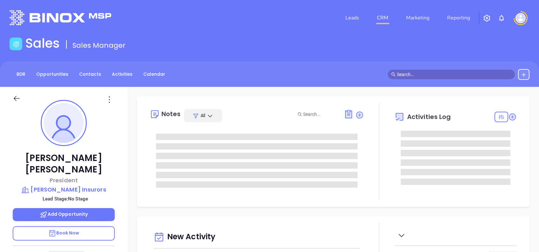
type input "[DATE]"
type input "[PERSON_NAME]"
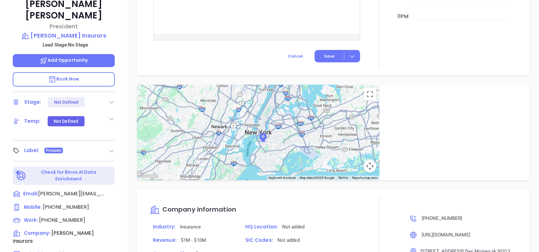
scroll to position [68, 0]
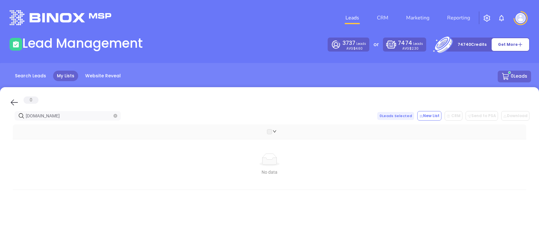
click at [11, 100] on icon at bounding box center [15, 103] width 10 height 10
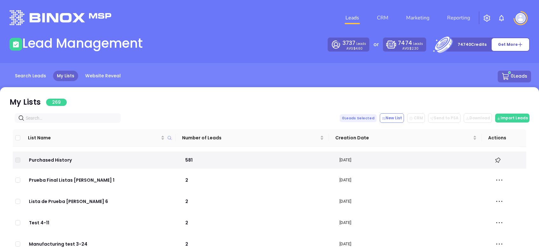
click at [63, 114] on input "text" at bounding box center [69, 117] width 86 height 7
paste input "[DOMAIN_NAME]"
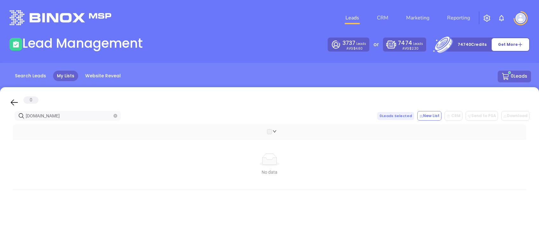
type input "[DOMAIN_NAME]"
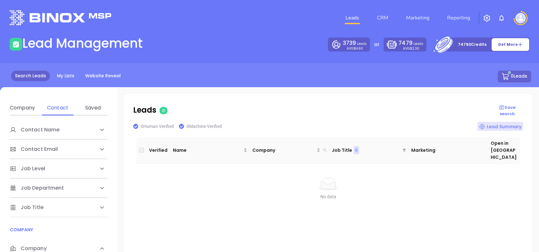
scroll to position [85, 0]
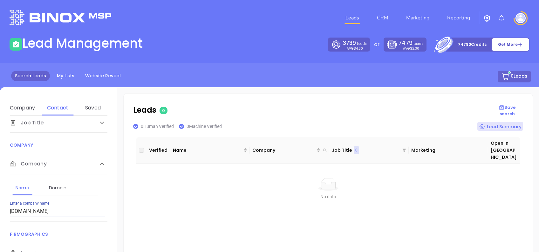
drag, startPoint x: 52, startPoint y: 216, endPoint x: 0, endPoint y: 200, distance: 54.6
click at [0, 201] on html "Leads CRM Marketing Reporting Financial Leads Leads Lead Management 3739 Leads …" at bounding box center [269, 126] width 539 height 252
type input "[DOMAIN_NAME]"
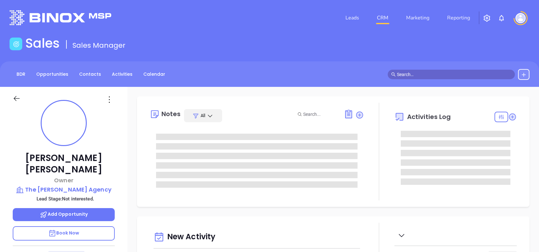
type input "[DATE]"
type input "[PERSON_NAME]"
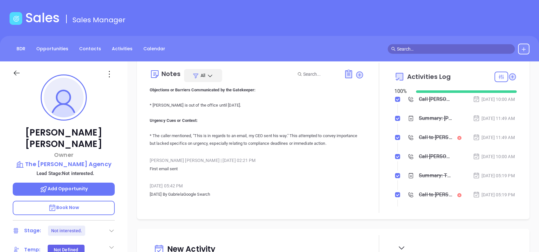
scroll to position [437, 0]
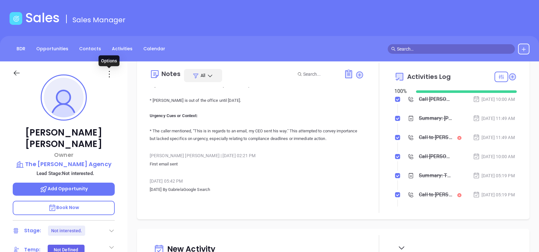
click at [110, 74] on icon at bounding box center [109, 74] width 10 height 10
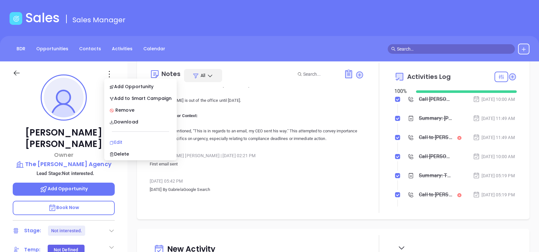
click at [139, 142] on div "Edit" at bounding box center [140, 142] width 62 height 7
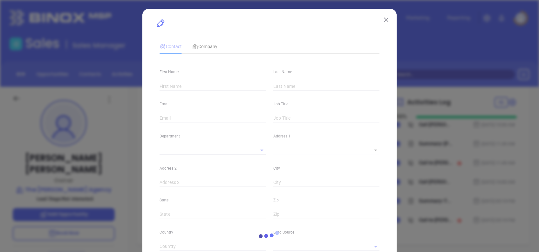
type input "Steven"
type input "Faus"
type input "stevef@hessagency.com"
type input "Owner"
type input "1"
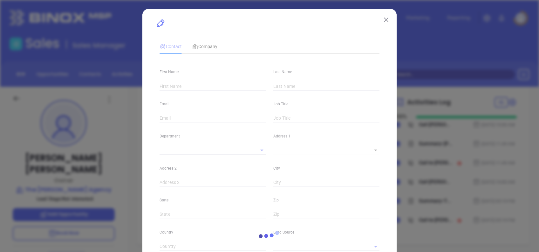
type input "www.linkedin.com/in/steven-faus-7baa827"
type input "Marketing"
type input "Other"
type input "[PERSON_NAME]"
type input "Not interested."
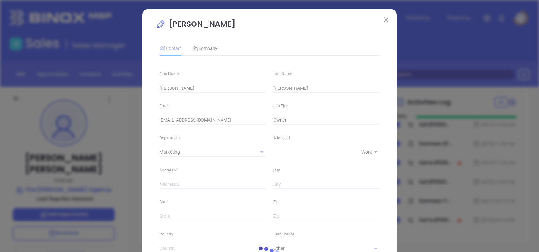
type input "(717) 665-2770"
type input "1"
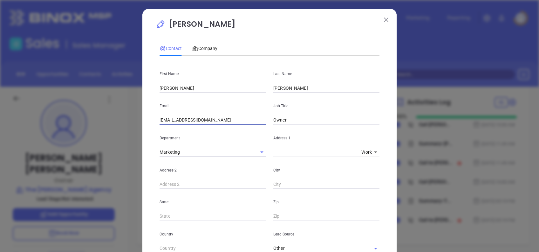
drag, startPoint x: 219, startPoint y: 122, endPoint x: 134, endPoint y: 103, distance: 86.8
click at [136, 104] on div "Steven Faus Contact Company First Name Steven Last Name Faus Email stevef@hessa…" at bounding box center [269, 126] width 539 height 252
paste input "hess"
type input "hess@hessagency.com"
click at [261, 32] on p "Steven Faus" at bounding box center [270, 25] width 228 height 15
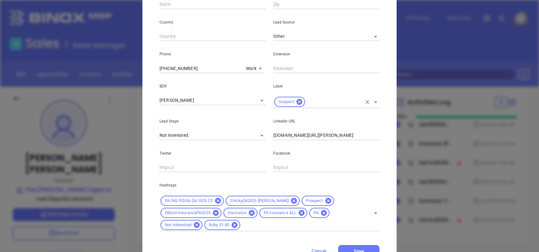
scroll to position [239, 0]
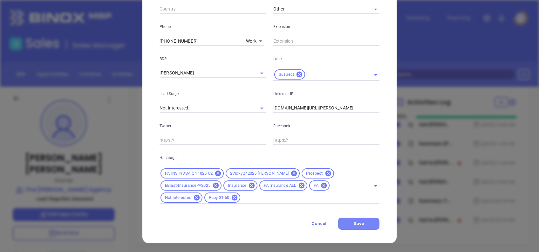
click at [361, 224] on button "Save" at bounding box center [358, 223] width 41 height 12
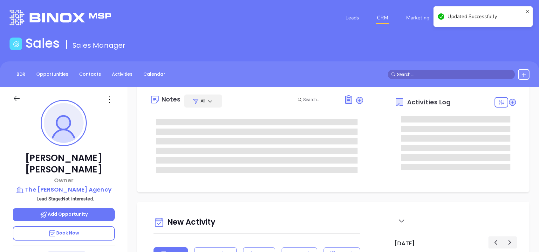
scroll to position [0, 0]
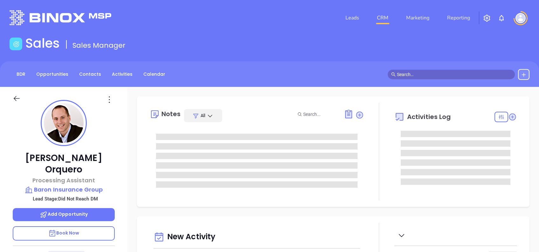
type input "[DATE]"
type input "[PERSON_NAME]"
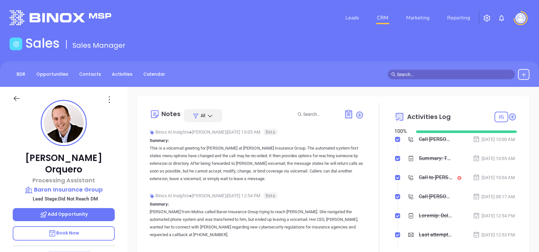
scroll to position [0, 0]
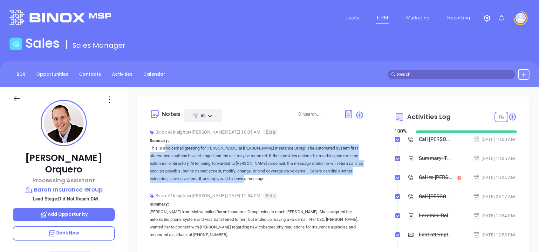
drag, startPoint x: 282, startPoint y: 177, endPoint x: 150, endPoint y: 146, distance: 135.8
click at [150, 146] on p "This is a voicemail greeting for Chris Vogt at Baron Insurance Group. The autom…" at bounding box center [257, 163] width 214 height 38
copy p "This is a voicemail greeting for Chris Vogt at Baron Insurance Group. The autom…"
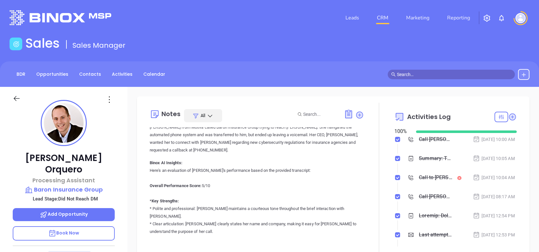
scroll to position [42, 0]
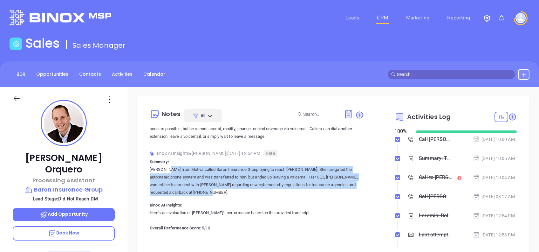
drag, startPoint x: 221, startPoint y: 193, endPoint x: 151, endPoint y: 170, distance: 74.4
click at [151, 170] on p "Vicky from Motiva called Baron Insurance Group trying to reach Christopher Void…" at bounding box center [257, 181] width 214 height 31
copy p "Vicky from Motiva called Baron Insurance Group trying to reach Christopher Void…"
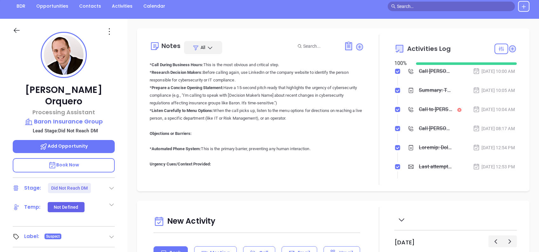
scroll to position [766, 0]
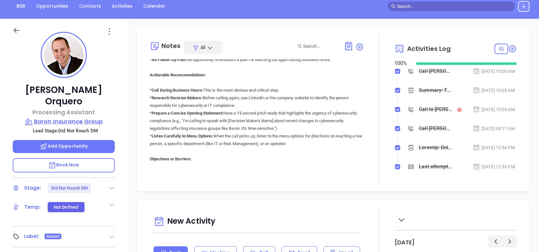
click at [79, 117] on p "Baron Insurance Group" at bounding box center [64, 121] width 102 height 9
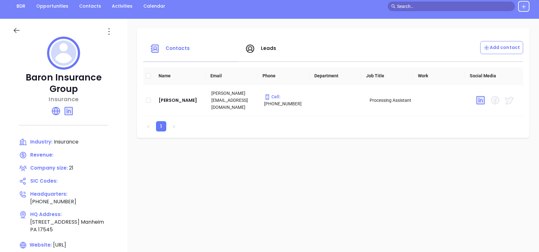
click at [14, 28] on icon at bounding box center [17, 30] width 8 height 8
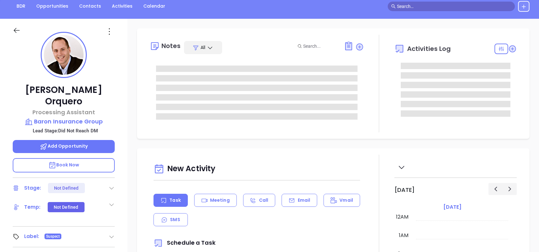
type input "[DATE]"
type input "[PERSON_NAME]"
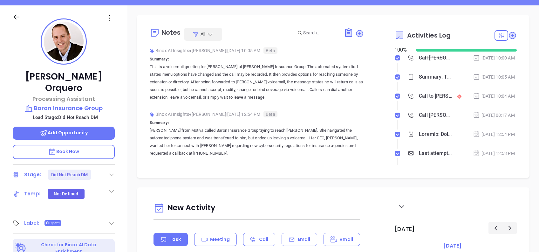
scroll to position [68, 0]
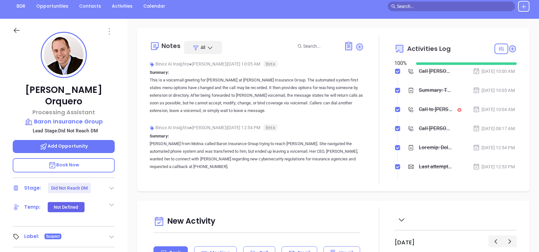
click at [109, 29] on icon at bounding box center [109, 31] width 1 height 6
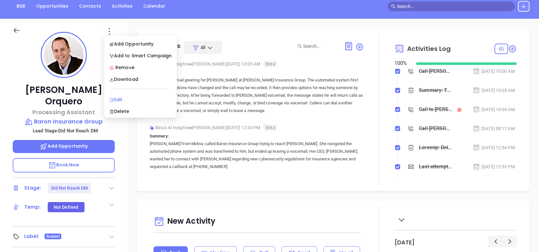
click at [124, 95] on li "Edit" at bounding box center [141, 99] width 70 height 13
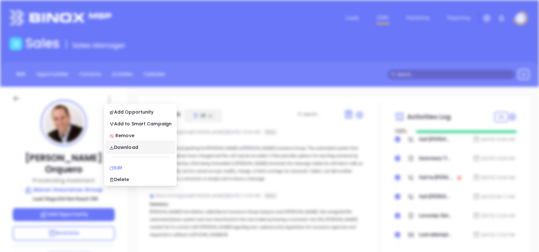
scroll to position [0, 0]
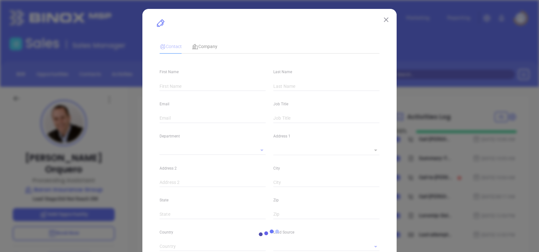
type input "Alfie"
type input "Orquero"
type input "chrisv@baroninsurancegroup.com"
type input "Processing Assistant"
type input "1"
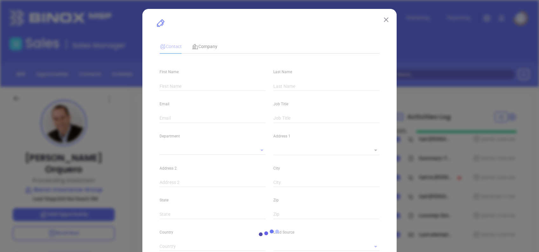
type input "www.linkedin.com/in/christophervogt1"
type input "Marketing"
type input "Other"
type input "[PERSON_NAME]"
type input "Did Not Reach DM"
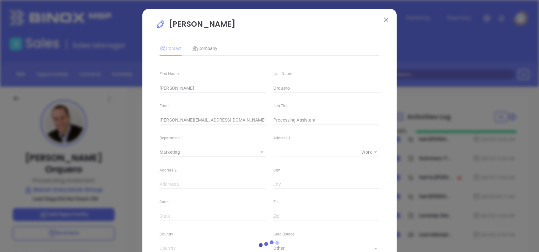
type input "(717) 665-2985"
type input "1"
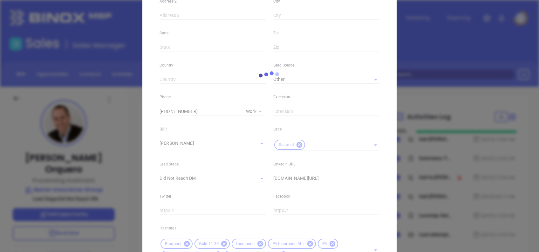
scroll to position [169, 0]
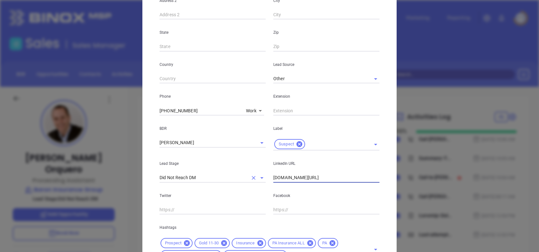
drag, startPoint x: 356, startPoint y: 178, endPoint x: 209, endPoint y: 181, distance: 147.2
click at [209, 181] on div "Lead Stage Did Not Reach DM LinkedIn URL www.linkedin.com/in/christophervogt1" at bounding box center [270, 166] width 228 height 32
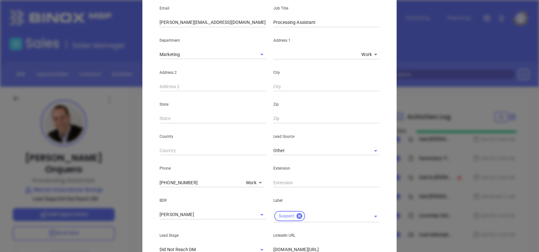
scroll to position [0, 0]
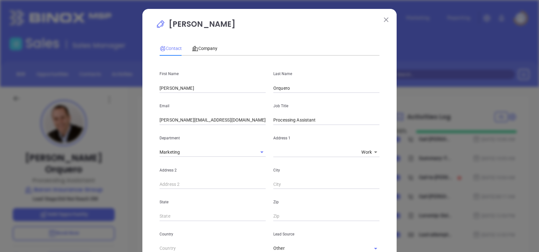
drag, startPoint x: 383, startPoint y: 18, endPoint x: 374, endPoint y: 41, distance: 25.1
click at [384, 18] on img at bounding box center [386, 19] width 4 height 4
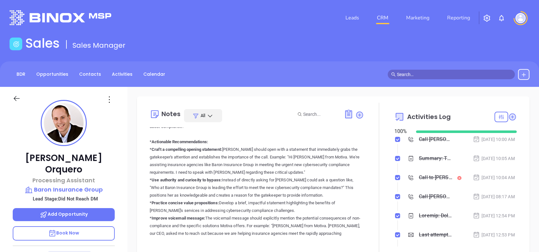
scroll to position [214, 0]
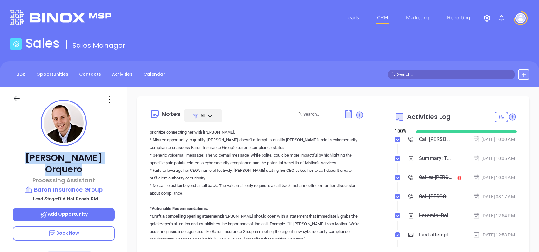
drag, startPoint x: 97, startPoint y: 156, endPoint x: 19, endPoint y: 155, distance: 77.6
click at [19, 155] on p "Alfie Orquero" at bounding box center [64, 163] width 102 height 23
copy p "Alfie Orquero"
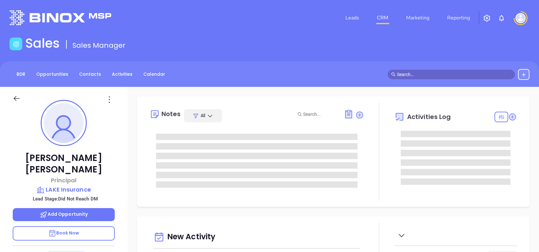
type input "[DATE]"
type input "[PERSON_NAME]"
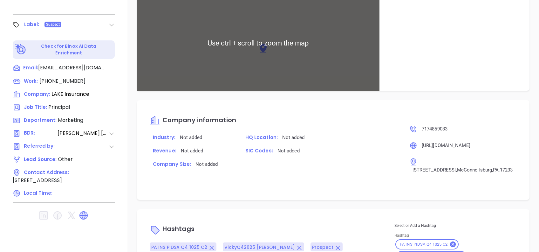
scroll to position [450, 0]
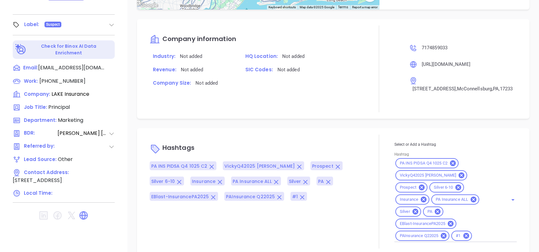
click at [418, 209] on icon at bounding box center [416, 212] width 6 height 6
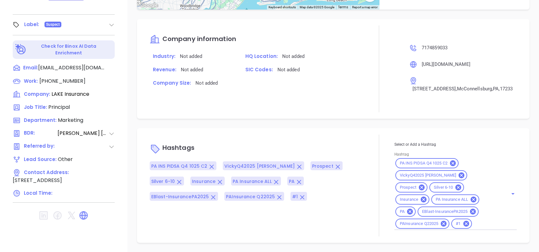
click at [238, 125] on div "Notes All Binox AI Insights ● [PERSON_NAME] | [DATE] 05:46 PM Beta Summary: Lak…" at bounding box center [333, 29] width 412 height 445
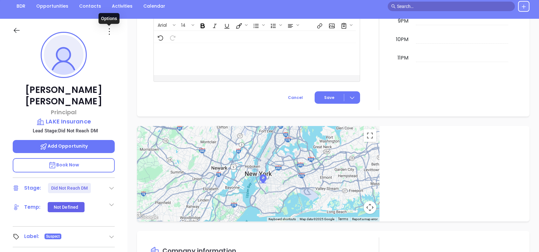
click at [107, 31] on icon at bounding box center [109, 31] width 10 height 10
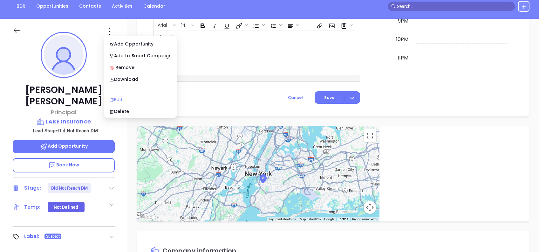
click at [131, 97] on div "Edit" at bounding box center [140, 99] width 62 height 7
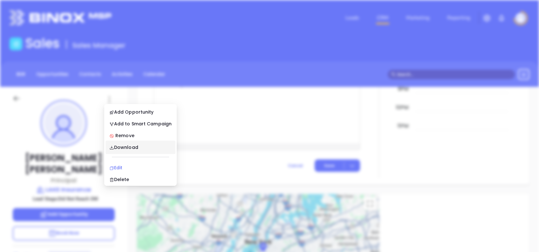
scroll to position [0, 0]
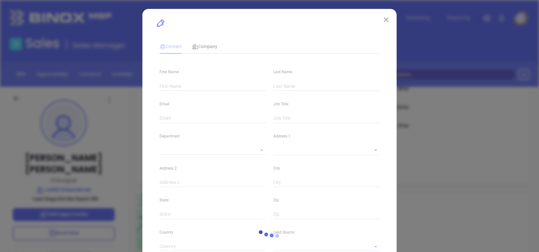
type input "[PERSON_NAME]"
type input "[EMAIL_ADDRESS][DOMAIN_NAME]"
type input "Principal"
type input "1"
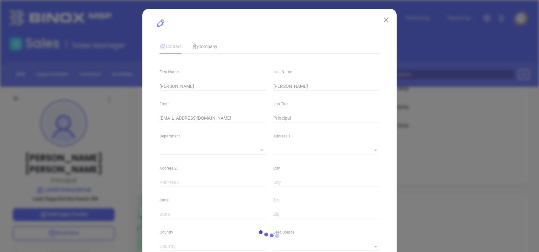
type input "Marketing"
type input "Other"
type input "[PERSON_NAME]"
type input "Did Not Reach DM"
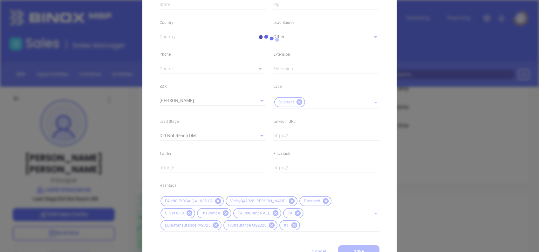
scroll to position [212, 0]
type input "[PHONE_NUMBER]"
type input "1"
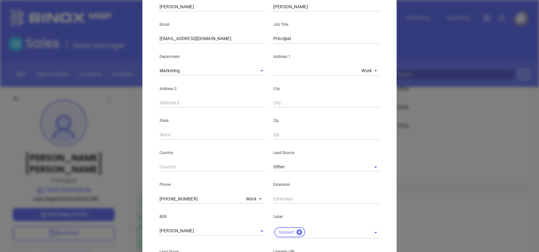
scroll to position [0, 0]
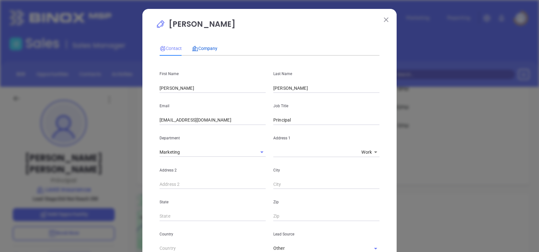
click at [206, 47] on span "Company" at bounding box center [204, 48] width 25 height 5
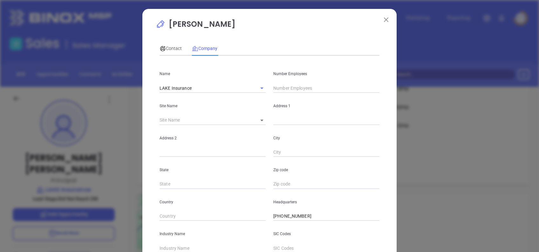
scroll to position [113, 0]
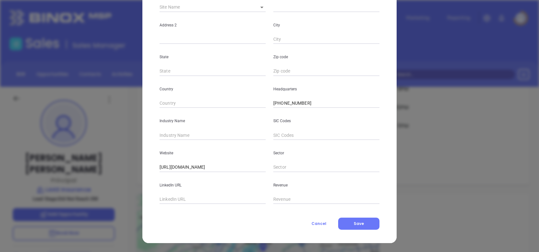
click at [193, 130] on div "Industry Name" at bounding box center [213, 124] width 114 height 32
click at [196, 133] on input "text" at bounding box center [213, 135] width 106 height 10
type input "Insurance"
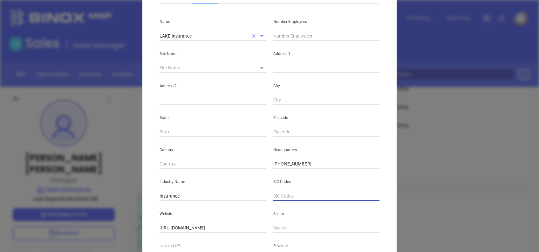
scroll to position [0, 0]
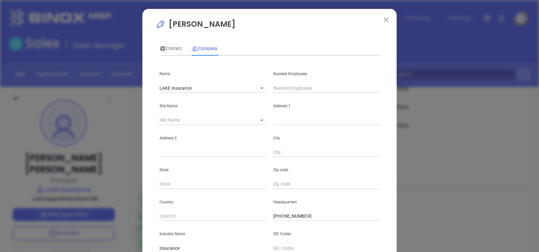
click at [276, 86] on input "text" at bounding box center [326, 88] width 106 height 10
type input "6"
click at [167, 43] on div "Contact" at bounding box center [171, 48] width 22 height 15
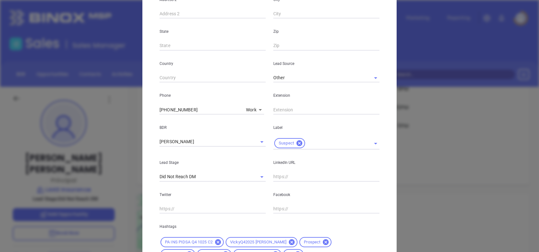
scroll to position [239, 0]
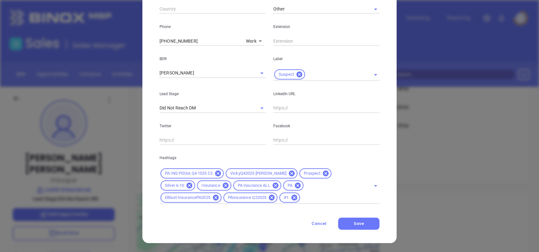
click at [358, 226] on button "Save" at bounding box center [358, 223] width 41 height 12
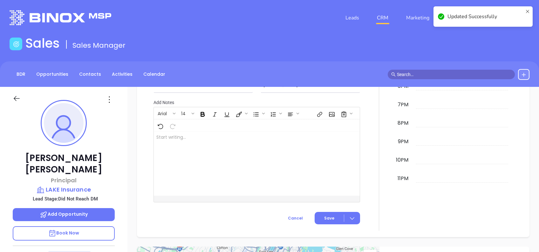
scroll to position [450, 0]
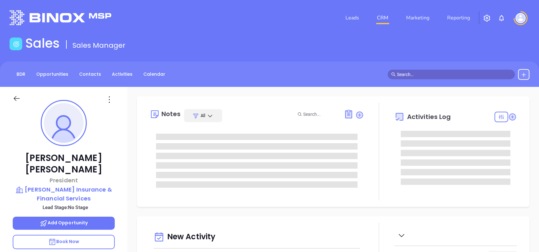
type input "[DATE]"
type input "[PERSON_NAME]"
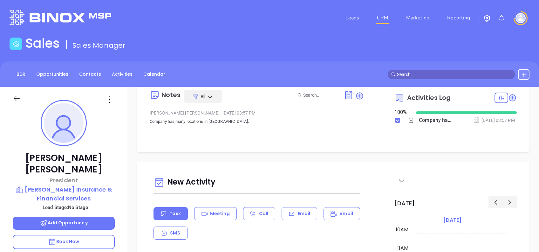
scroll to position [0, 0]
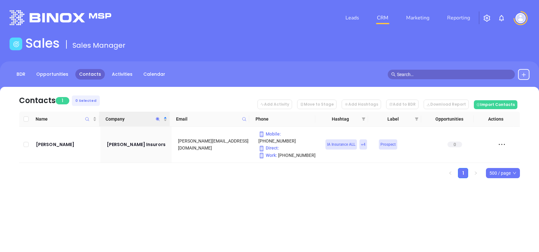
click at [159, 117] on icon "Company" at bounding box center [157, 119] width 5 height 5
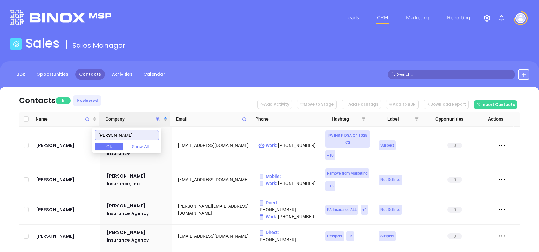
type input "dunn"
click at [110, 97] on nav "Contacts 6 0 Selected Add Activity Move to Stage Add Hashtags Add to BDR Downlo…" at bounding box center [269, 99] width 501 height 25
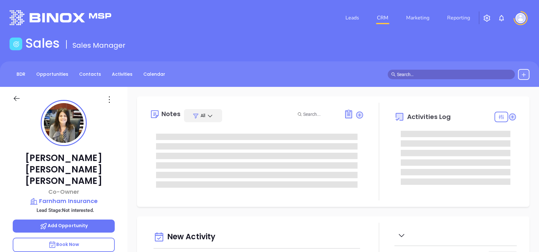
type input "10:00 am"
type input "[DATE]"
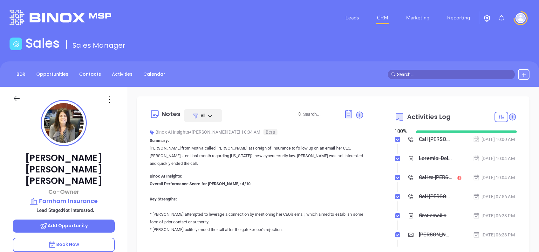
type input "[PERSON_NAME]"
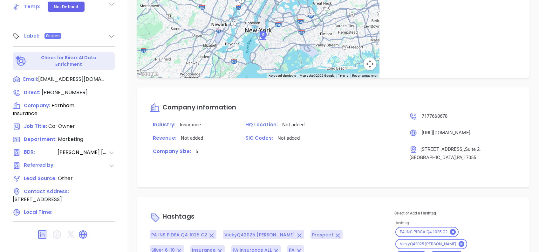
scroll to position [424, 0]
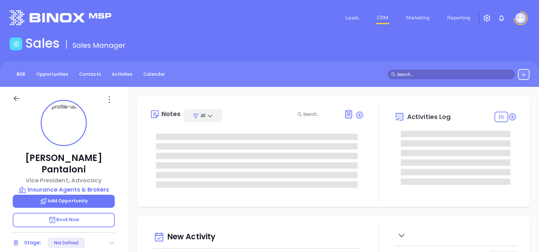
type input "[DATE]"
type input "[PERSON_NAME]"
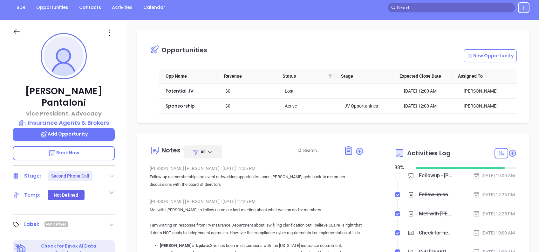
scroll to position [85, 0]
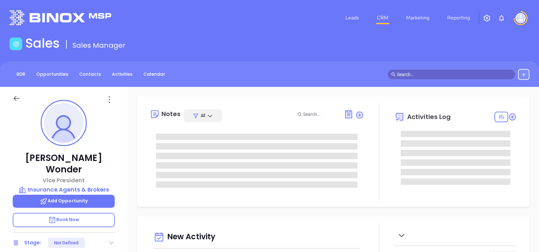
type input "[DATE]"
type input "[PERSON_NAME]"
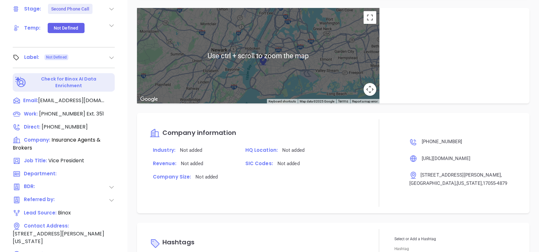
scroll to position [280, 0]
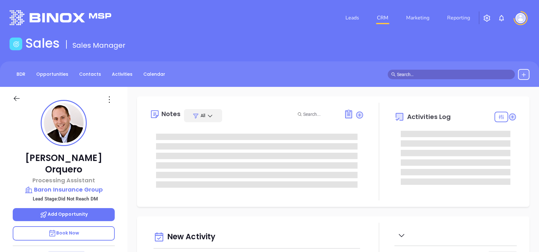
type input "[DATE]"
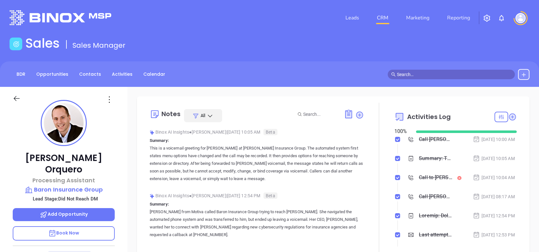
type input "[PERSON_NAME]"
drag, startPoint x: 94, startPoint y: 160, endPoint x: 34, endPoint y: 156, distance: 60.2
click at [34, 156] on p "[PERSON_NAME]" at bounding box center [64, 163] width 102 height 23
copy p "[PERSON_NAME]"
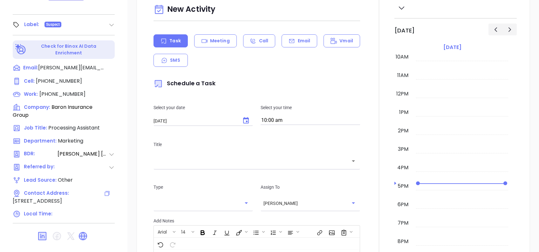
scroll to position [68, 0]
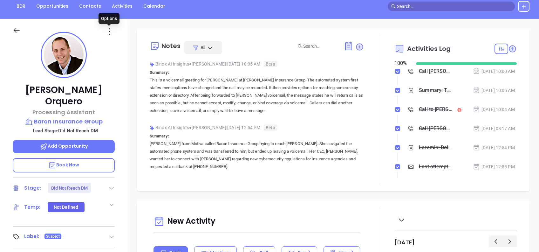
click at [105, 32] on icon at bounding box center [109, 31] width 10 height 10
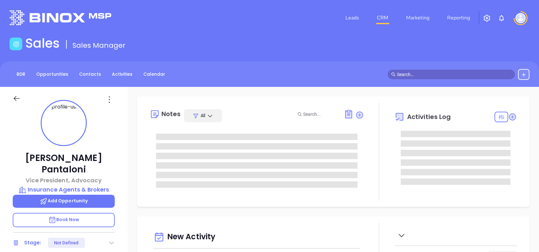
type input "[DATE]"
type input "[PERSON_NAME]"
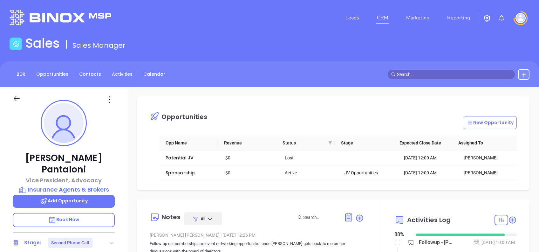
scroll to position [185, 0]
drag, startPoint x: 103, startPoint y: 154, endPoint x: 29, endPoint y: 156, distance: 74.4
click at [29, 156] on p "[PERSON_NAME]" at bounding box center [64, 163] width 102 height 23
copy p "[PERSON_NAME]"
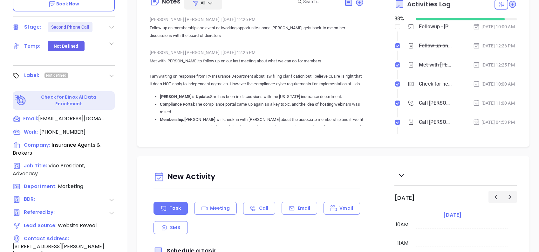
scroll to position [254, 0]
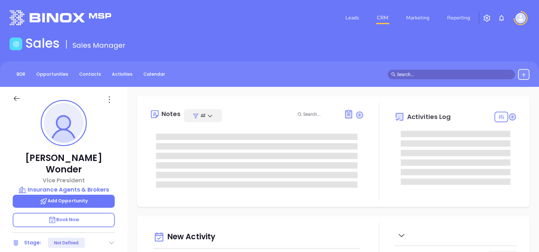
type input "[DATE]"
type input "[PERSON_NAME]"
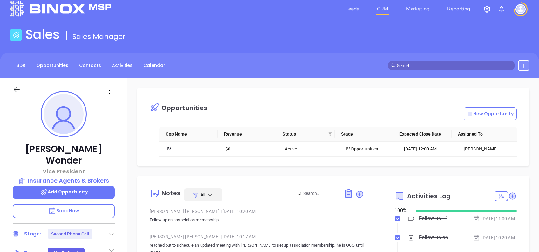
scroll to position [0, 0]
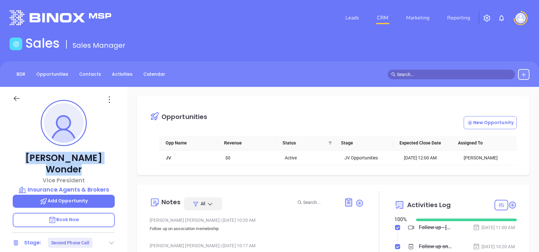
drag, startPoint x: 92, startPoint y: 155, endPoint x: 37, endPoint y: 158, distance: 55.7
click at [37, 158] on p "Tim Wonder" at bounding box center [64, 163] width 102 height 23
copy p "Tim Wonder"
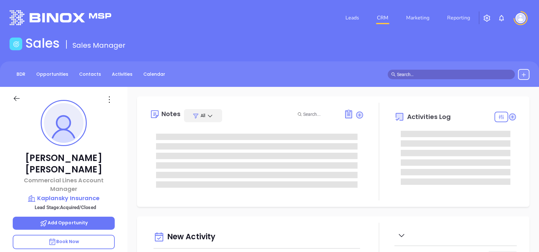
scroll to position [185, 0]
type input "[PERSON_NAME]"
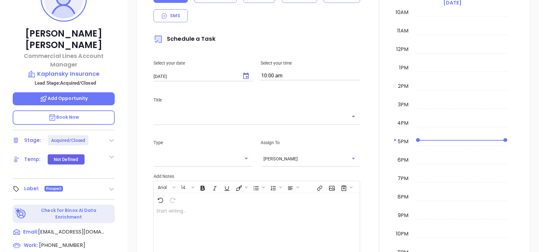
scroll to position [110, 0]
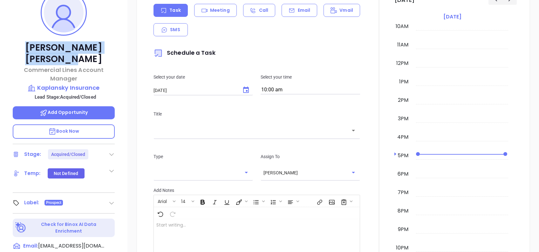
drag, startPoint x: 101, startPoint y: 47, endPoint x: 23, endPoint y: 49, distance: 78.5
click at [23, 49] on p "Rick Rosenfeld" at bounding box center [64, 53] width 102 height 23
copy p "Rick Rosenfeld"
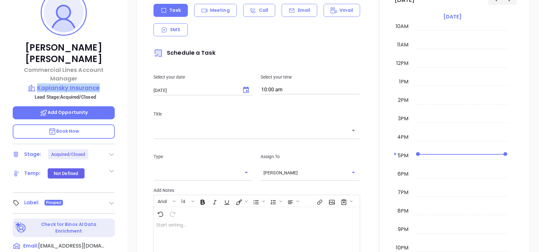
drag, startPoint x: 87, startPoint y: 74, endPoint x: 38, endPoint y: 77, distance: 49.0
click at [38, 77] on div "Rick Rosenfeld Commercial Lines Account Manager Kaplansky Insurance Lead Stage:…" at bounding box center [63, 133] width 127 height 315
copy p "Kaplansky Insurance"
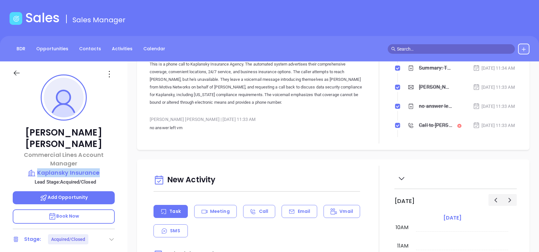
scroll to position [31, 0]
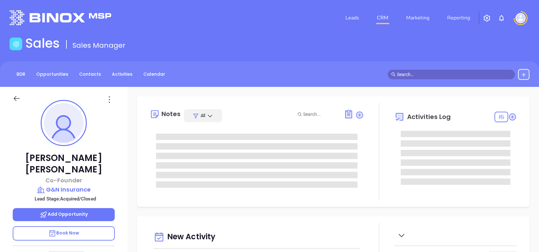
type input "[DATE]"
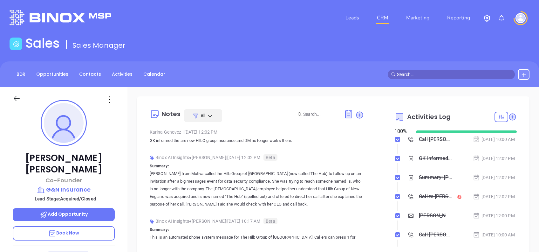
type input "[PERSON_NAME]"
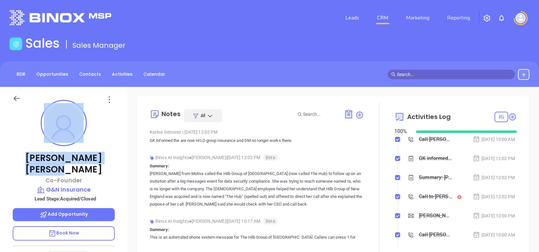
drag, startPoint x: 88, startPoint y: 155, endPoint x: 23, endPoint y: 145, distance: 66.6
click at [23, 145] on div "[PERSON_NAME] Co-Founder G&N Insurance Lead Stage: Acquired/Closed Add Opportun…" at bounding box center [63, 244] width 127 height 315
drag, startPoint x: 23, startPoint y: 145, endPoint x: 120, endPoint y: 162, distance: 99.2
click at [120, 162] on div "[PERSON_NAME] Co-Founder G&N Insurance Lead Stage: Acquired/Closed Add Opportun…" at bounding box center [63, 244] width 127 height 315
click at [107, 156] on p "[PERSON_NAME]" at bounding box center [64, 163] width 102 height 23
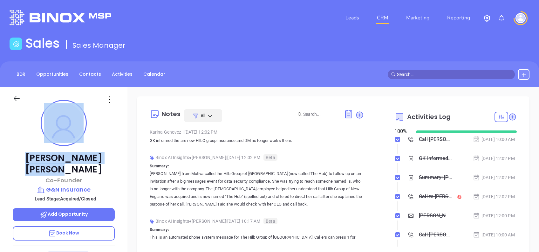
click at [102, 156] on p "[PERSON_NAME]" at bounding box center [64, 163] width 102 height 23
drag, startPoint x: 94, startPoint y: 160, endPoint x: 38, endPoint y: 153, distance: 56.5
click at [38, 153] on p "[PERSON_NAME]" at bounding box center [64, 163] width 102 height 23
copy p "[PERSON_NAME]"
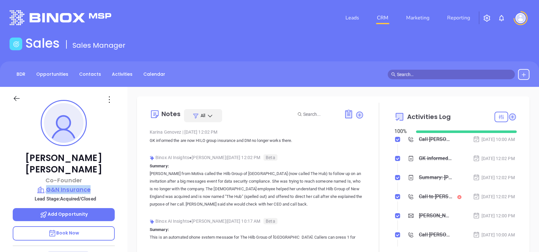
drag, startPoint x: 118, startPoint y: 177, endPoint x: 47, endPoint y: 176, distance: 70.9
click at [47, 176] on div "[PERSON_NAME] Co-Founder G&N Insurance Lead Stage: Acquired/Closed Add Opportun…" at bounding box center [63, 244] width 127 height 315
copy p "G&N Insurance"
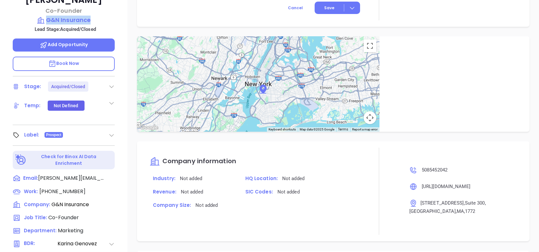
scroll to position [280, 0]
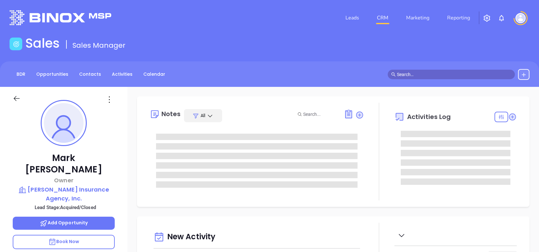
type input "[DATE]"
type input "[PERSON_NAME]"
drag, startPoint x: 94, startPoint y: 154, endPoint x: 26, endPoint y: 156, distance: 68.4
click at [26, 156] on p "[PERSON_NAME]" at bounding box center [64, 163] width 102 height 23
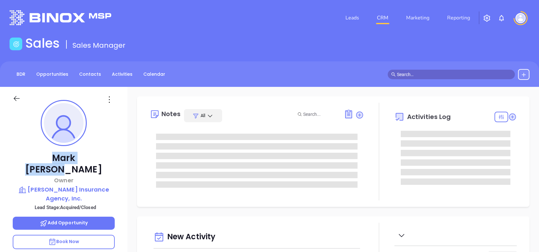
copy p "[PERSON_NAME]"
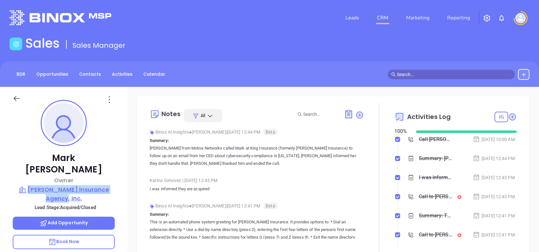
drag, startPoint x: 117, startPoint y: 178, endPoint x: 26, endPoint y: 176, distance: 90.9
click at [26, 176] on div "Mark Gilbert Owner Gilbert Insurance Agency, Inc. Lead Stage: Acquired/Closed A…" at bounding box center [63, 244] width 127 height 315
copy p "Gilbert Insurance Agency, Inc."
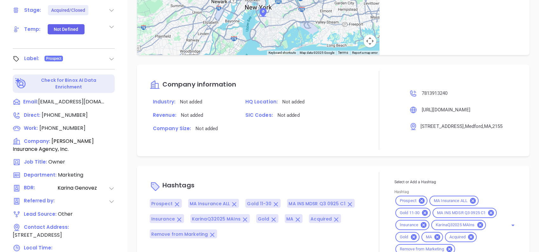
scroll to position [280, 0]
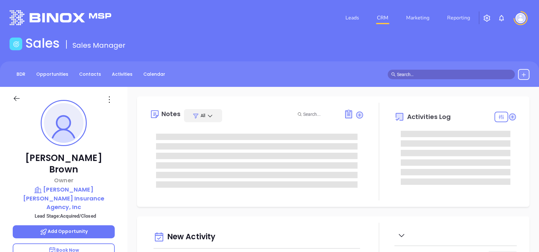
type input "[DATE]"
type input "[PERSON_NAME]"
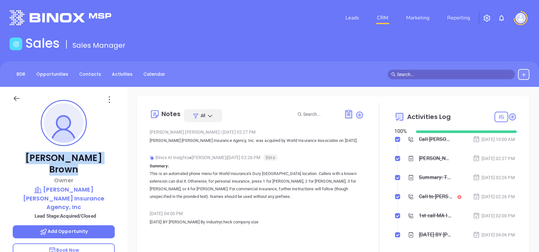
drag, startPoint x: 109, startPoint y: 160, endPoint x: 17, endPoint y: 155, distance: 92.6
click at [17, 155] on p "Christopher Brown" at bounding box center [64, 163] width 102 height 23
copy p "Christopher Brown"
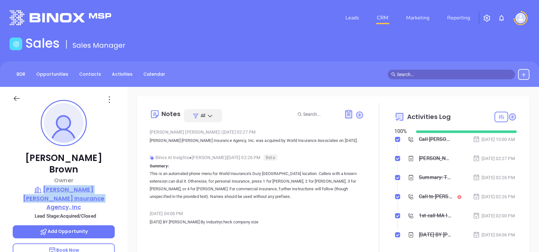
drag, startPoint x: 115, startPoint y: 184, endPoint x: 30, endPoint y: 176, distance: 85.0
click at [30, 176] on div "Christopher Brown Owner Durfee Buffinton Insurance Agency, Inc Lead Stage: Acqu…" at bounding box center [63, 244] width 127 height 315
copy p "Durfee Buffinton Insurance Agency, Inc"
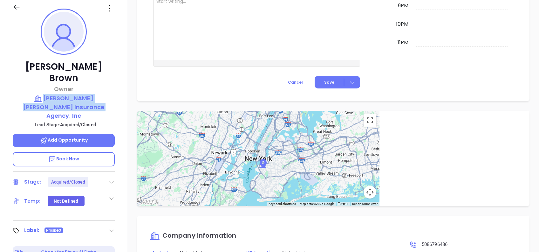
scroll to position [25, 0]
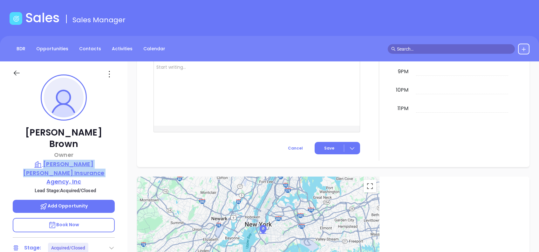
click at [83, 160] on p "Durfee Buffinton Insurance Agency, Inc" at bounding box center [64, 173] width 102 height 26
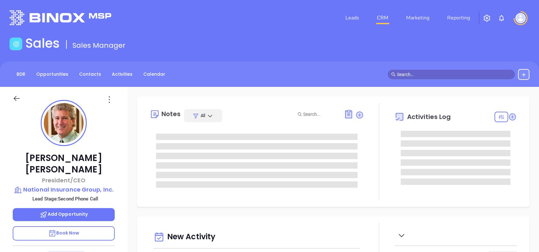
type input "[DATE]"
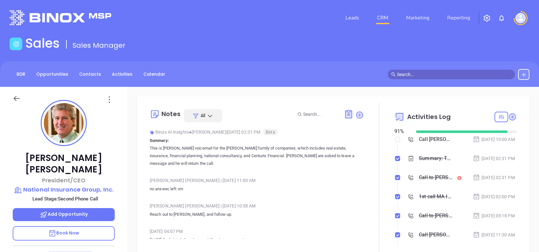
type input "[PERSON_NAME]"
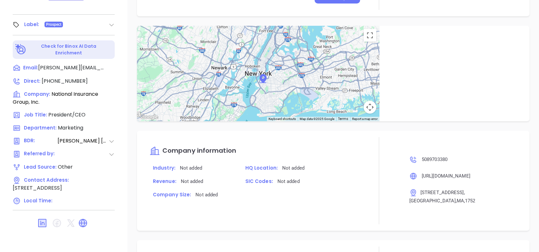
scroll to position [426, 0]
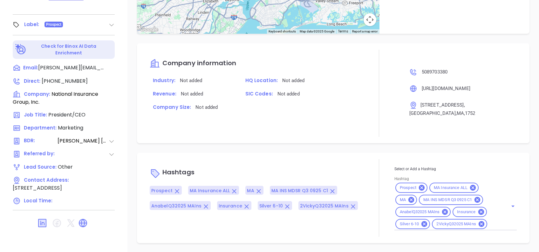
click at [495, 226] on div "Prospect MA Insurance ALL MA MA INS MDSR Q3 0925 C1 AnabelQ32025 MAIns Insuranc…" at bounding box center [456, 206] width 122 height 49
type input "remove"
click at [463, 249] on li "Remove from Marketing" at bounding box center [455, 250] width 120 height 11
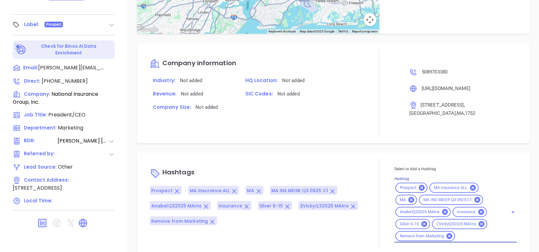
scroll to position [0, 0]
click at [318, 107] on div "Company Size: Not added" at bounding box center [257, 109] width 222 height 13
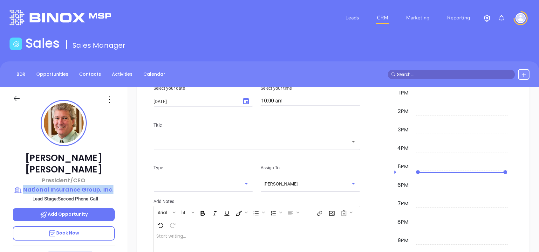
drag, startPoint x: 116, startPoint y: 179, endPoint x: 24, endPoint y: 178, distance: 92.5
click at [24, 178] on div "[PERSON_NAME] President/CEO National Insurance Group, Inc. Lead Stage: Second P…" at bounding box center [63, 244] width 127 height 315
copy p "National Insurance Group, Inc."
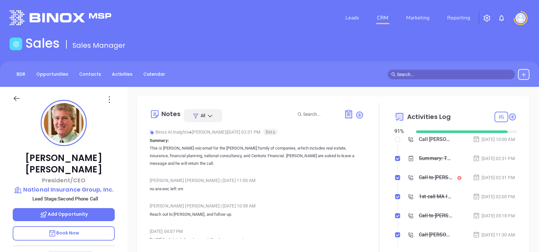
drag, startPoint x: 125, startPoint y: 137, endPoint x: 129, endPoint y: 137, distance: 4.2
click at [126, 137] on div "[PERSON_NAME] President/CEO National Insurance Group, Inc. Lead Stage: Second P…" at bounding box center [63, 244] width 127 height 315
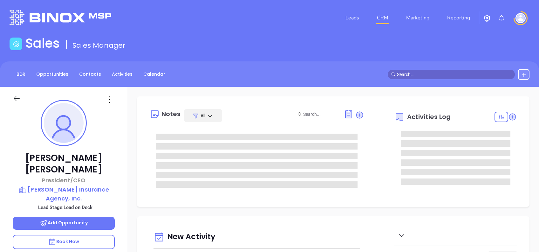
type input "[DATE]"
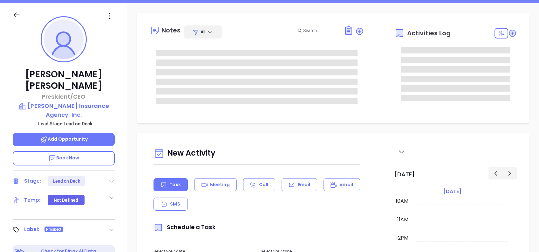
scroll to position [42, 0]
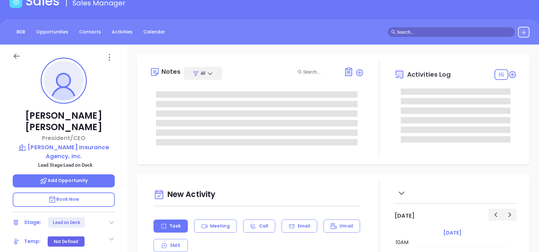
type input "[PERSON_NAME]"
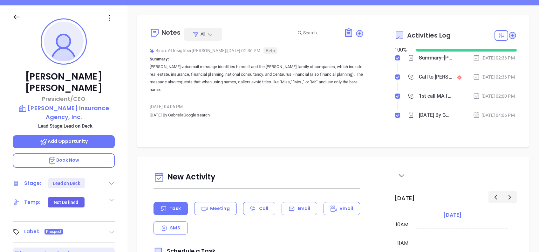
scroll to position [68, 0]
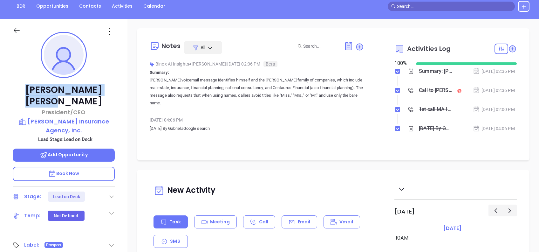
drag, startPoint x: 97, startPoint y: 87, endPoint x: 30, endPoint y: 88, distance: 67.1
click at [30, 88] on p "Charlie Downey" at bounding box center [64, 95] width 102 height 23
copy p "Charlie Downey"
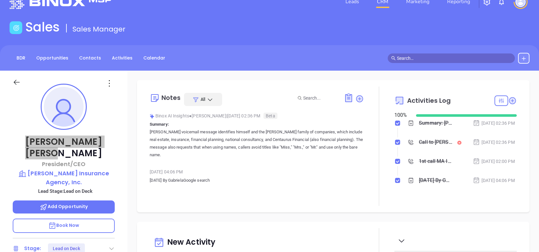
scroll to position [0, 0]
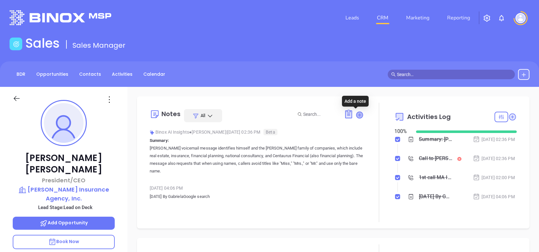
click at [356, 112] on icon at bounding box center [359, 115] width 6 height 6
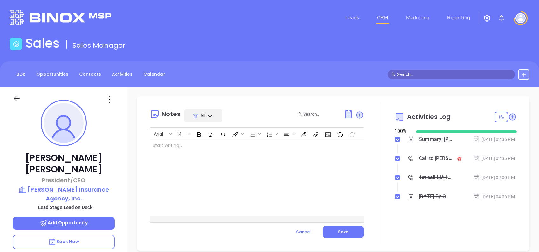
click at [222, 176] on div at bounding box center [249, 178] width 199 height 76
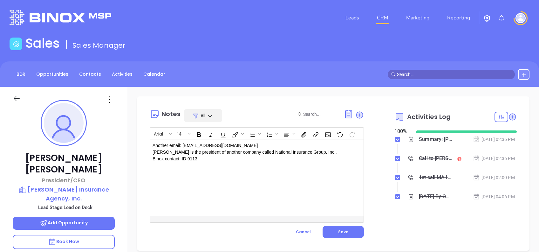
click at [174, 156] on p "Another email: Cdowney@cfiemail.com Charlie is the president of another company…" at bounding box center [250, 152] width 194 height 20
click at [196, 189] on div "Another email: Cdowney@cfiemail.com Charlie is the president of another company…" at bounding box center [249, 178] width 199 height 76
click at [348, 236] on button "Save" at bounding box center [343, 232] width 41 height 12
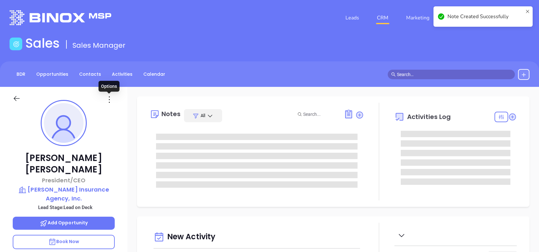
click at [102, 97] on div at bounding box center [109, 99] width 18 height 10
click at [109, 99] on icon at bounding box center [109, 99] width 1 height 6
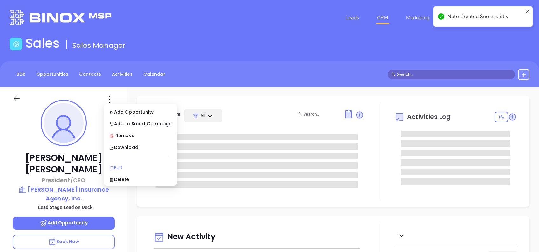
click at [133, 167] on div "Edit" at bounding box center [140, 167] width 62 height 7
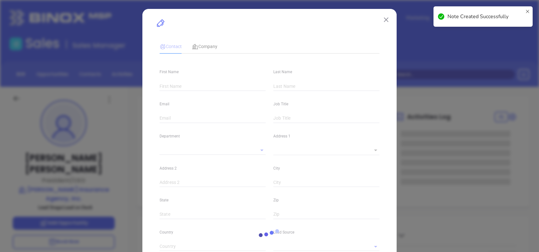
type input "Charlie"
type input "Downey"
type input "charlie@downeyinsurance.com"
type input "President/CEO"
type input "1"
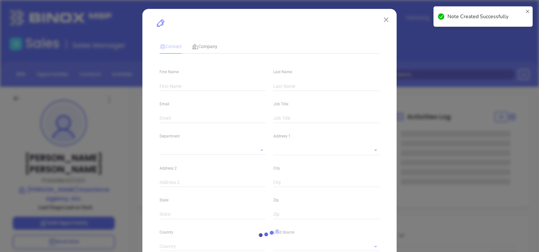
type input "www.linkedin.com/in/charliedowney"
type input "Marketing"
type input "Other"
type input "Vicky Mendoza"
type input "Lead on Deck"
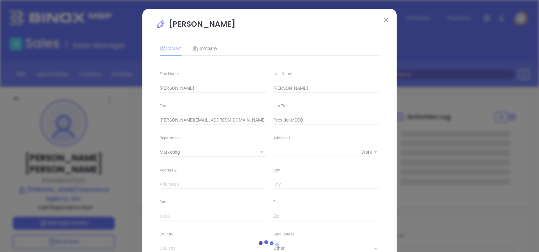
type input "1"
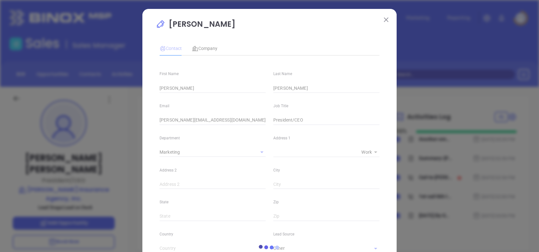
click at [202, 51] on div at bounding box center [270, 247] width 228 height 419
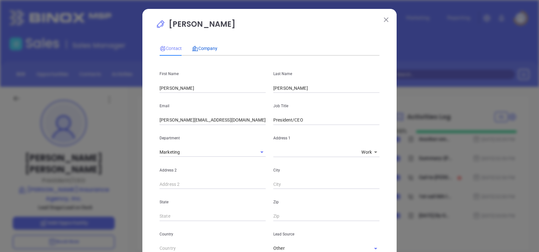
click at [203, 49] on span "Company" at bounding box center [204, 48] width 25 height 5
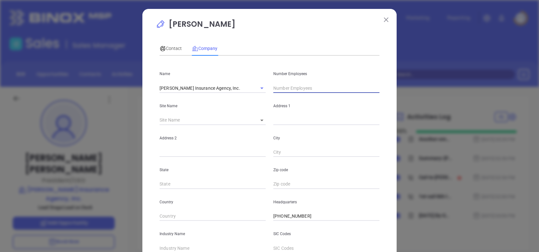
click at [318, 90] on input "text" at bounding box center [326, 88] width 106 height 10
type input "21"
drag, startPoint x: 260, startPoint y: 28, endPoint x: 270, endPoint y: 49, distance: 23.6
click at [260, 28] on p "Charlie Downey" at bounding box center [270, 25] width 228 height 15
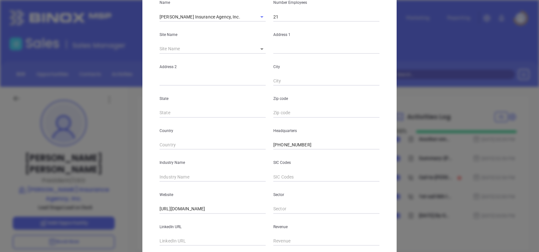
scroll to position [113, 0]
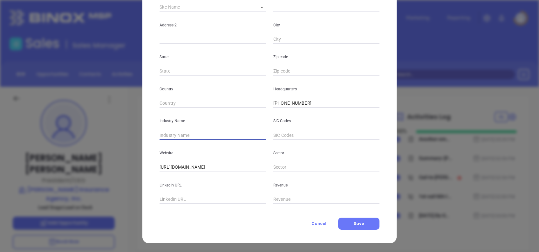
click at [196, 131] on input "text" at bounding box center [213, 135] width 106 height 10
type input "Insurance"
click at [211, 199] on input "text" at bounding box center [213, 200] width 106 height 10
paste input "www.linkedin.com/company/downey-insurance-group/"
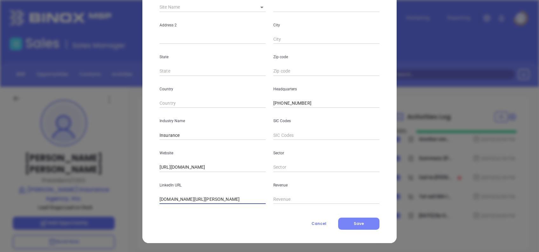
type input "www.linkedin.com/company/downey-insurance-group/"
click at [356, 222] on span "Save" at bounding box center [359, 223] width 10 height 5
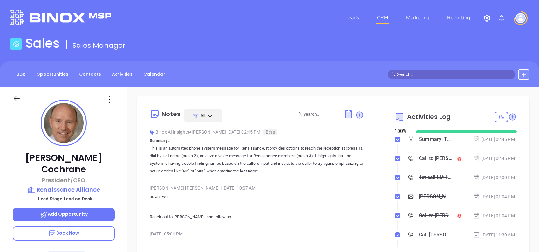
type input "[PERSON_NAME]"
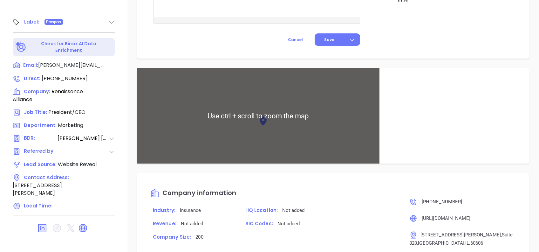
scroll to position [475, 0]
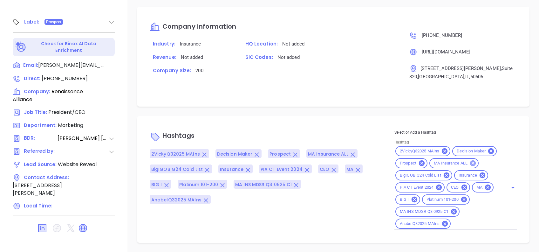
click at [470, 163] on icon at bounding box center [473, 163] width 7 height 7
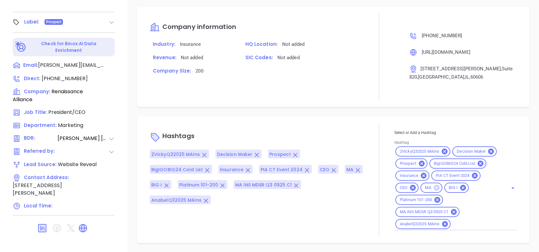
click at [439, 188] on icon at bounding box center [437, 188] width 6 height 6
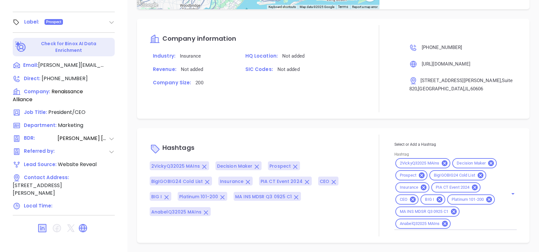
click at [457, 221] on div "Select or Add a Hashtag Hashtag 2VickyQ32025 MAIns Decision Maker Prospect BigI…" at bounding box center [456, 185] width 122 height 89
type input "il in"
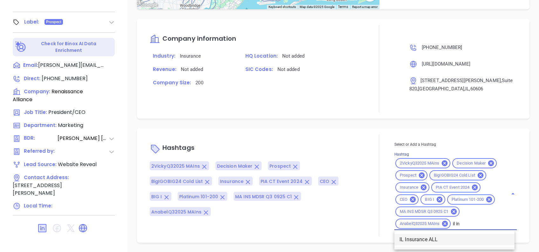
click at [443, 239] on li "IL Insurance ALL" at bounding box center [455, 239] width 120 height 11
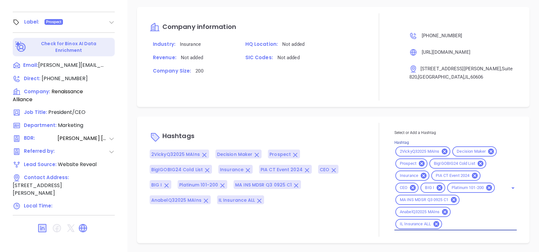
scroll to position [475, 0]
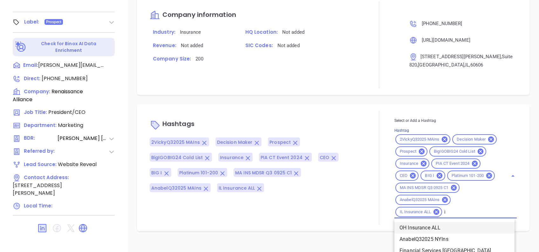
type input "il"
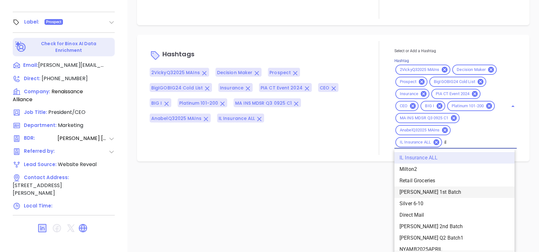
scroll to position [85, 0]
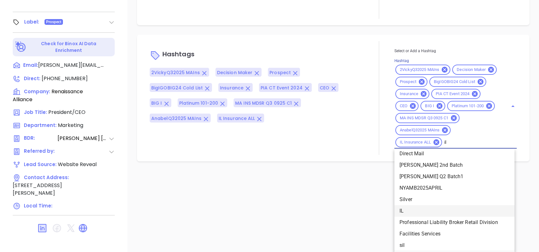
click at [427, 210] on li "IL" at bounding box center [455, 210] width 120 height 11
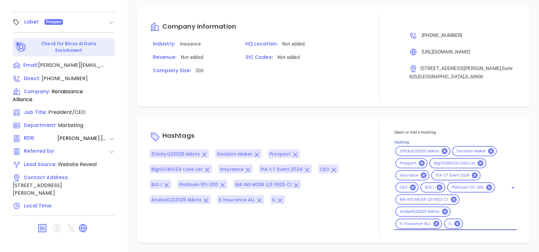
click at [323, 97] on div "Notes All Binox AI Insights ● Vicky Mendoza | Oct 6, 2025 02:45 PM Beta Summary…" at bounding box center [333, 29] width 412 height 445
click at [443, 211] on icon at bounding box center [445, 212] width 6 height 6
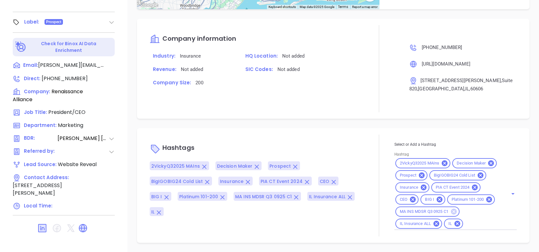
click at [451, 211] on icon at bounding box center [454, 212] width 6 height 6
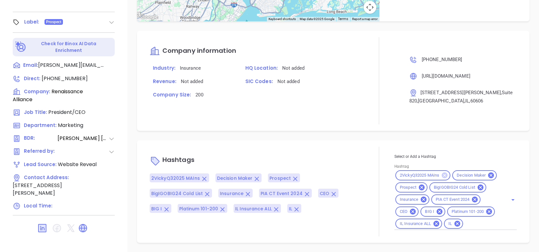
click at [442, 172] on icon at bounding box center [445, 175] width 6 height 6
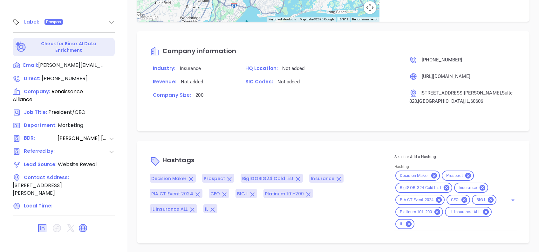
click at [364, 147] on div at bounding box center [379, 192] width 31 height 90
click at [476, 220] on div "Select or Add a Hashtag Hashtag Decision Maker Prospect BigIGOBIG24 Cold List I…" at bounding box center [456, 191] width 122 height 77
type input "extr"
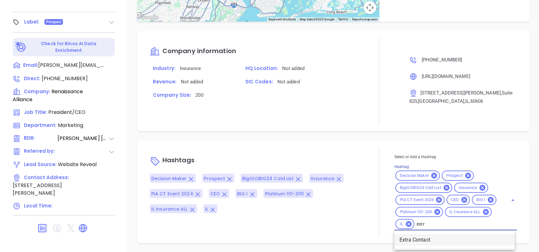
click at [426, 240] on li "Extra Contact" at bounding box center [455, 239] width 120 height 11
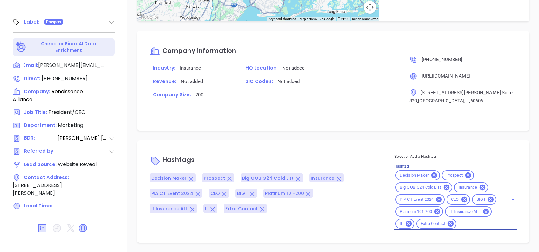
click at [345, 153] on p "Hashtags" at bounding box center [257, 160] width 214 height 15
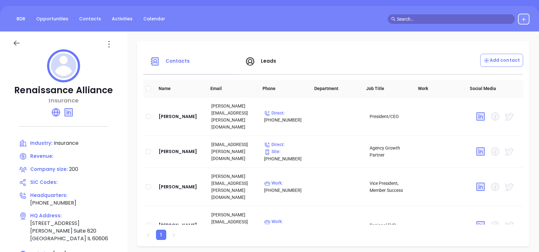
scroll to position [42, 0]
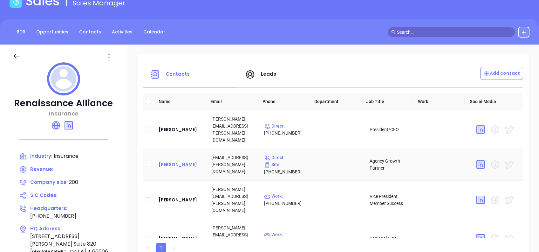
click at [186, 161] on div "[PERSON_NAME]" at bounding box center [180, 165] width 43 height 8
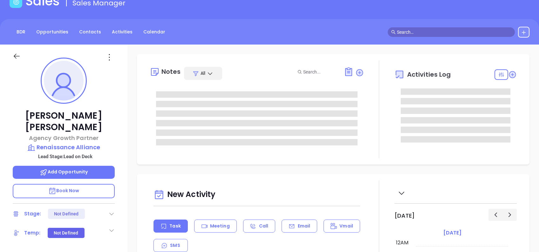
type input "[DATE]"
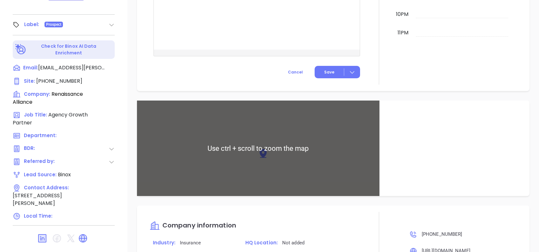
scroll to position [374, 0]
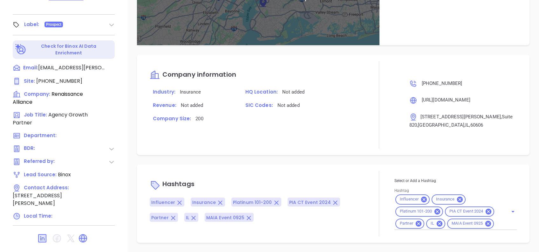
type input "[PERSON_NAME]"
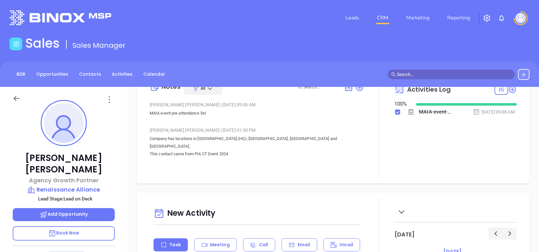
scroll to position [0, 0]
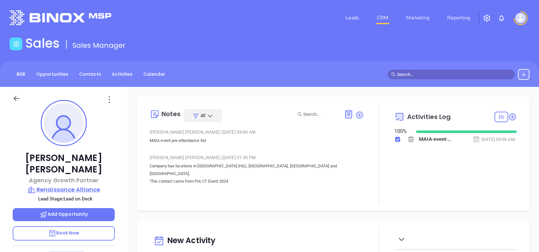
click at [65, 185] on p "Renaissance Alliance" at bounding box center [64, 189] width 102 height 9
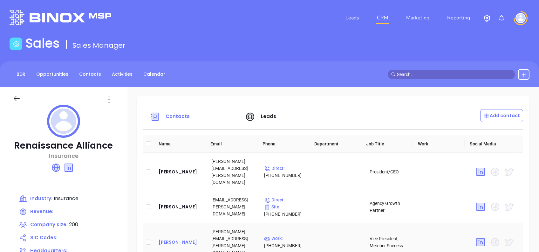
click at [178, 238] on div "[PERSON_NAME]" at bounding box center [180, 242] width 43 height 8
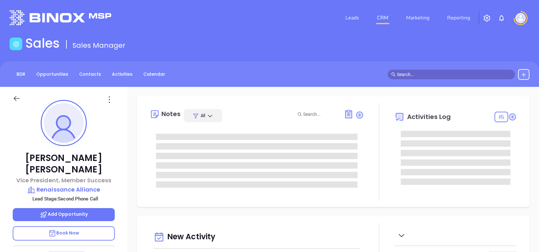
type input "[DATE]"
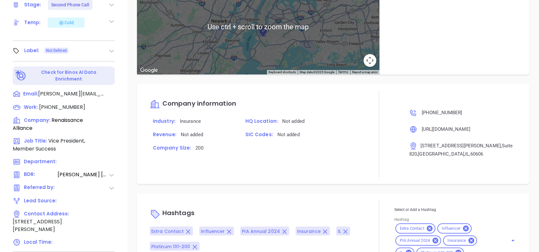
scroll to position [280, 0]
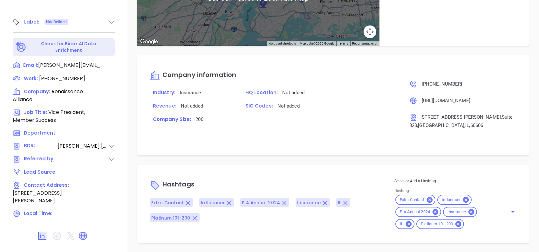
type input "[PERSON_NAME]"
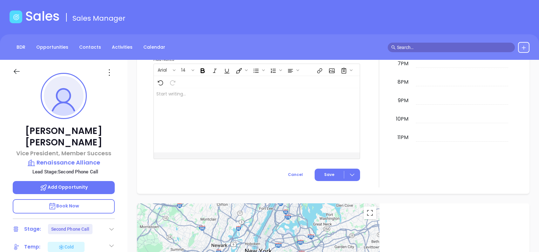
scroll to position [25, 0]
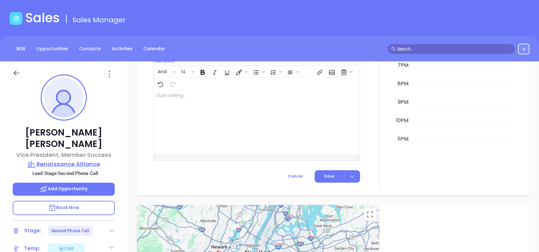
click at [53, 160] on p "Renaissance Alliance" at bounding box center [64, 164] width 102 height 9
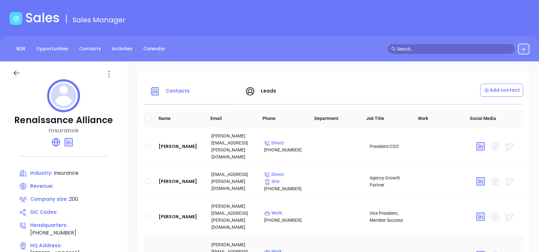
click at [185, 251] on div "[PERSON_NAME]" at bounding box center [180, 255] width 43 height 8
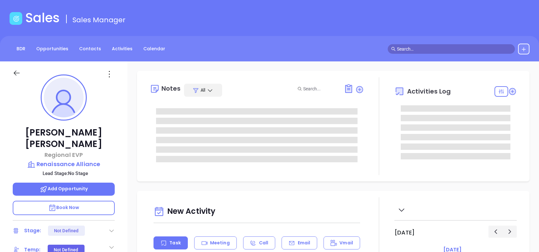
type input "[DATE]"
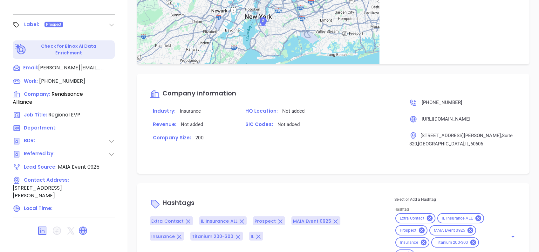
scroll to position [371, 0]
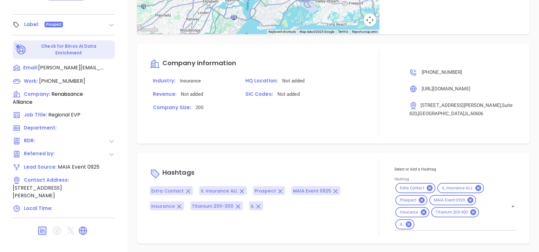
type input "[PERSON_NAME]"
click at [468, 198] on icon at bounding box center [470, 199] width 7 height 7
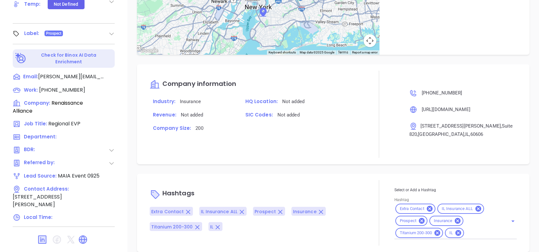
scroll to position [280, 0]
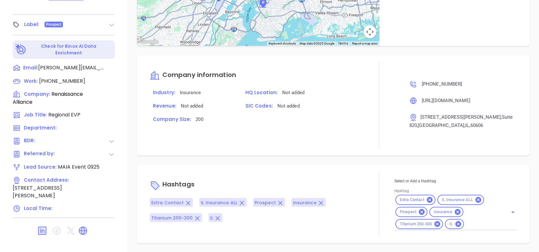
click at [465, 224] on input "Hashtag" at bounding box center [482, 224] width 34 height 8
type input "maia"
click at [456, 237] on li "MAIA Event 0925" at bounding box center [455, 239] width 120 height 11
click at [373, 144] on div at bounding box center [379, 105] width 31 height 87
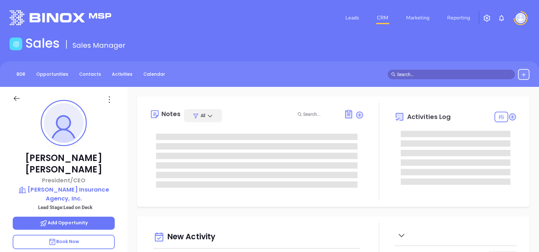
type input "[DATE]"
type input "[PERSON_NAME]"
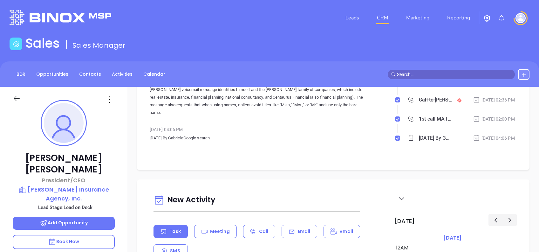
scroll to position [0, 0]
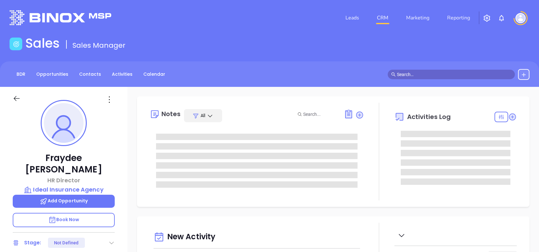
type input "[DATE]"
type input "[PERSON_NAME]"
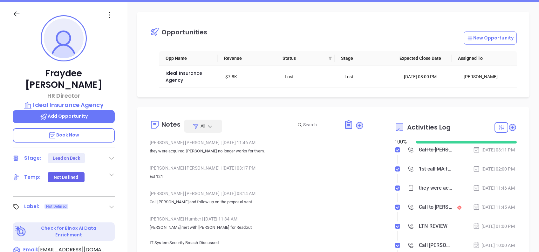
scroll to position [0, 0]
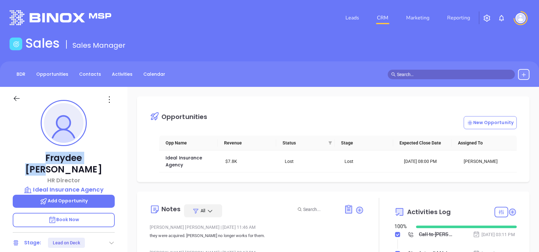
drag, startPoint x: 106, startPoint y: 157, endPoint x: 34, endPoint y: 160, distance: 71.6
click at [29, 158] on p "[PERSON_NAME]" at bounding box center [64, 163] width 102 height 23
copy p "[PERSON_NAME]"
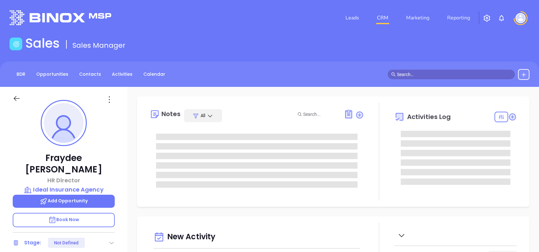
type input "[DATE]"
type input "[PERSON_NAME]"
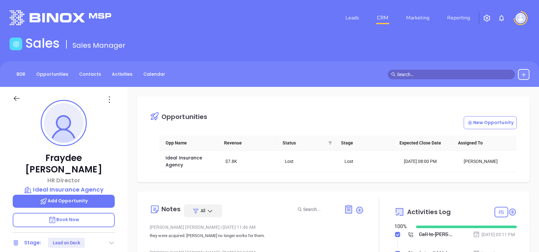
scroll to position [185, 0]
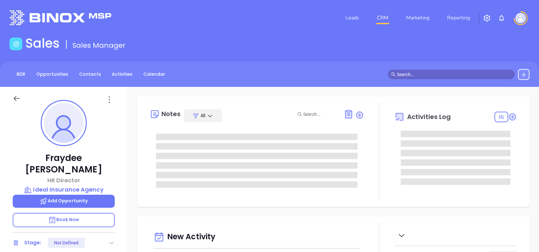
type input "[DATE]"
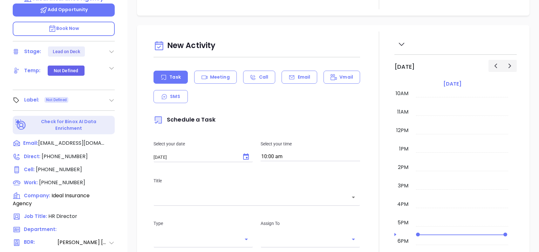
scroll to position [212, 0]
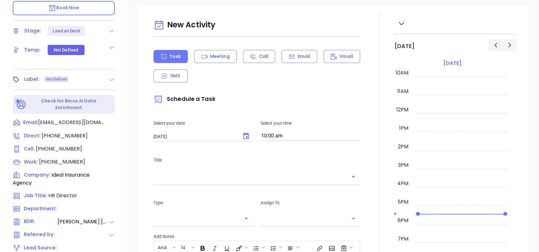
type input "[PERSON_NAME]"
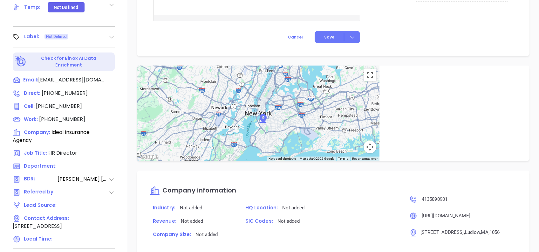
scroll to position [538, 0]
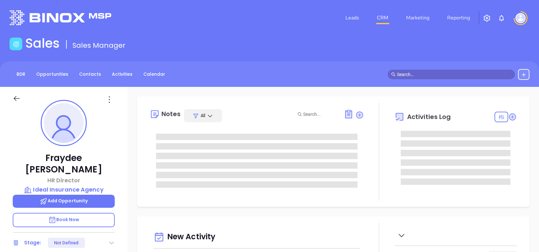
type input "[DATE]"
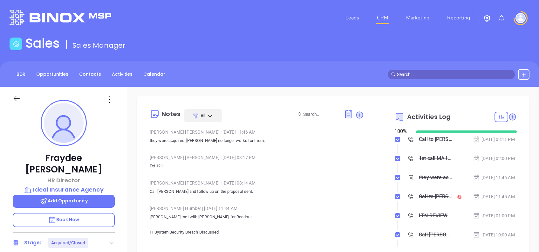
type input "[PERSON_NAME]"
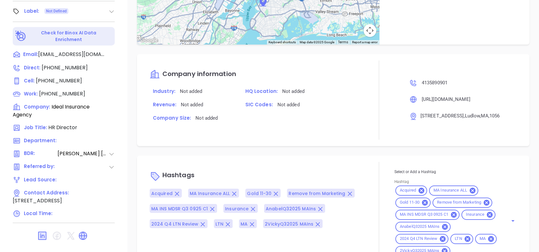
scroll to position [538, 0]
